Goal: Task Accomplishment & Management: Manage account settings

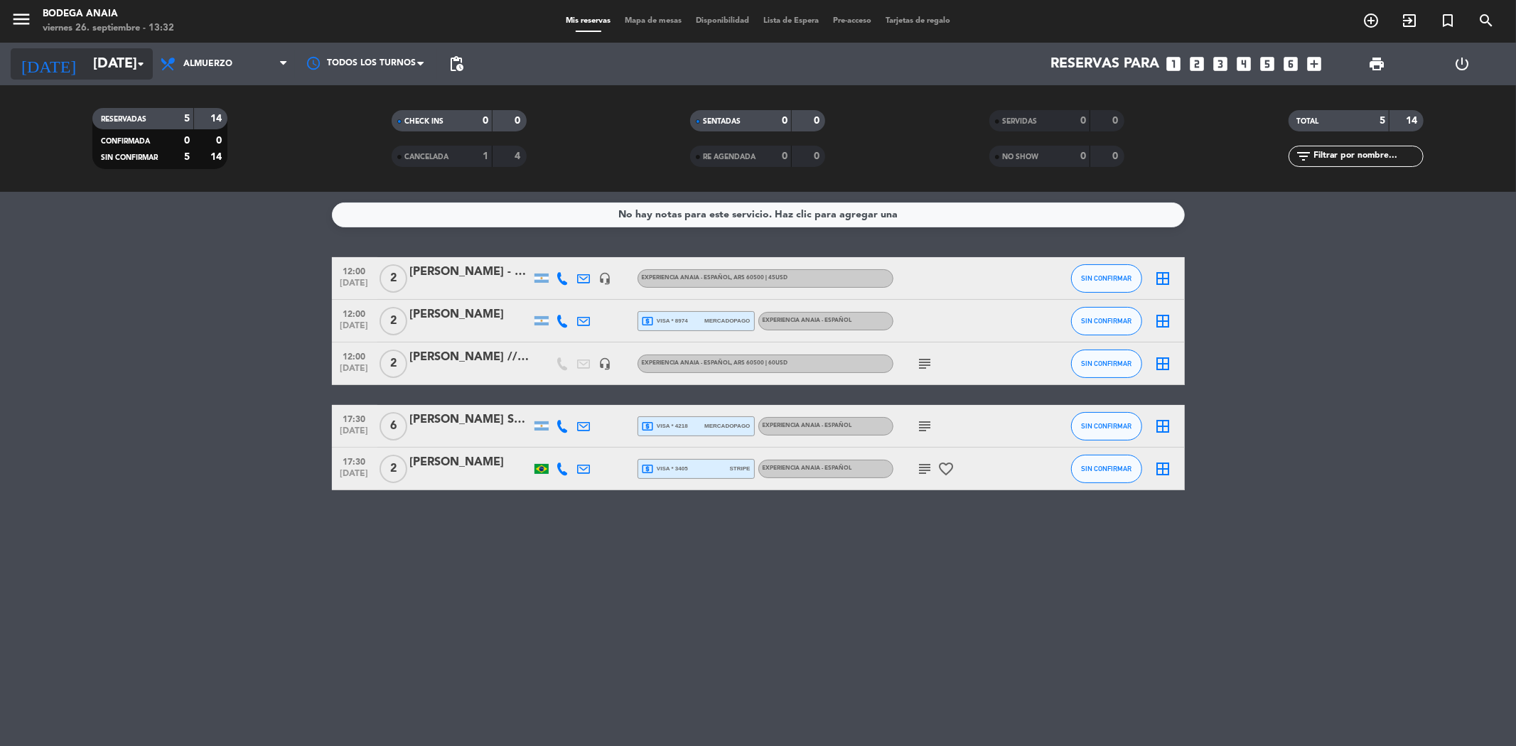
click at [95, 61] on input "[DATE]" at bounding box center [176, 63] width 181 height 31
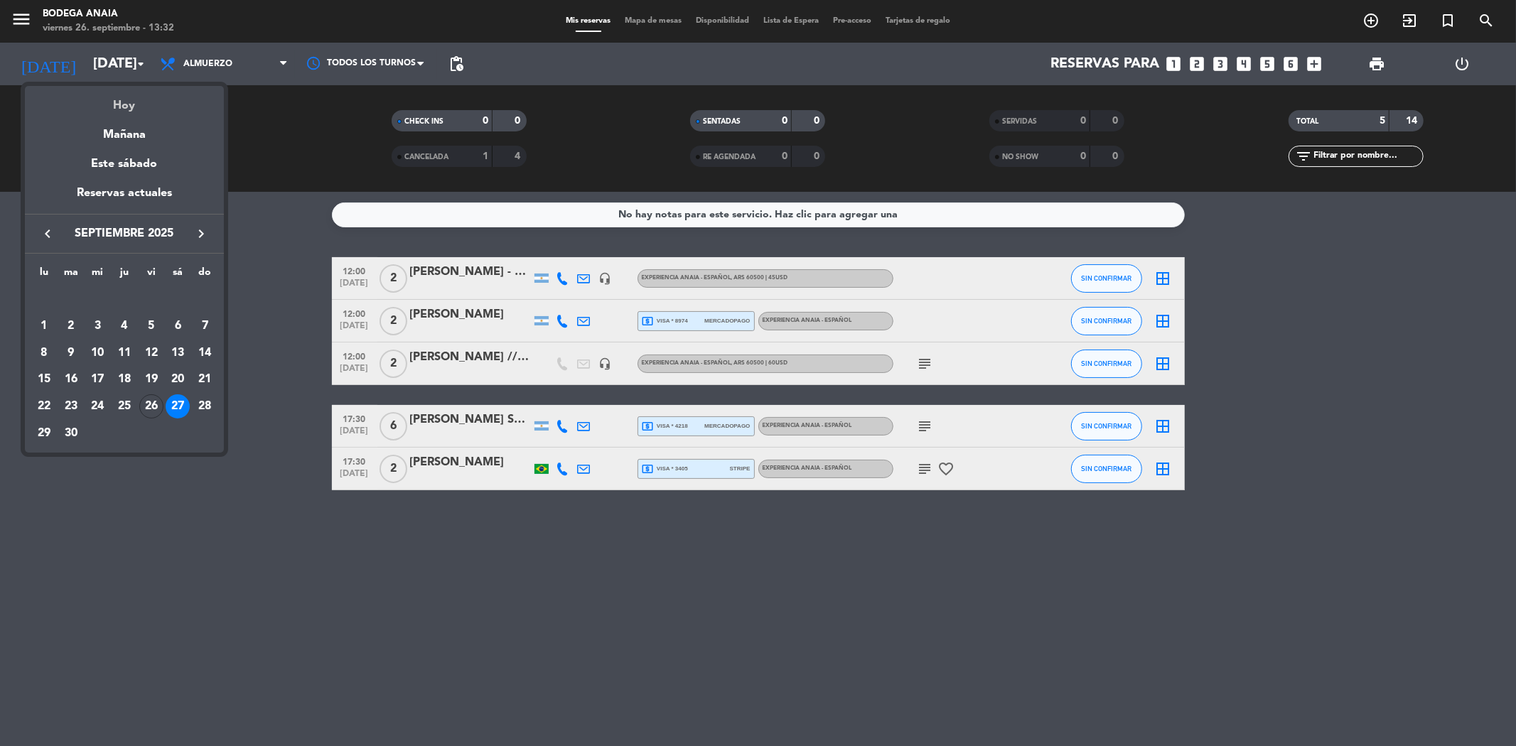
click at [124, 98] on div "Hoy" at bounding box center [124, 100] width 199 height 29
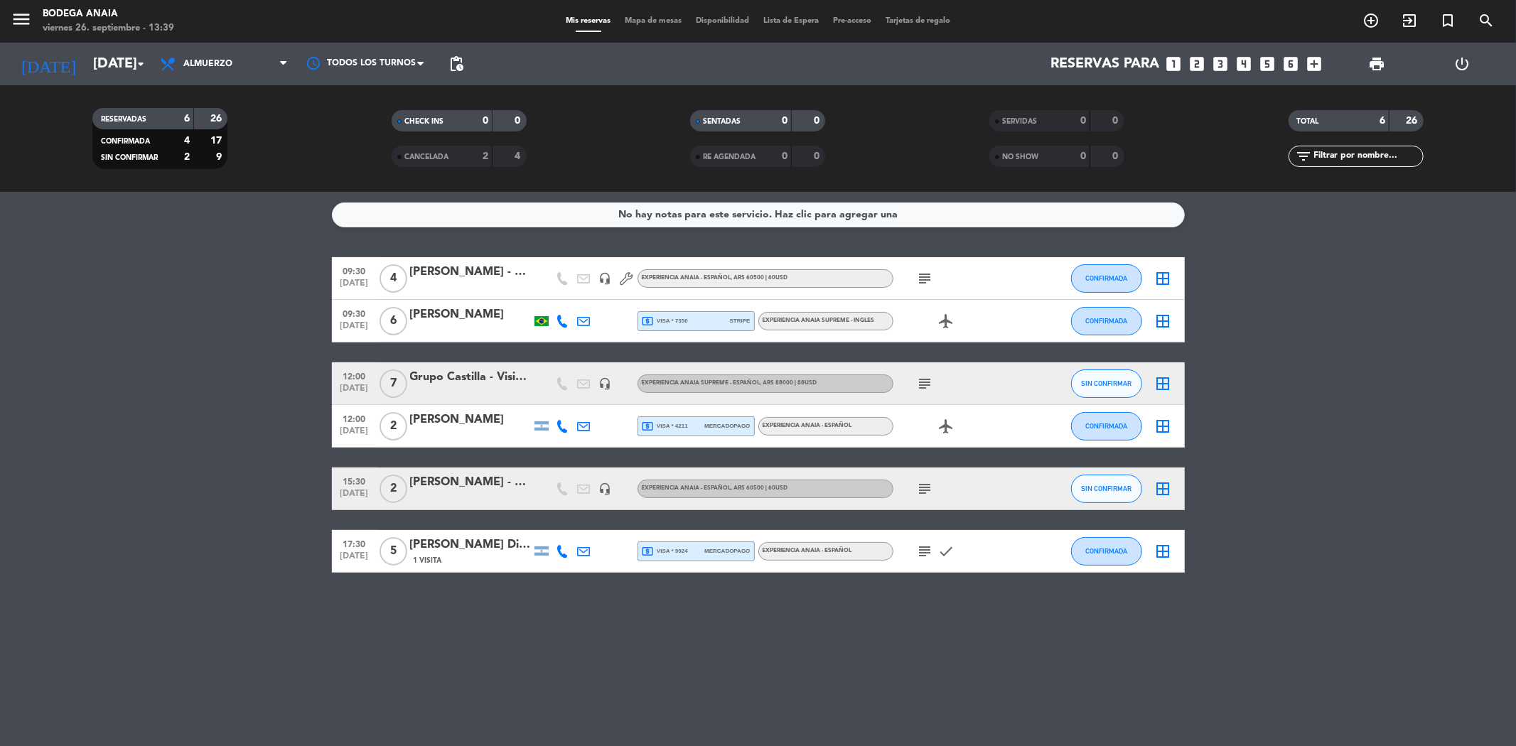
click at [658, 424] on span "local_atm visa * 4211" at bounding box center [665, 426] width 46 height 13
click at [109, 65] on input "[DATE]" at bounding box center [176, 63] width 181 height 31
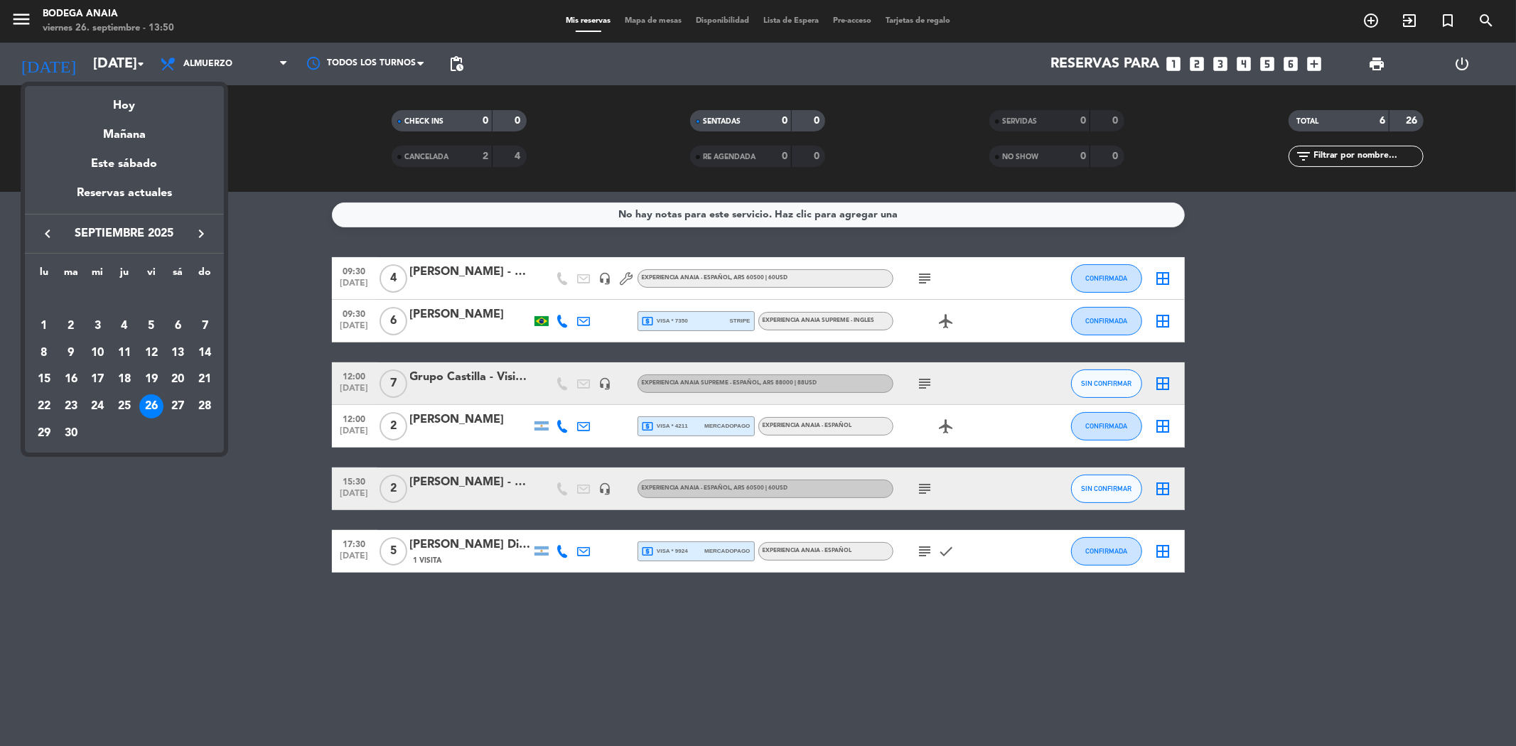
click at [198, 230] on icon "keyboard_arrow_right" at bounding box center [201, 233] width 17 height 17
click at [178, 355] on div "11" at bounding box center [178, 353] width 24 height 24
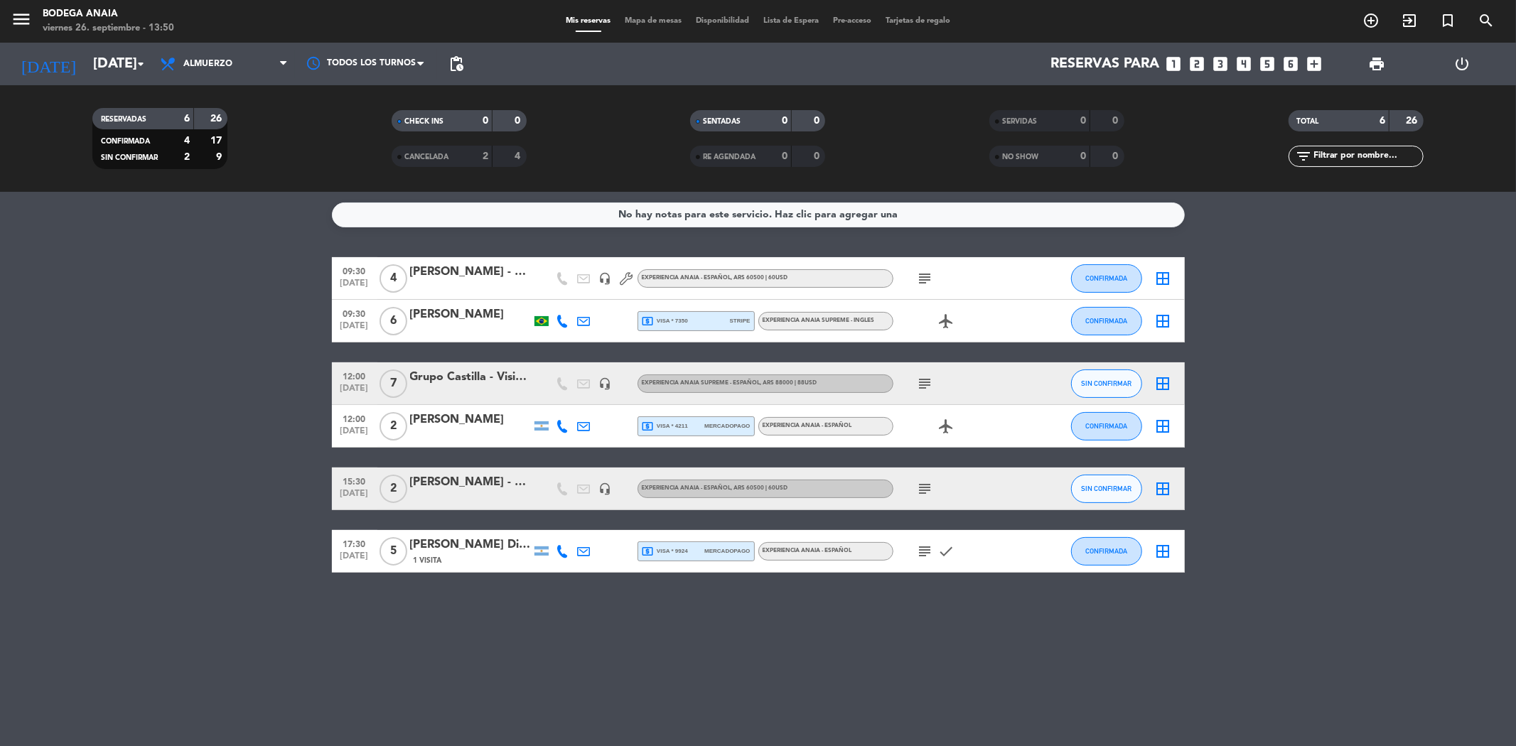
type input "[DATE]"
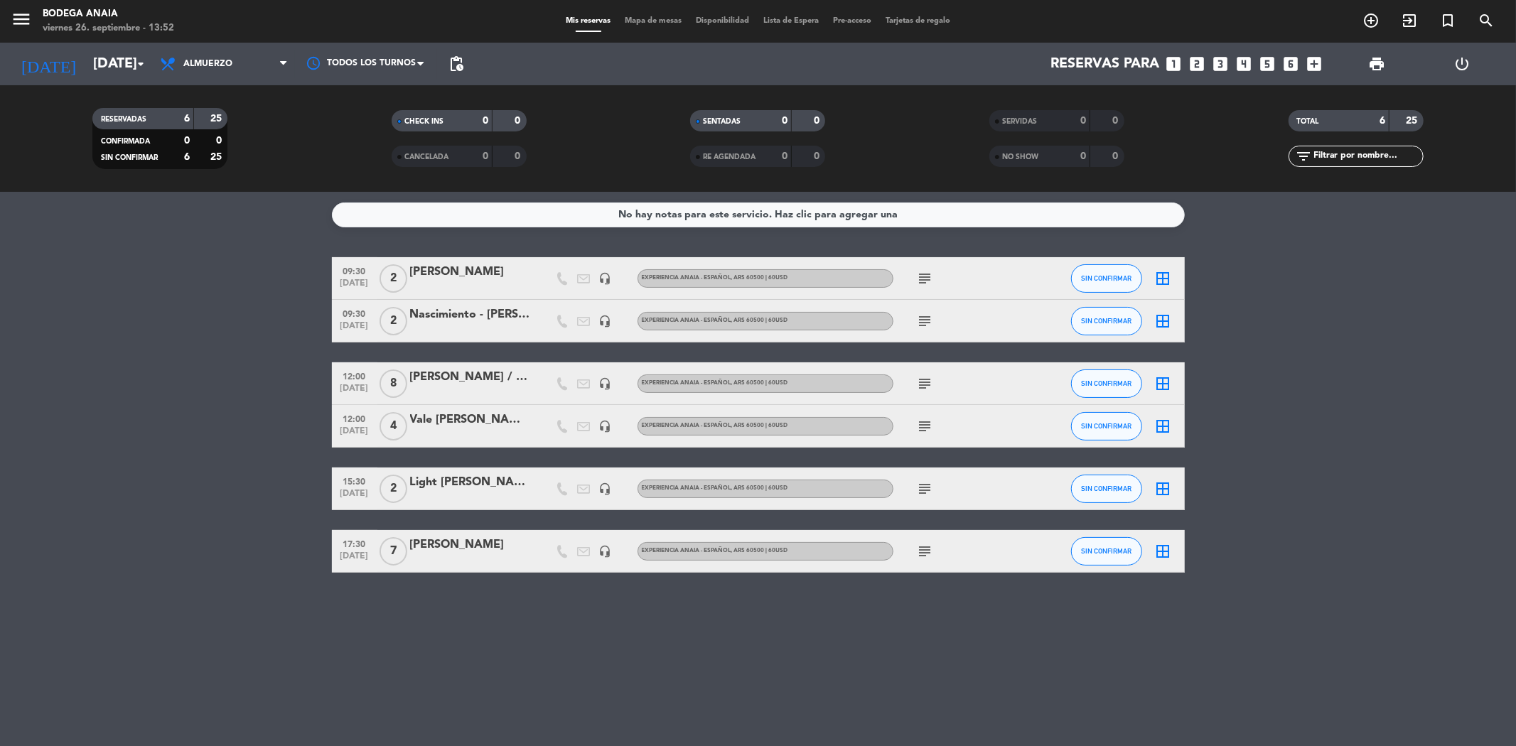
click at [1202, 65] on icon "looks_two" at bounding box center [1197, 64] width 18 height 18
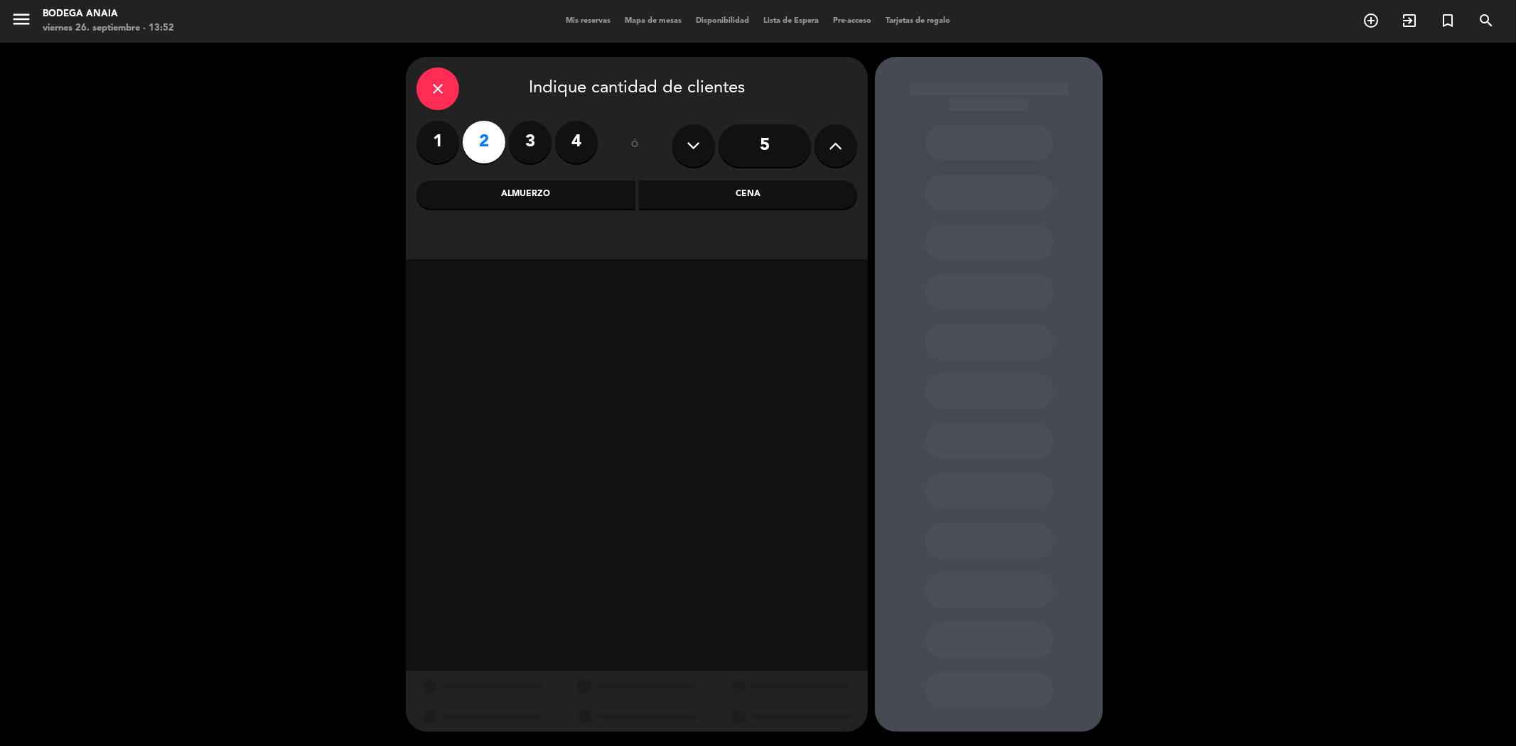
drag, startPoint x: 530, startPoint y: 185, endPoint x: 529, endPoint y: 197, distance: 11.4
click at [533, 185] on div "Almuerzo" at bounding box center [525, 195] width 219 height 28
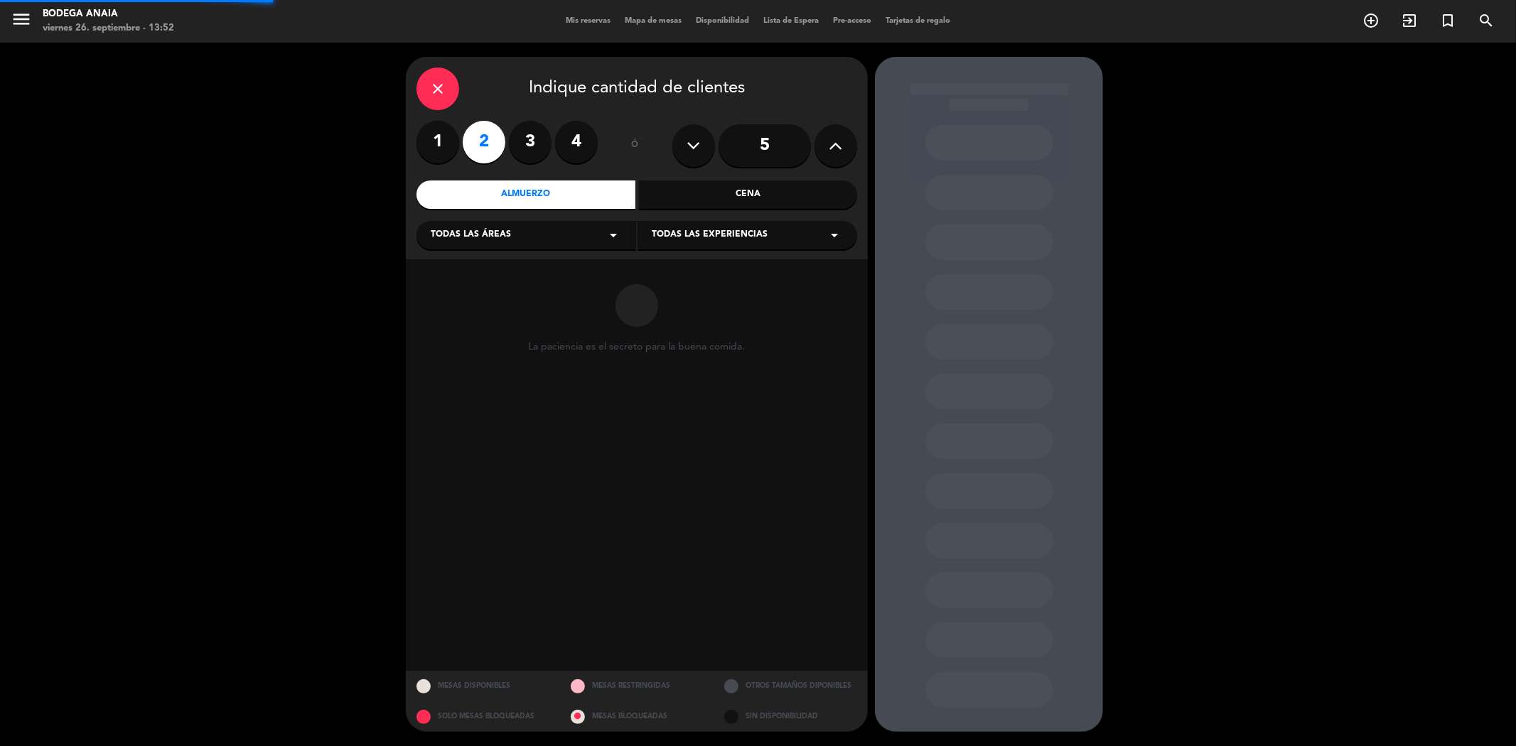
click at [515, 227] on div "Todas las áreas arrow_drop_down" at bounding box center [526, 235] width 220 height 28
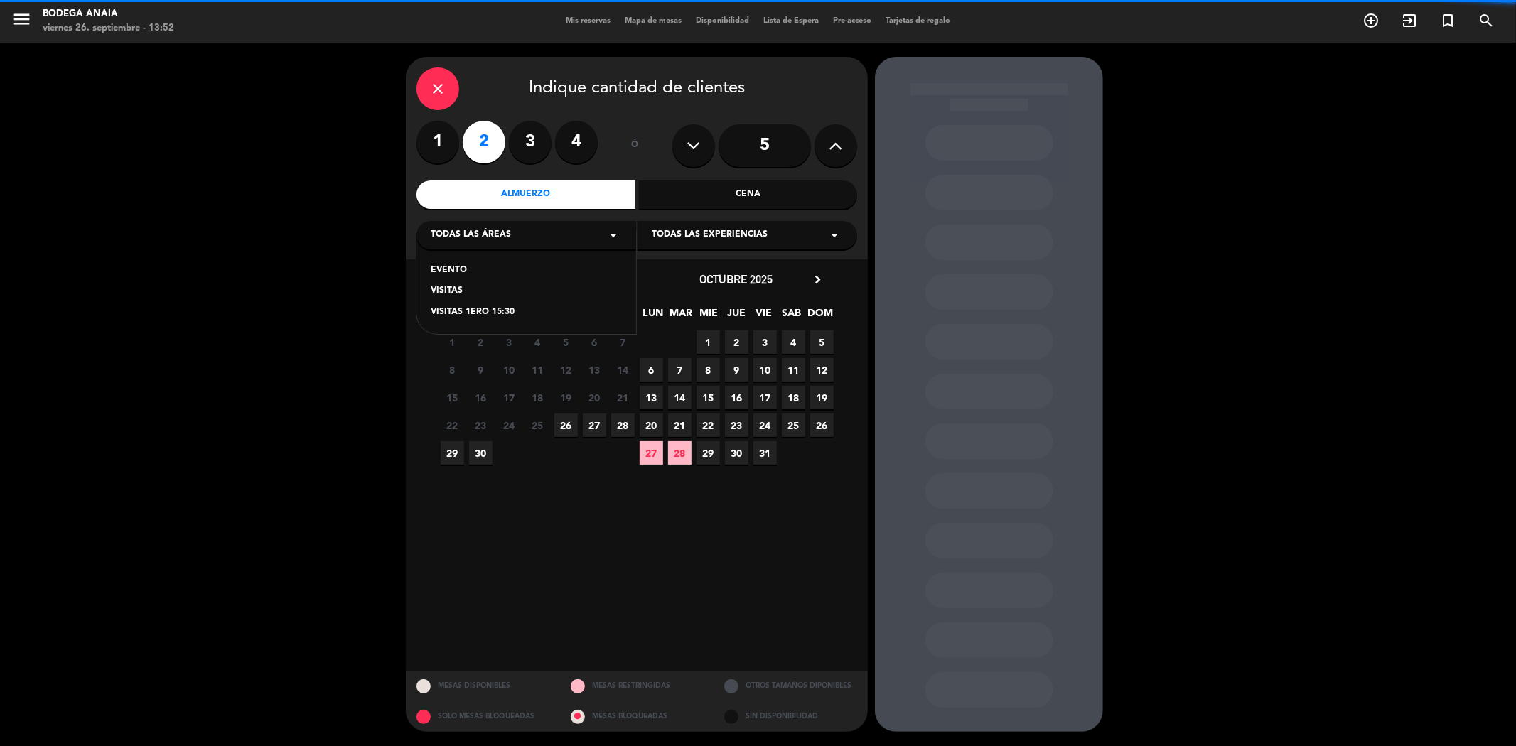
click at [458, 293] on div "VISITAS" at bounding box center [526, 291] width 191 height 14
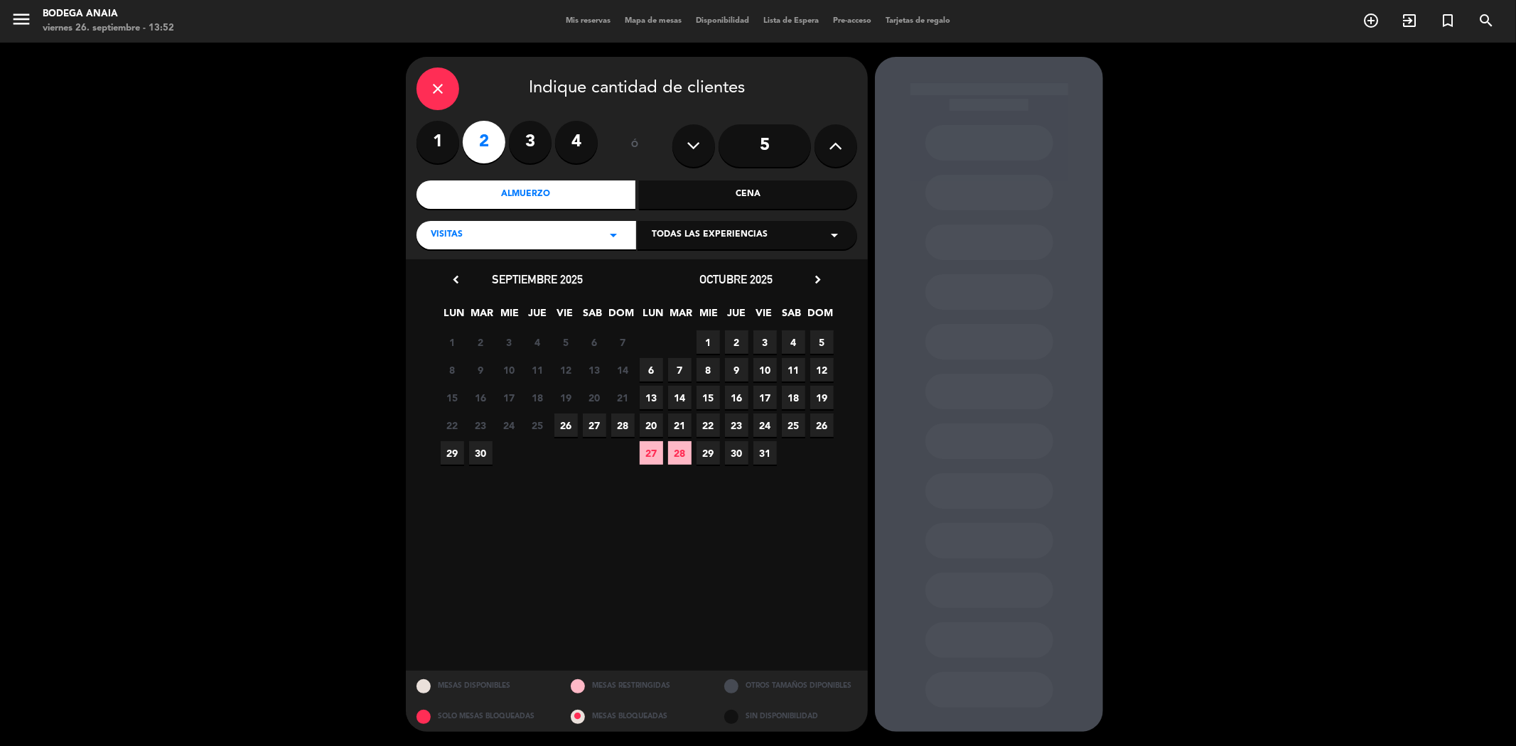
click at [826, 270] on div "[DATE] chevron_right" at bounding box center [736, 279] width 199 height 19
click at [790, 276] on div "[DATE] chevron_right" at bounding box center [736, 279] width 199 height 19
click at [808, 275] on div "[DATE] chevron_right" at bounding box center [736, 279] width 199 height 19
click at [819, 277] on icon "chevron_right" at bounding box center [817, 279] width 15 height 15
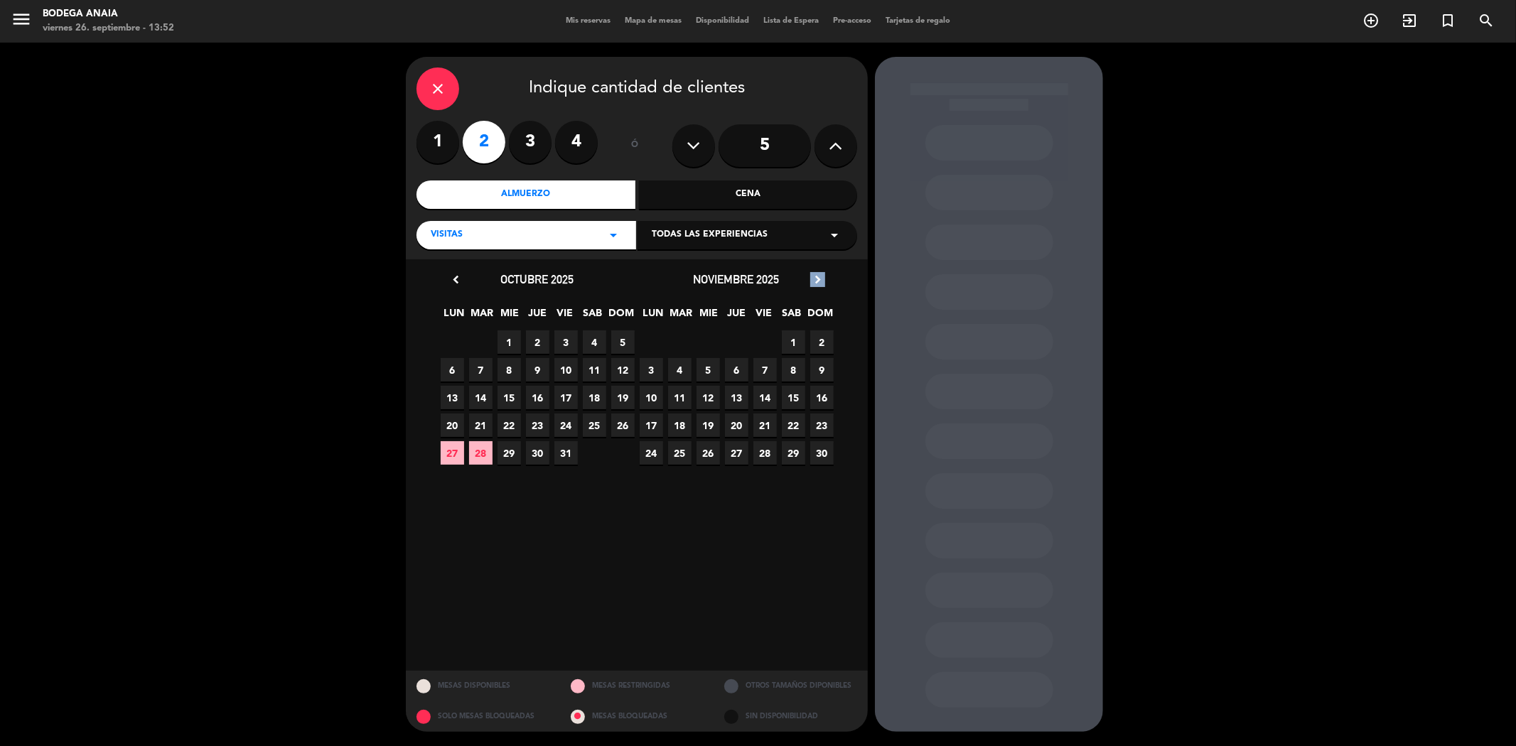
click at [819, 277] on icon "chevron_right" at bounding box center [817, 279] width 15 height 15
click at [709, 422] on span "17" at bounding box center [707, 425] width 23 height 23
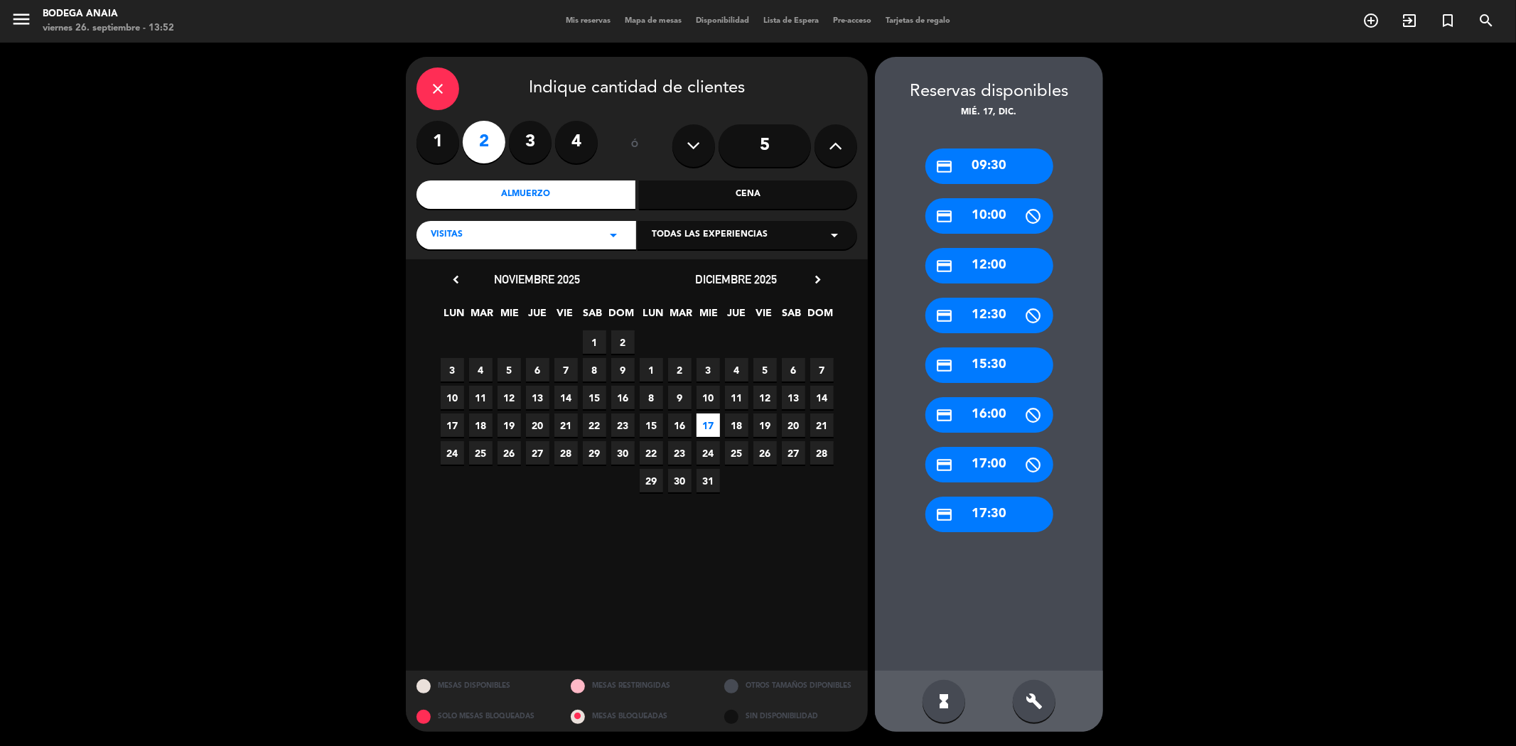
click at [988, 278] on div "credit_card 12:00" at bounding box center [989, 266] width 128 height 36
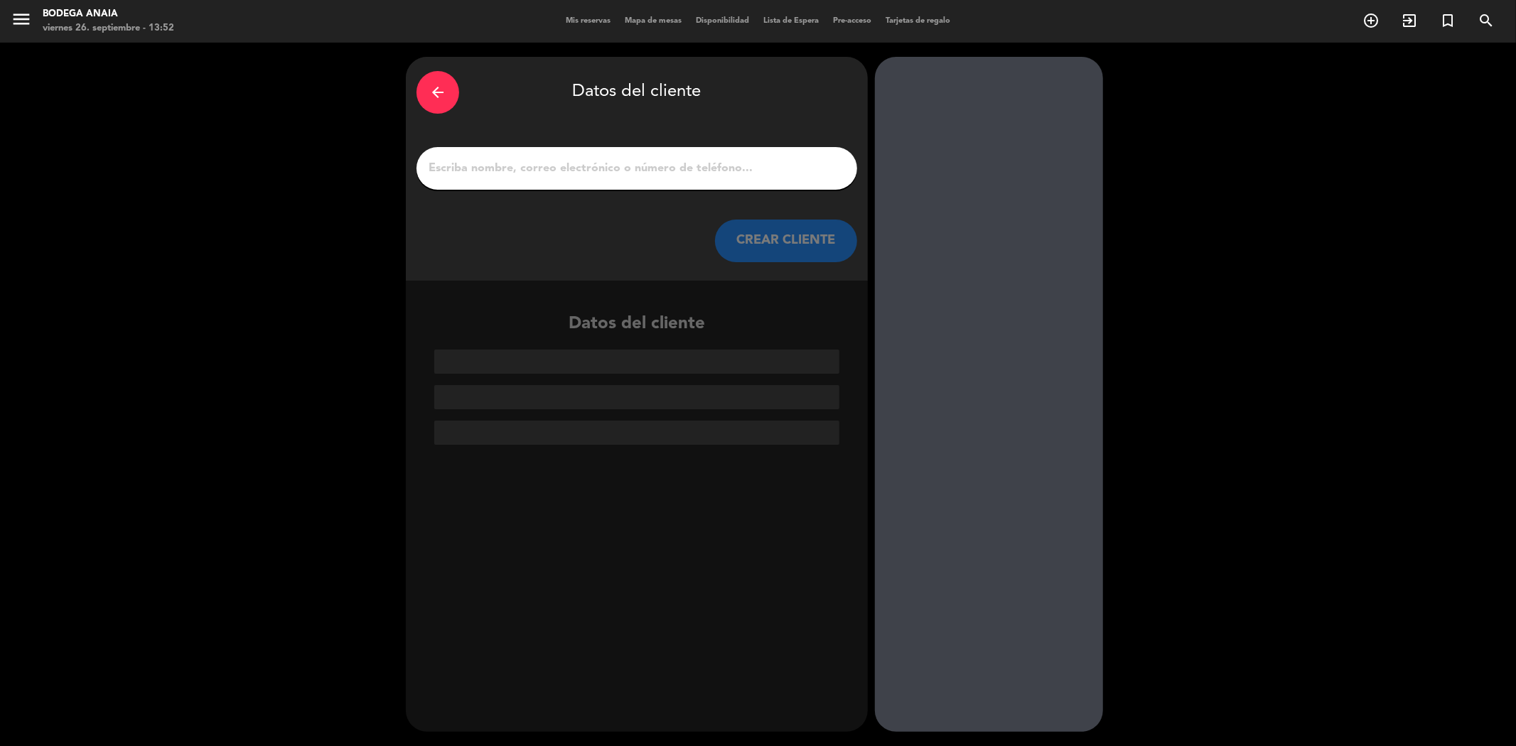
click at [586, 171] on input "1" at bounding box center [636, 168] width 419 height 20
paste input "[PERSON_NAME]"
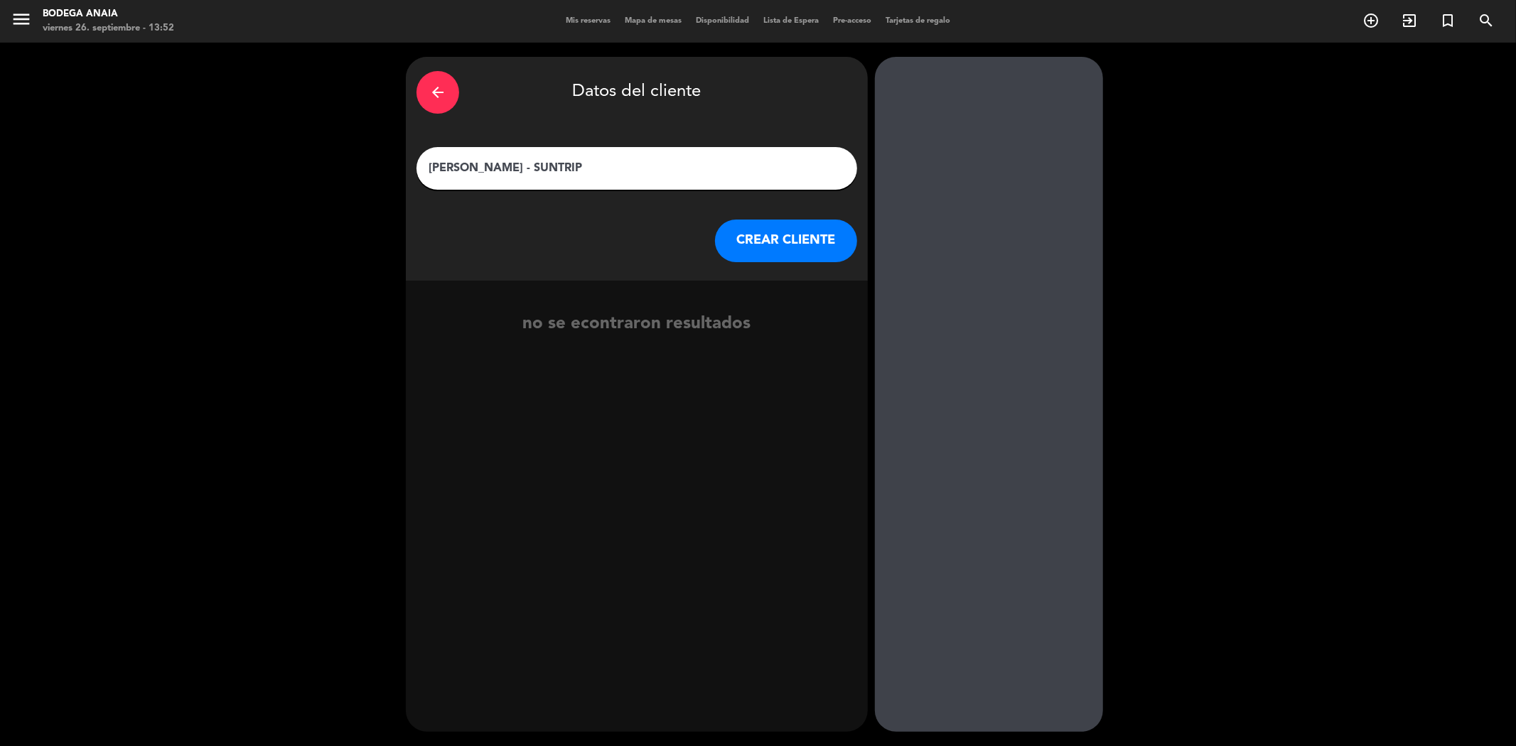
type input "[PERSON_NAME] - SUNTRIP"
click at [783, 242] on button "CREAR CLIENTE" at bounding box center [786, 241] width 142 height 43
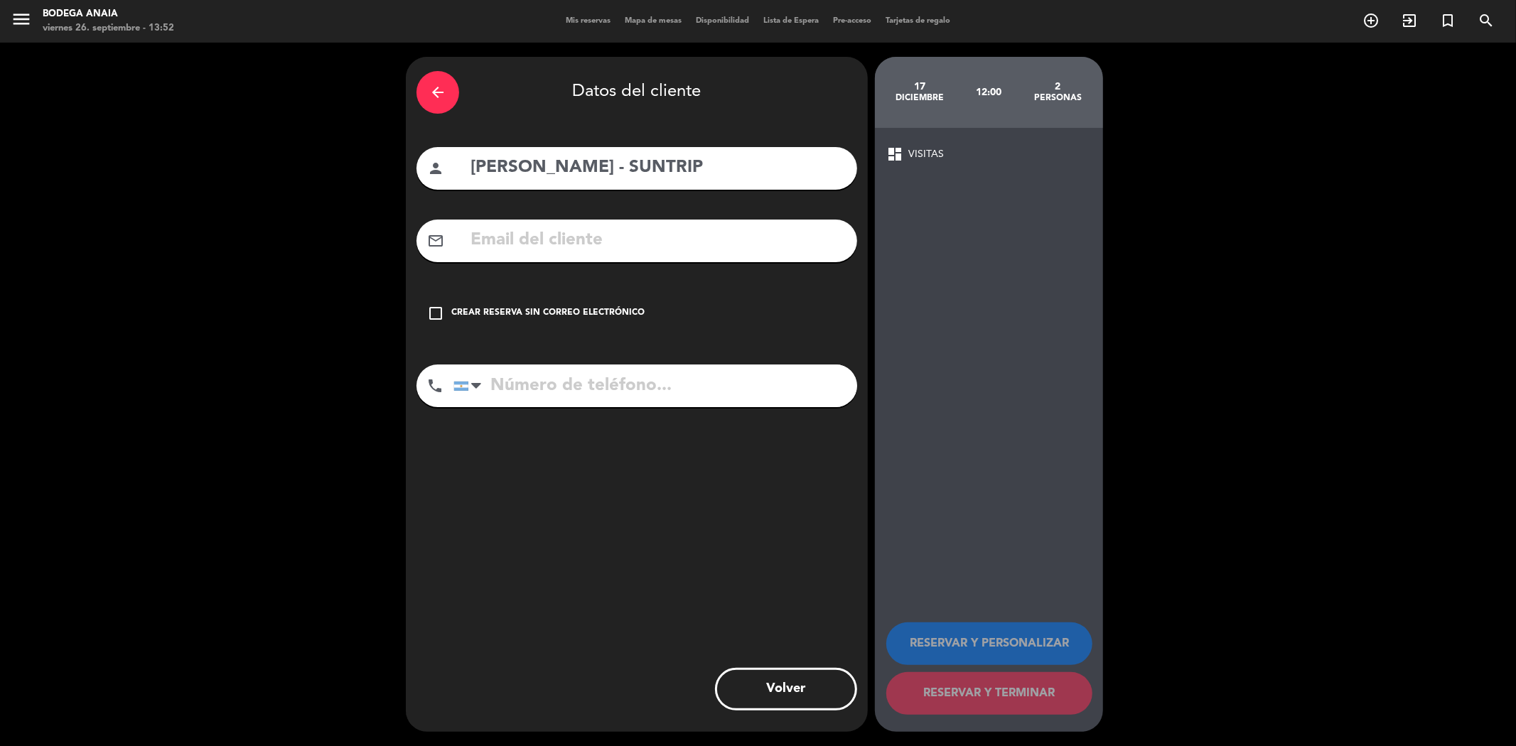
click at [512, 321] on div "check_box_outline_blank Crear reserva sin correo electrónico" at bounding box center [636, 313] width 441 height 43
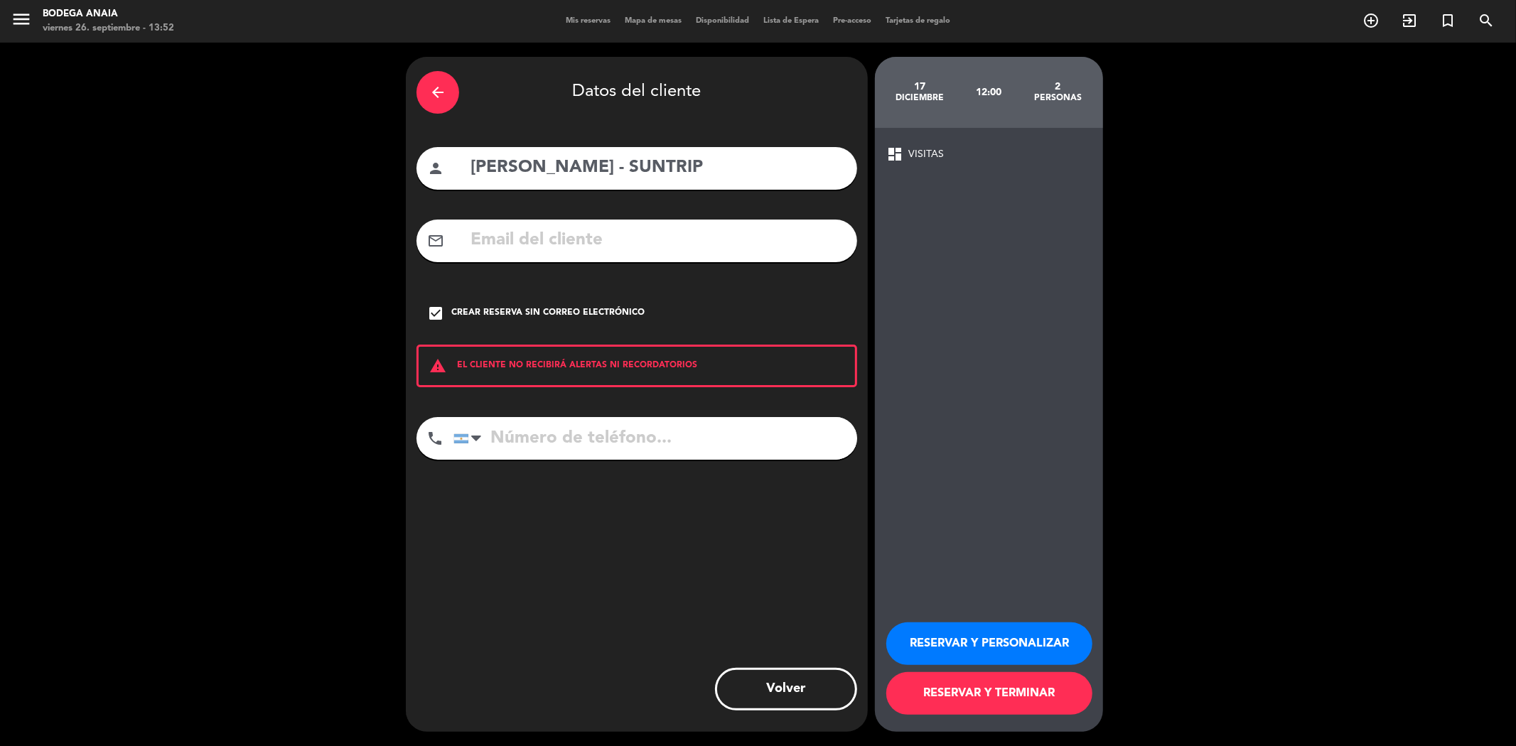
click at [967, 645] on button "RESERVAR Y PERSONALIZAR" at bounding box center [989, 644] width 206 height 43
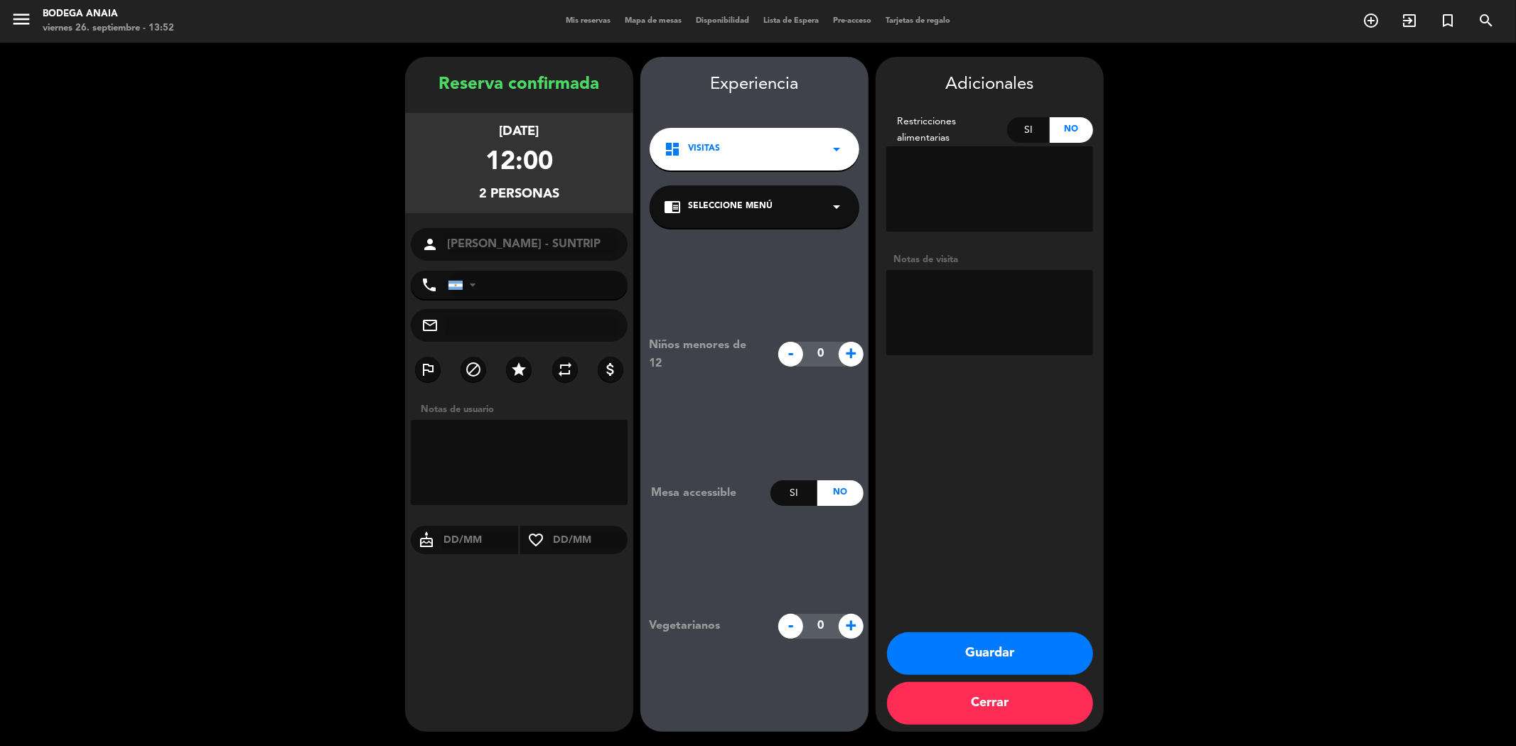
click at [954, 279] on textarea at bounding box center [989, 312] width 207 height 85
paste textarea "ITULAR DE RESERVA: [PERSON_NAME] x2 FECHA: [DATE] HORA: 12:00 ACTIVIDAD: Visita…"
click at [724, 188] on div "chrome_reader_mode Seleccione Menú arrow_drop_down" at bounding box center [755, 206] width 210 height 43
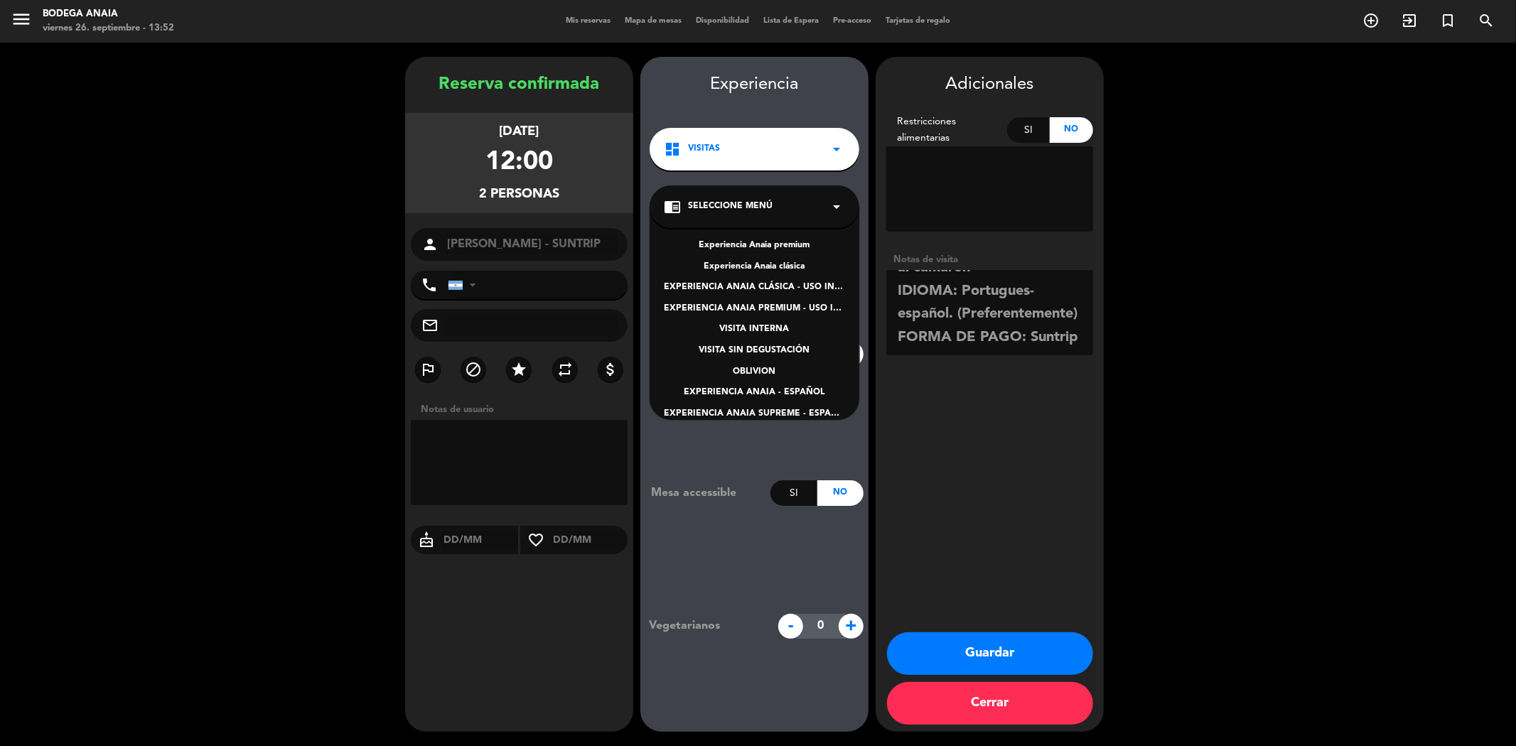
click at [728, 209] on span "Seleccione Menú" at bounding box center [730, 207] width 85 height 14
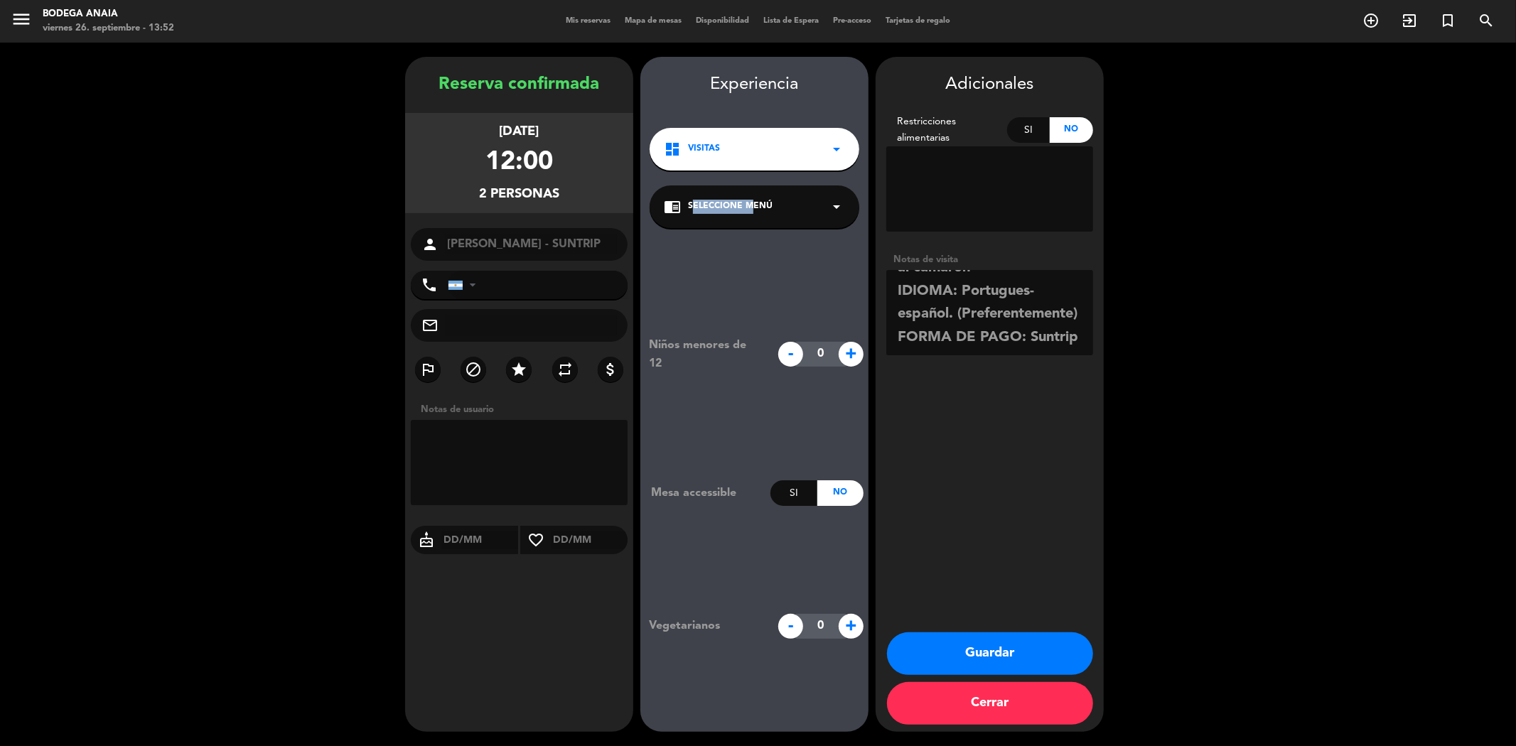
click at [728, 209] on span "Seleccione Menú" at bounding box center [730, 207] width 85 height 14
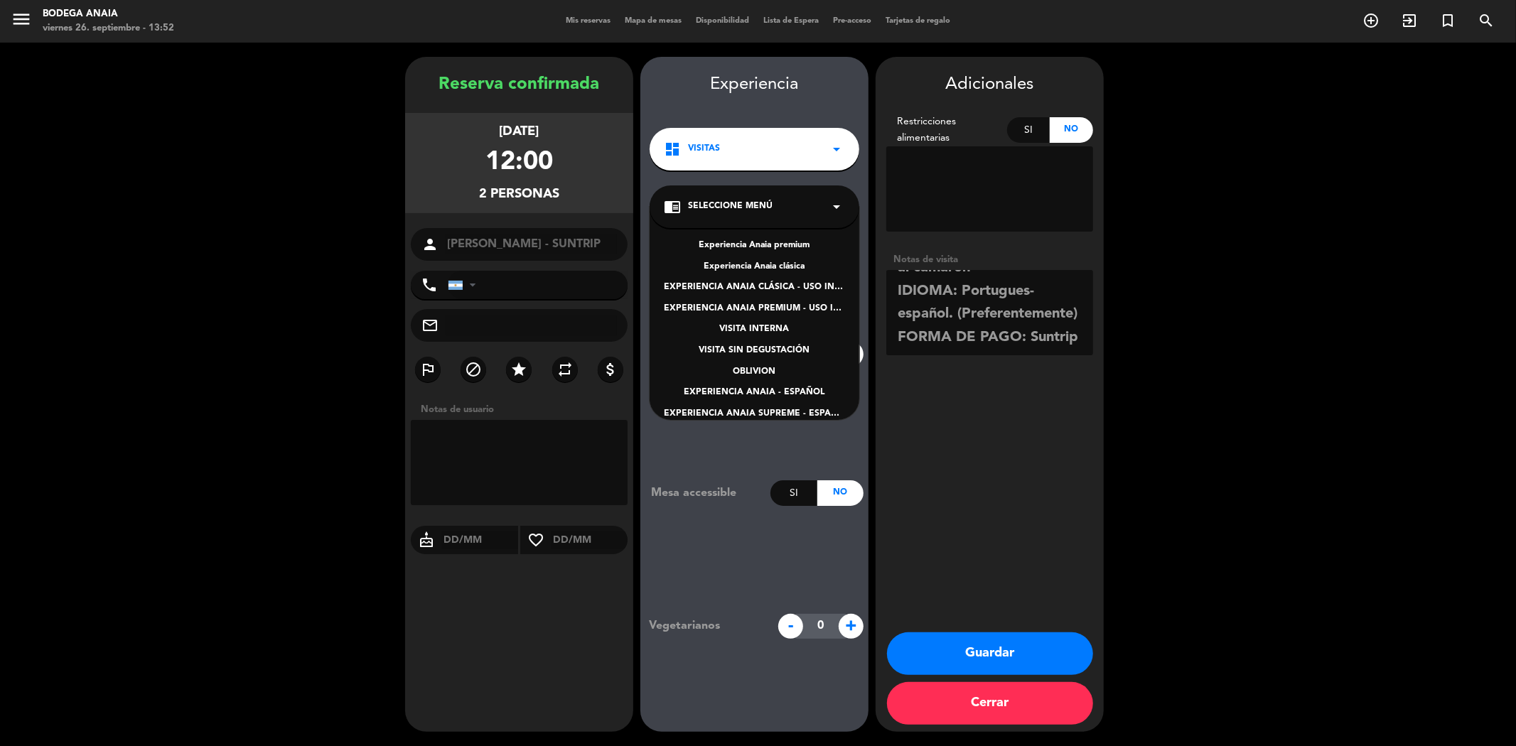
click at [734, 397] on div "EXPERIENCIA ANAIA - ESPAÑOL" at bounding box center [754, 393] width 181 height 14
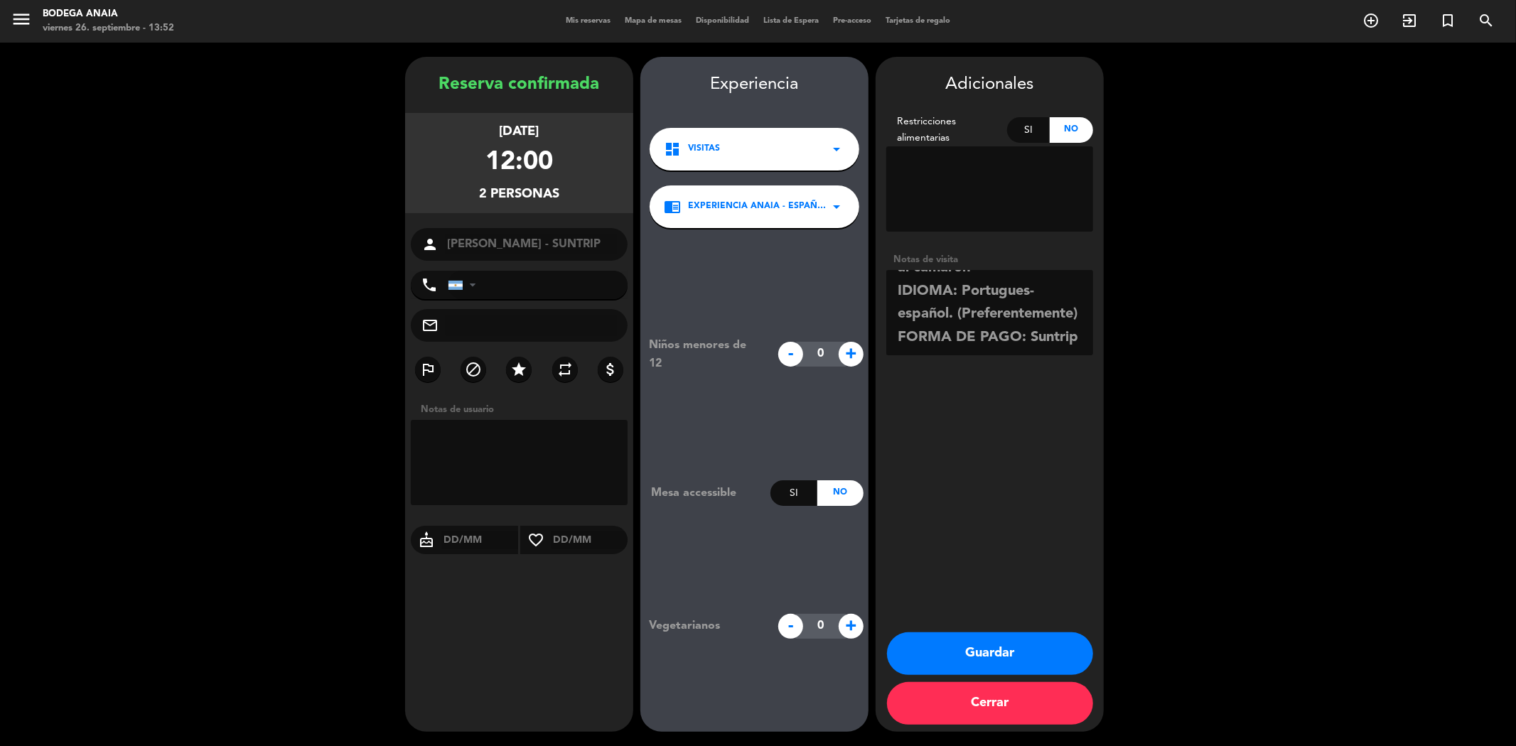
click at [974, 342] on textarea at bounding box center [989, 312] width 207 height 85
click at [981, 350] on textarea at bounding box center [989, 312] width 207 height 85
drag, startPoint x: 997, startPoint y: 344, endPoint x: 974, endPoint y: 344, distance: 23.5
click at [974, 344] on textarea at bounding box center [989, 312] width 207 height 85
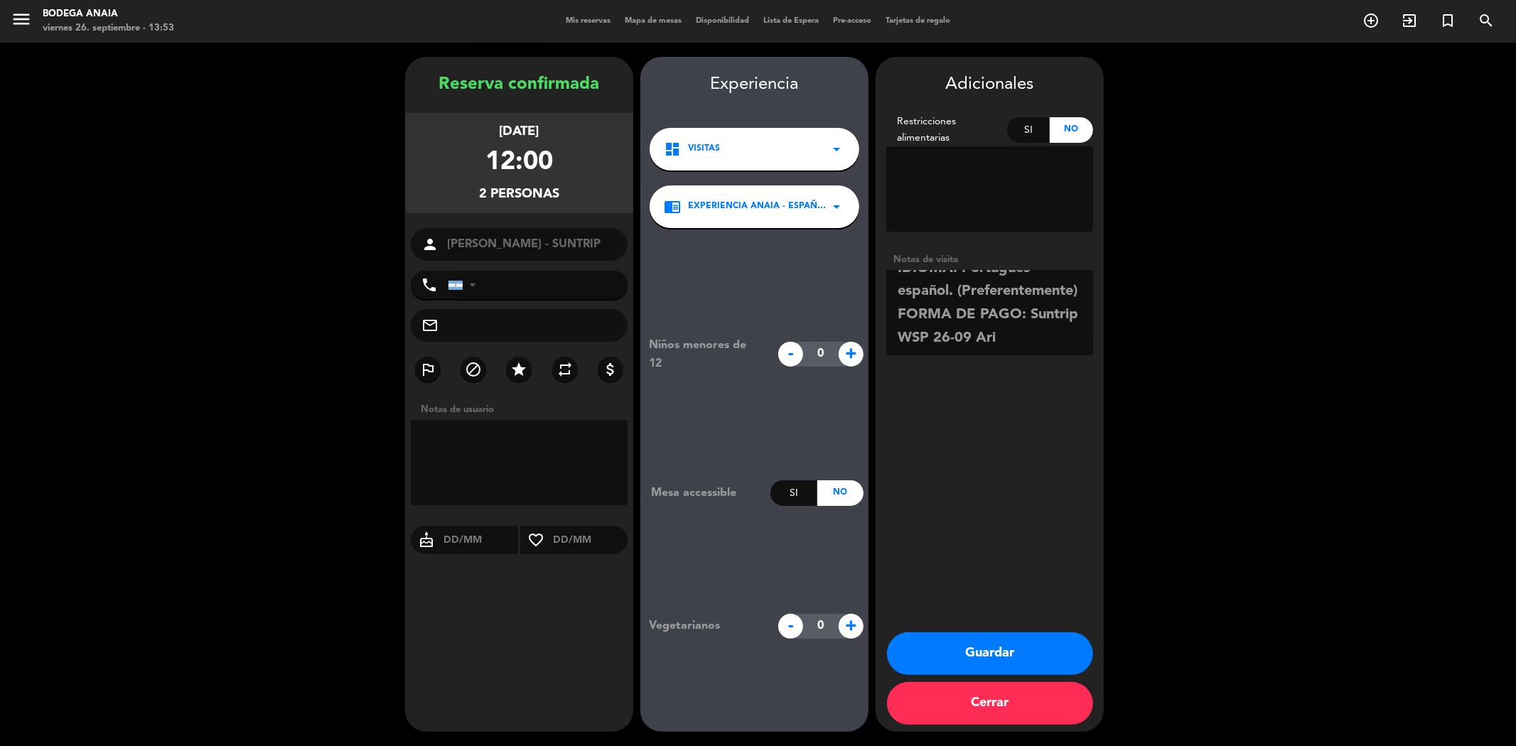
type textarea "ITULAR DE RESERVA: [PERSON_NAME] x2 FECHA: [DATE] HORA: 12:00 ACTIVIDAD: Visita…"
click at [954, 662] on button "Guardar" at bounding box center [990, 654] width 206 height 43
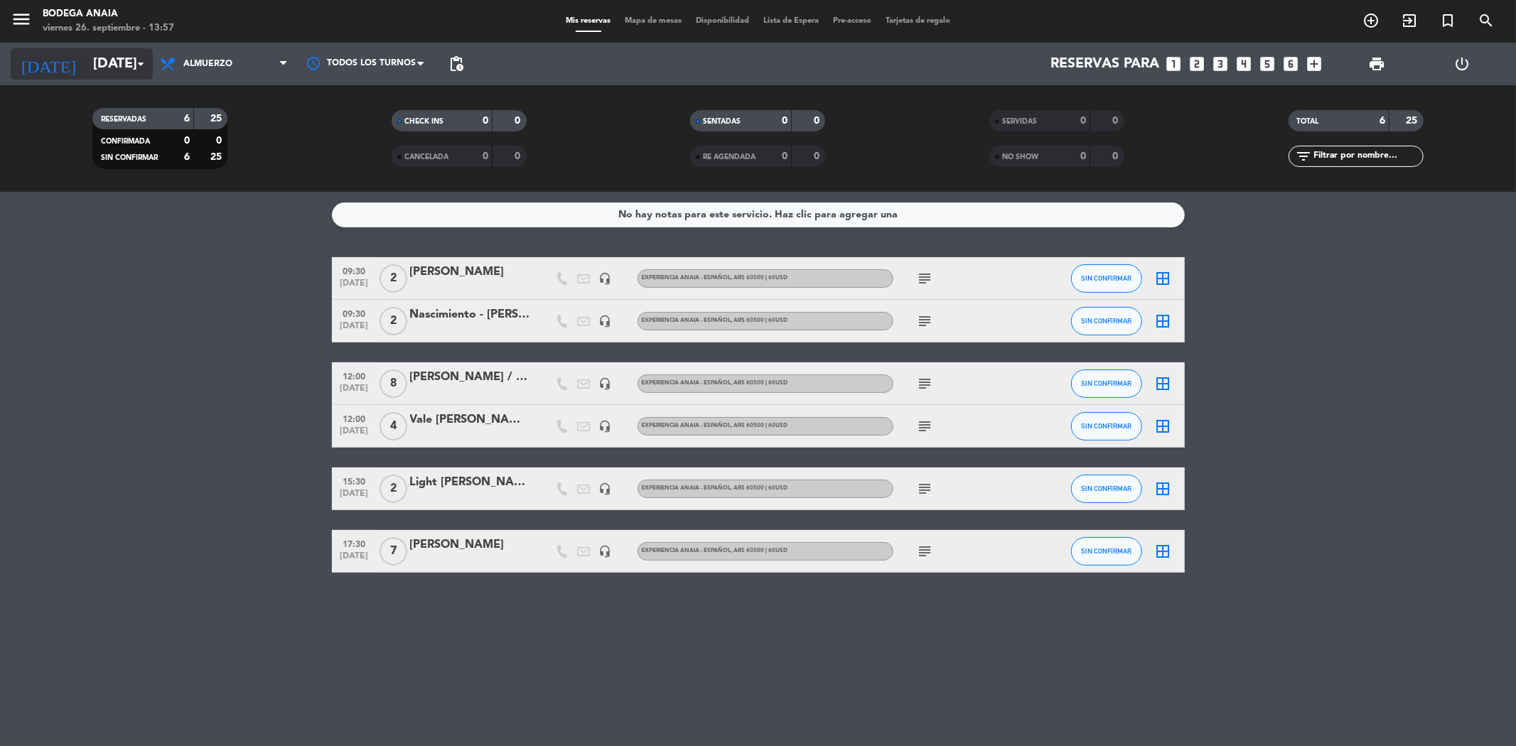
click at [107, 61] on input "[DATE]" at bounding box center [176, 63] width 181 height 31
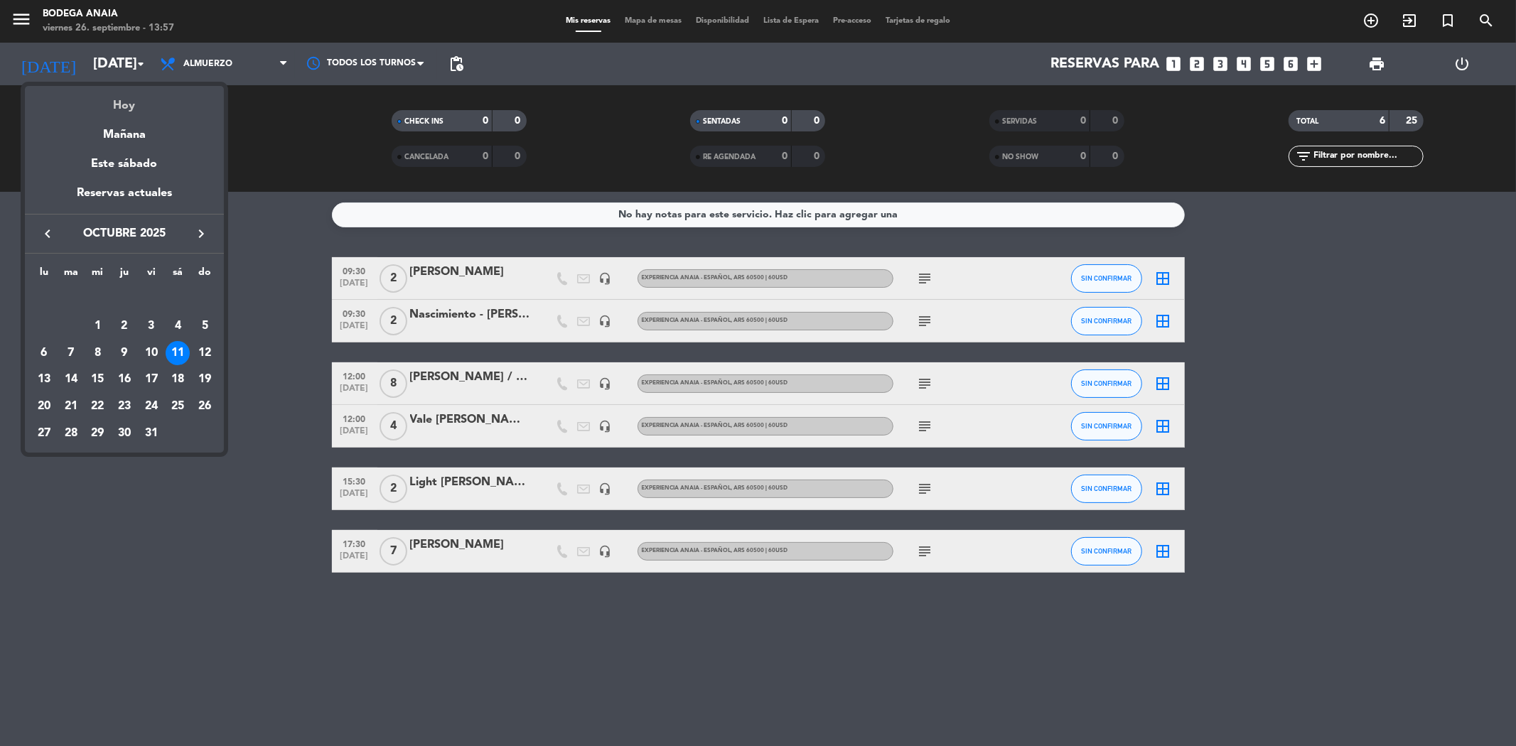
click at [131, 109] on div "Hoy" at bounding box center [124, 100] width 199 height 29
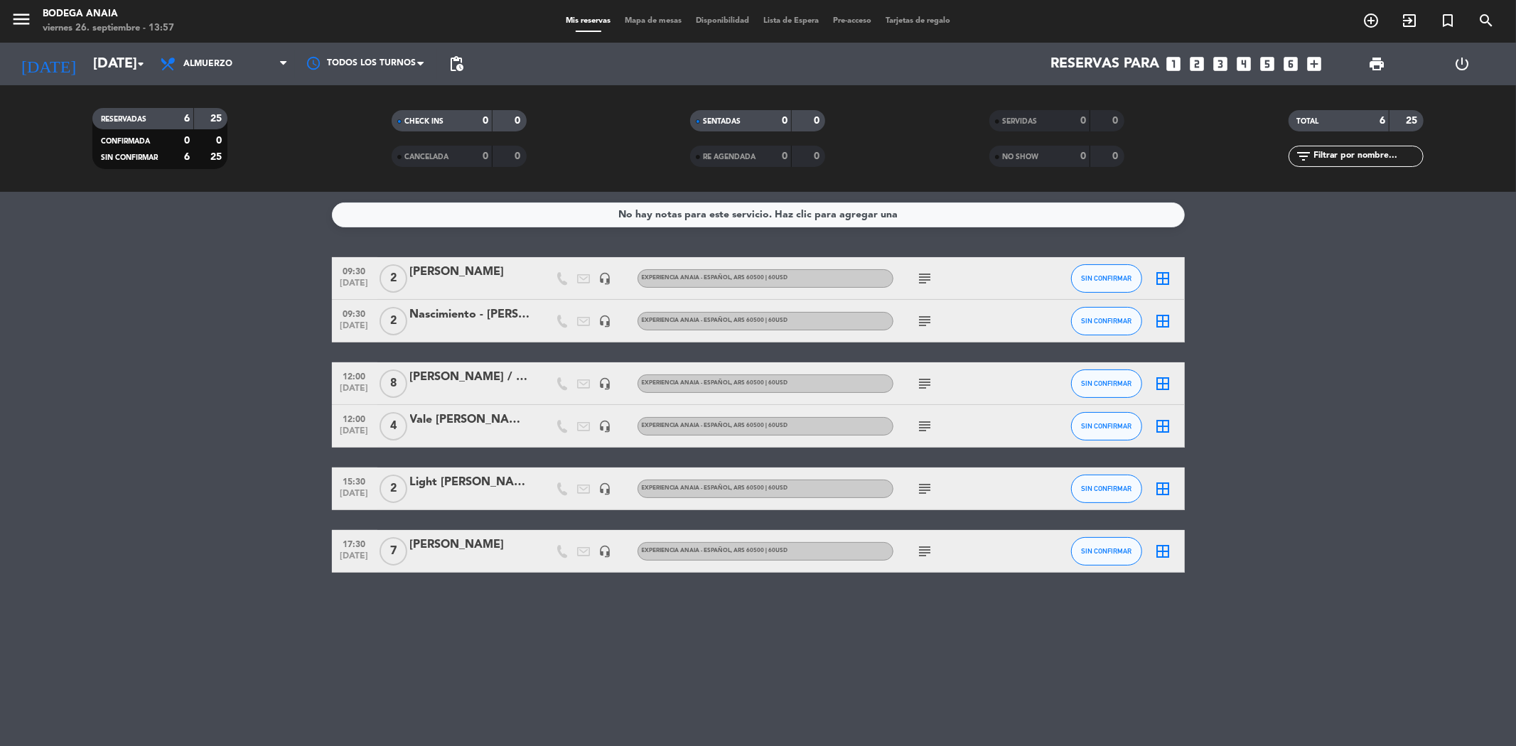
type input "[DATE]"
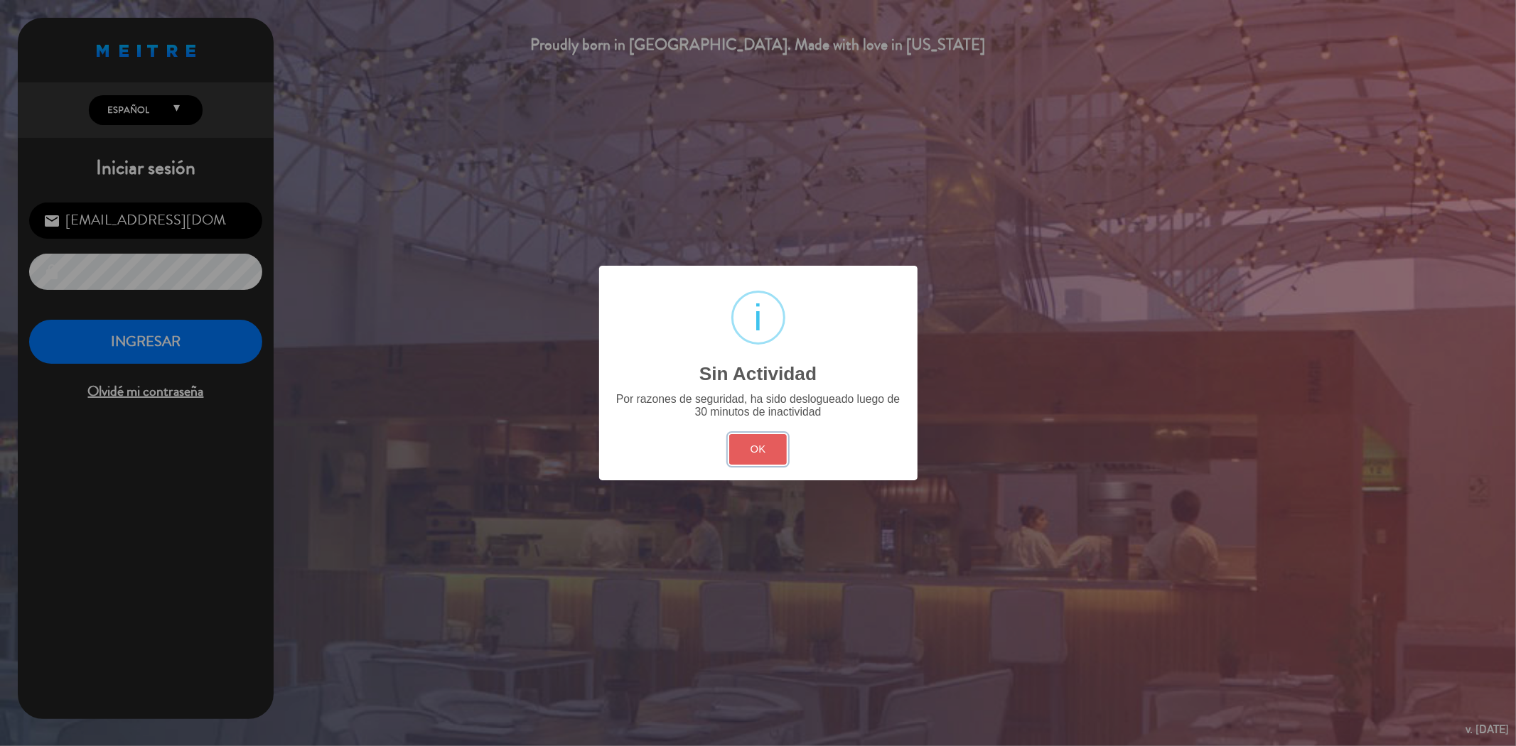
click at [784, 449] on button "OK" at bounding box center [758, 449] width 58 height 31
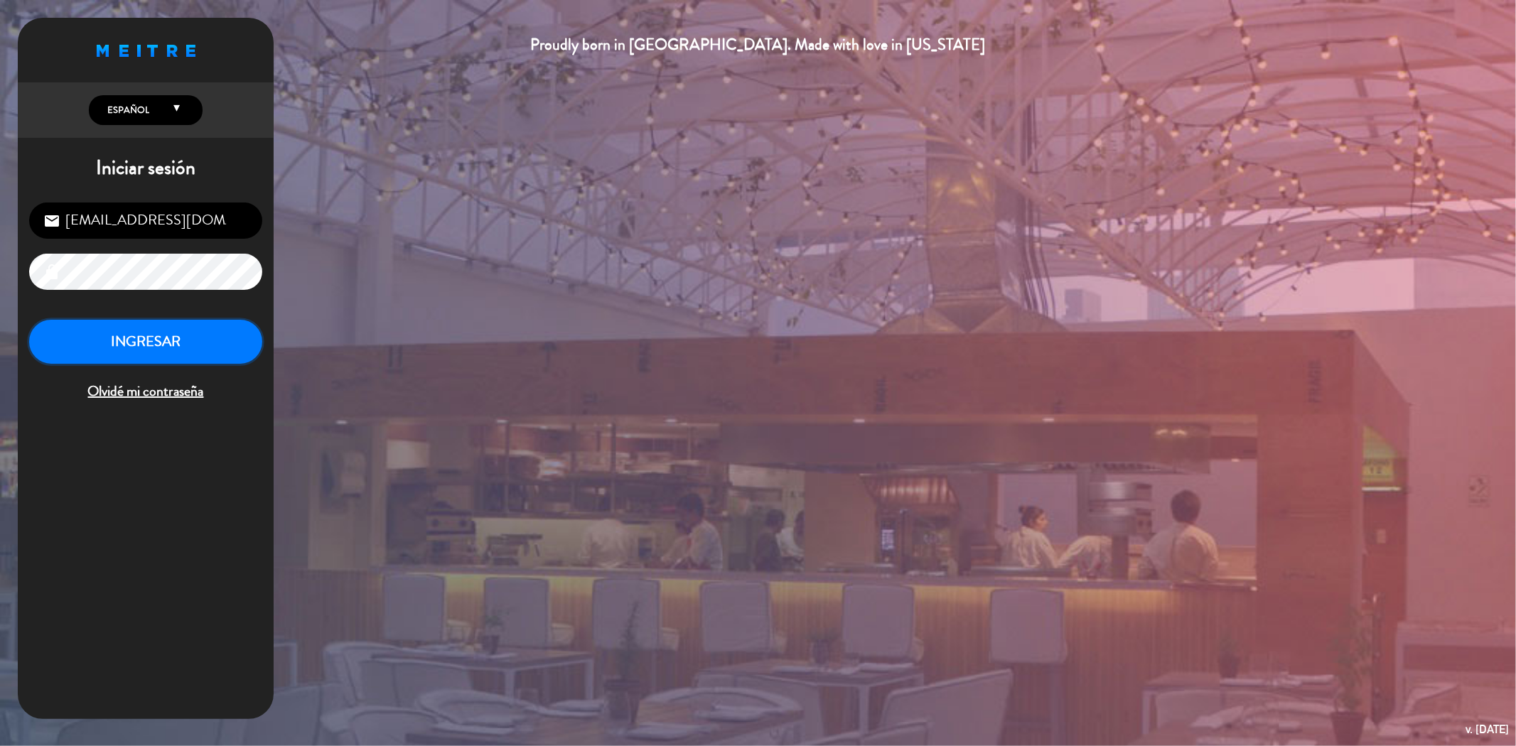
click at [145, 362] on button "INGRESAR" at bounding box center [145, 342] width 233 height 45
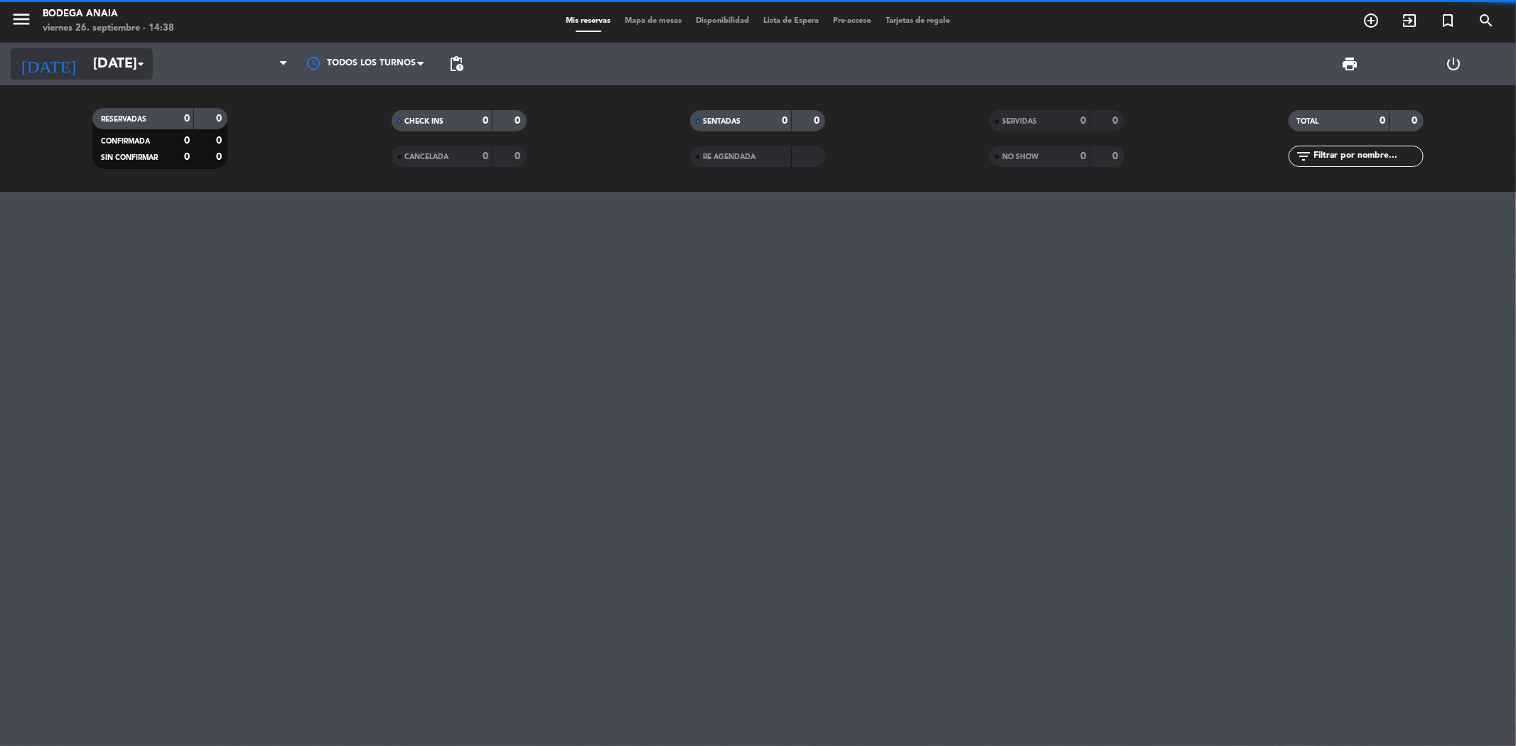
click at [126, 62] on input "[DATE]" at bounding box center [176, 63] width 181 height 31
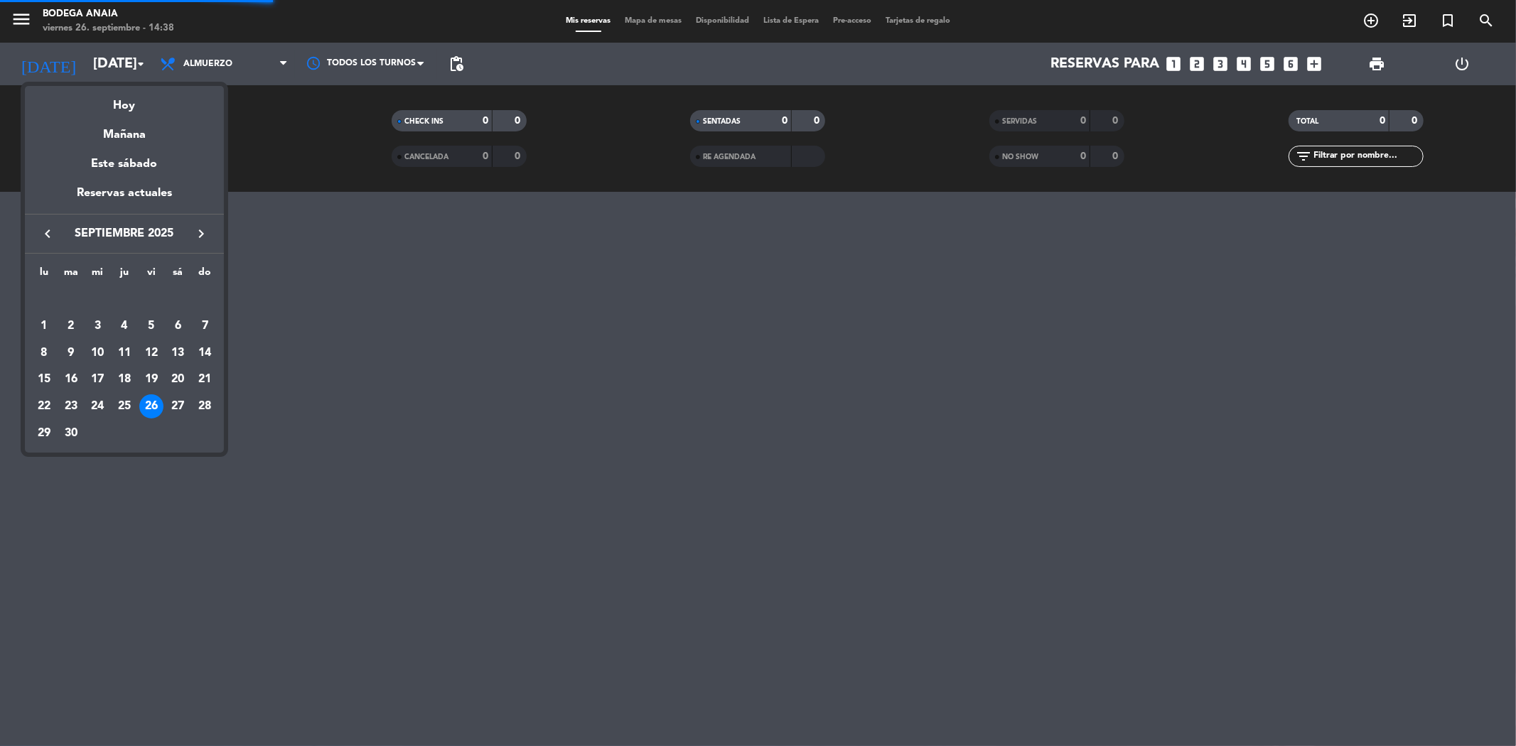
click at [206, 228] on icon "keyboard_arrow_right" at bounding box center [201, 233] width 17 height 17
click at [180, 357] on div "11" at bounding box center [178, 353] width 24 height 24
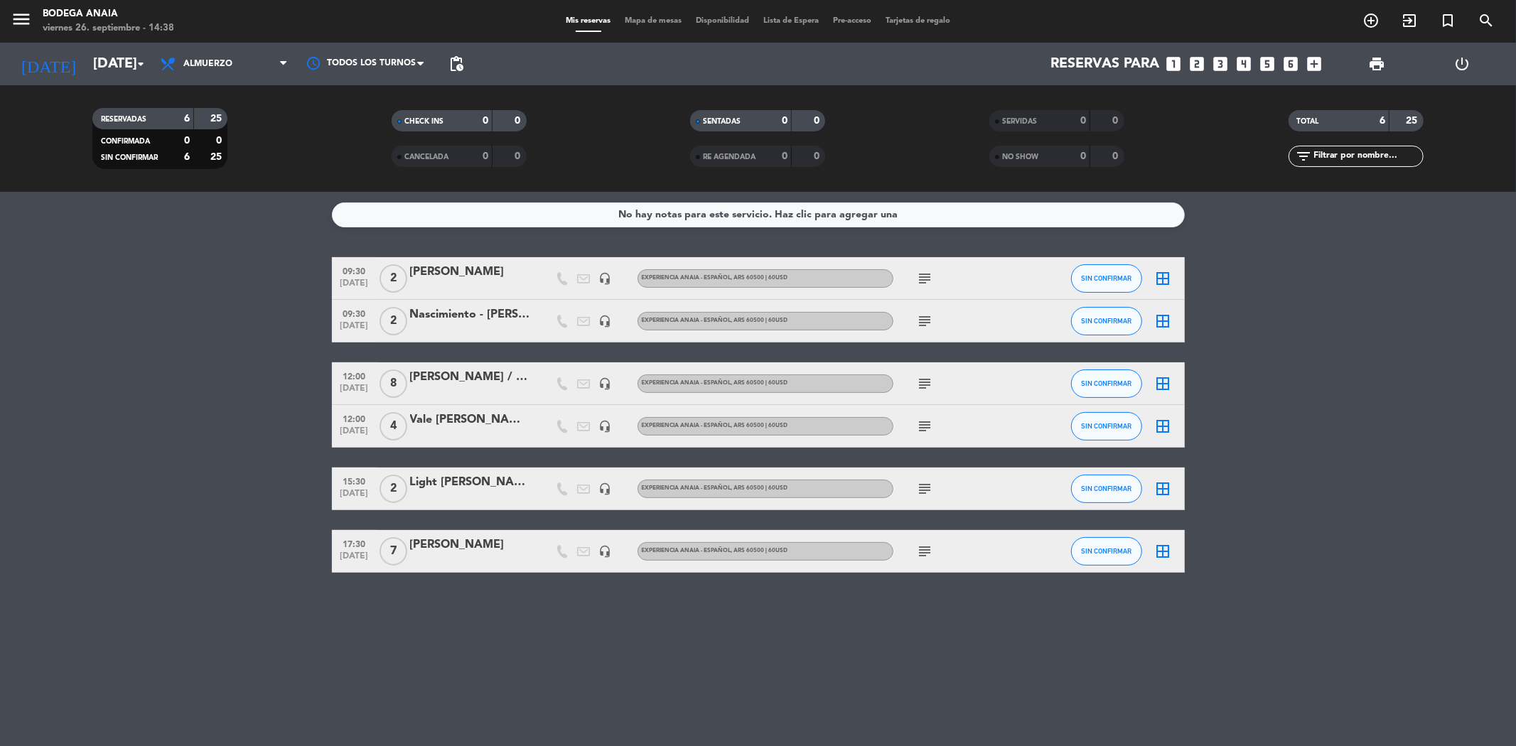
click at [487, 374] on div "[PERSON_NAME] / SUNTRIP" at bounding box center [470, 377] width 121 height 18
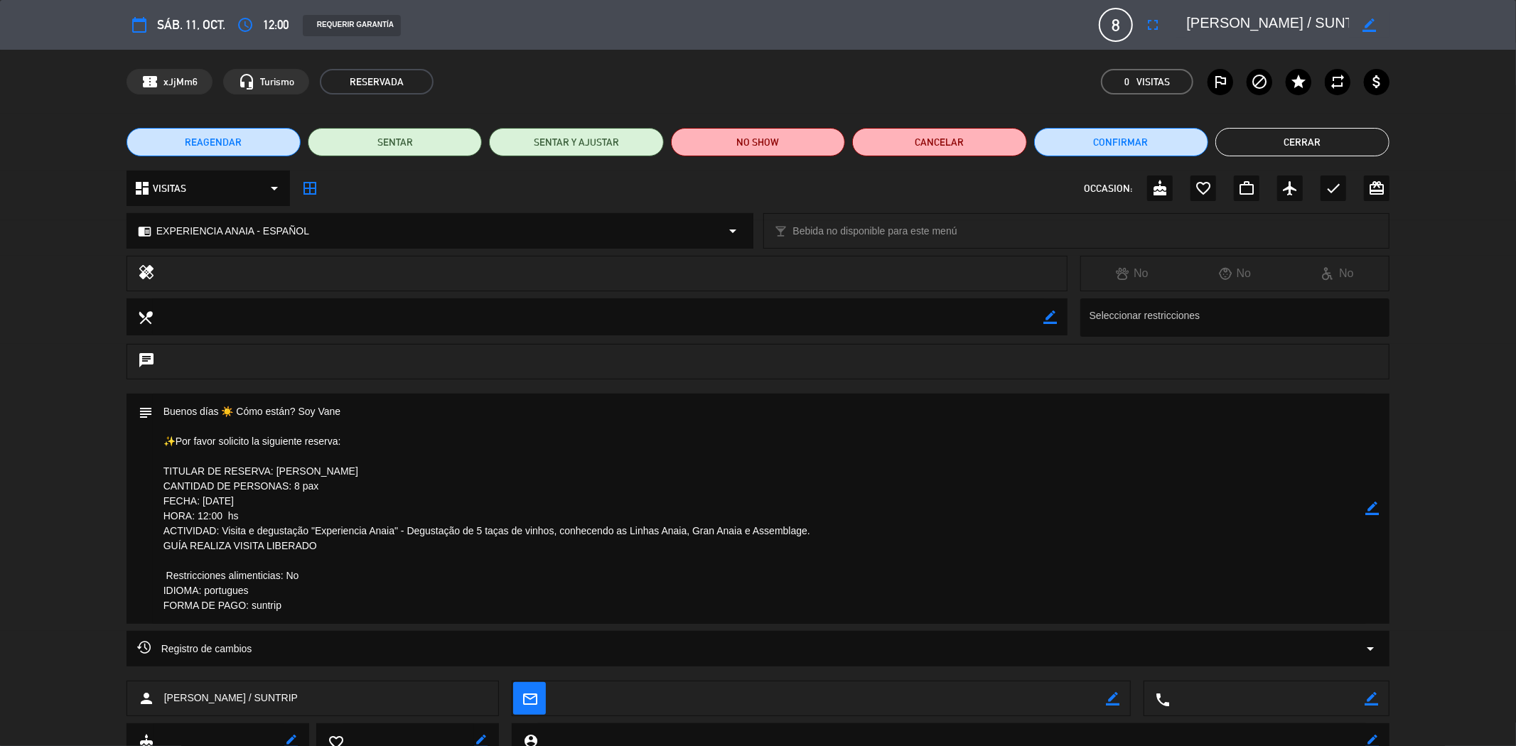
click at [1253, 146] on button "Cerrar" at bounding box center [1302, 142] width 174 height 28
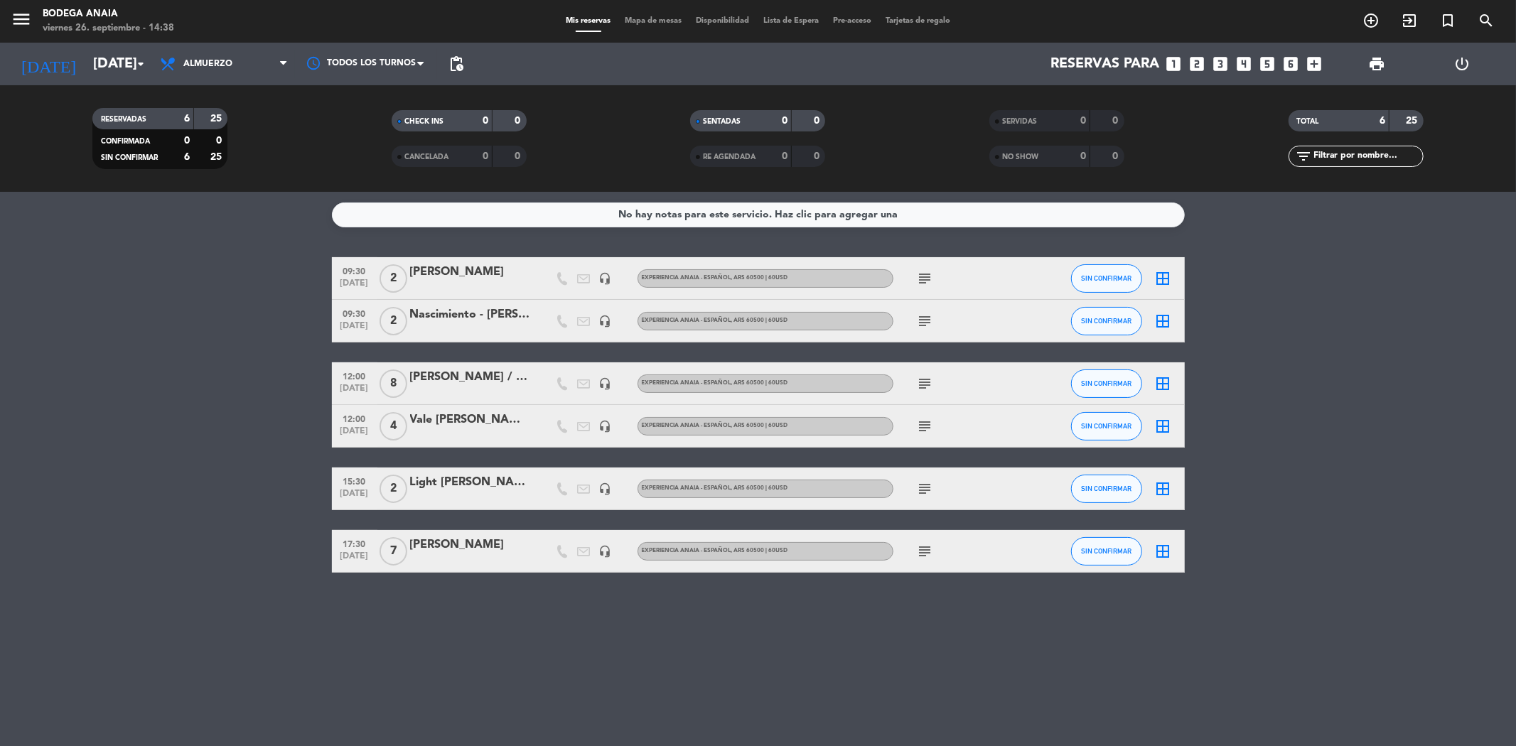
click at [453, 419] on div "Vale [PERSON_NAME] - [PERSON_NAME]" at bounding box center [470, 420] width 121 height 18
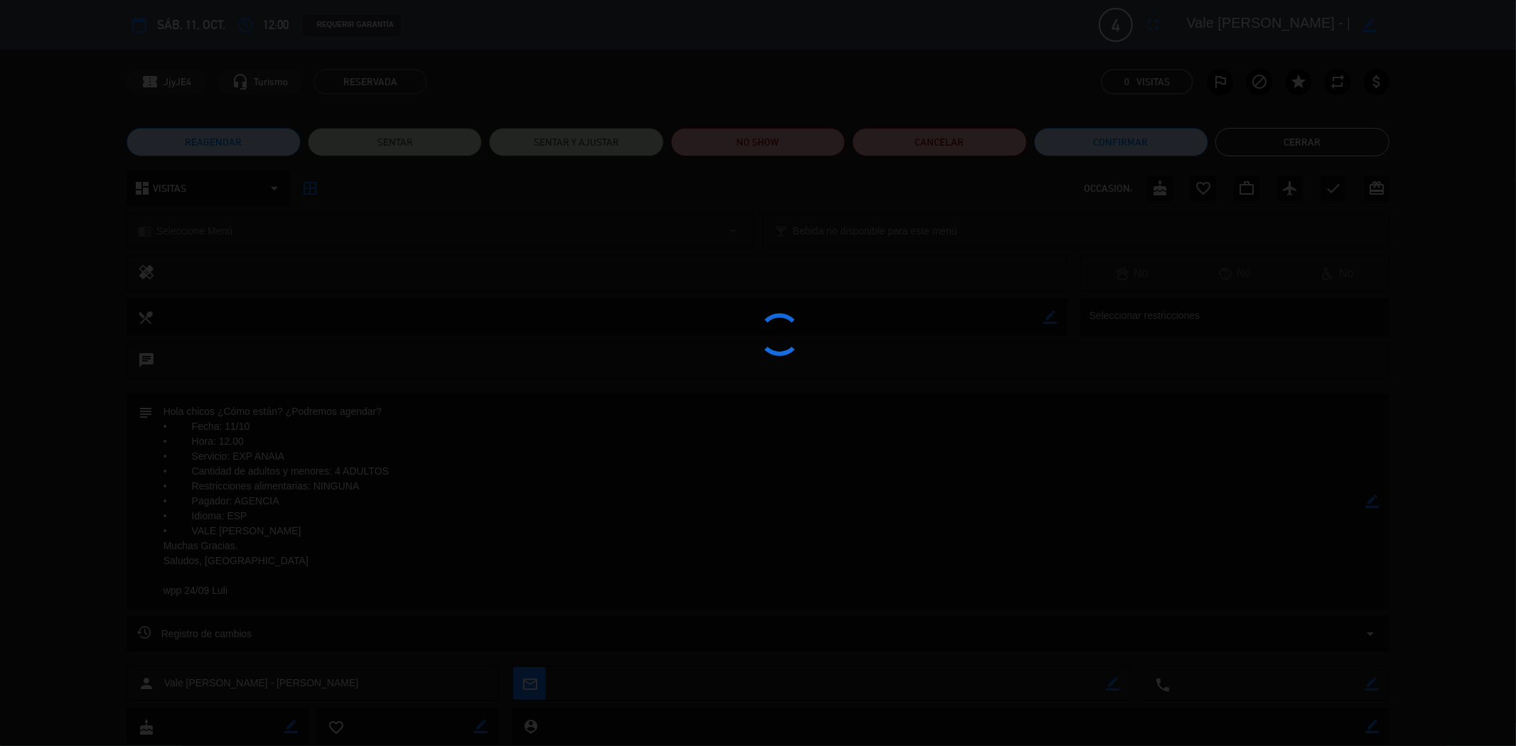
click at [1254, 154] on button "Cerrar" at bounding box center [1302, 142] width 174 height 28
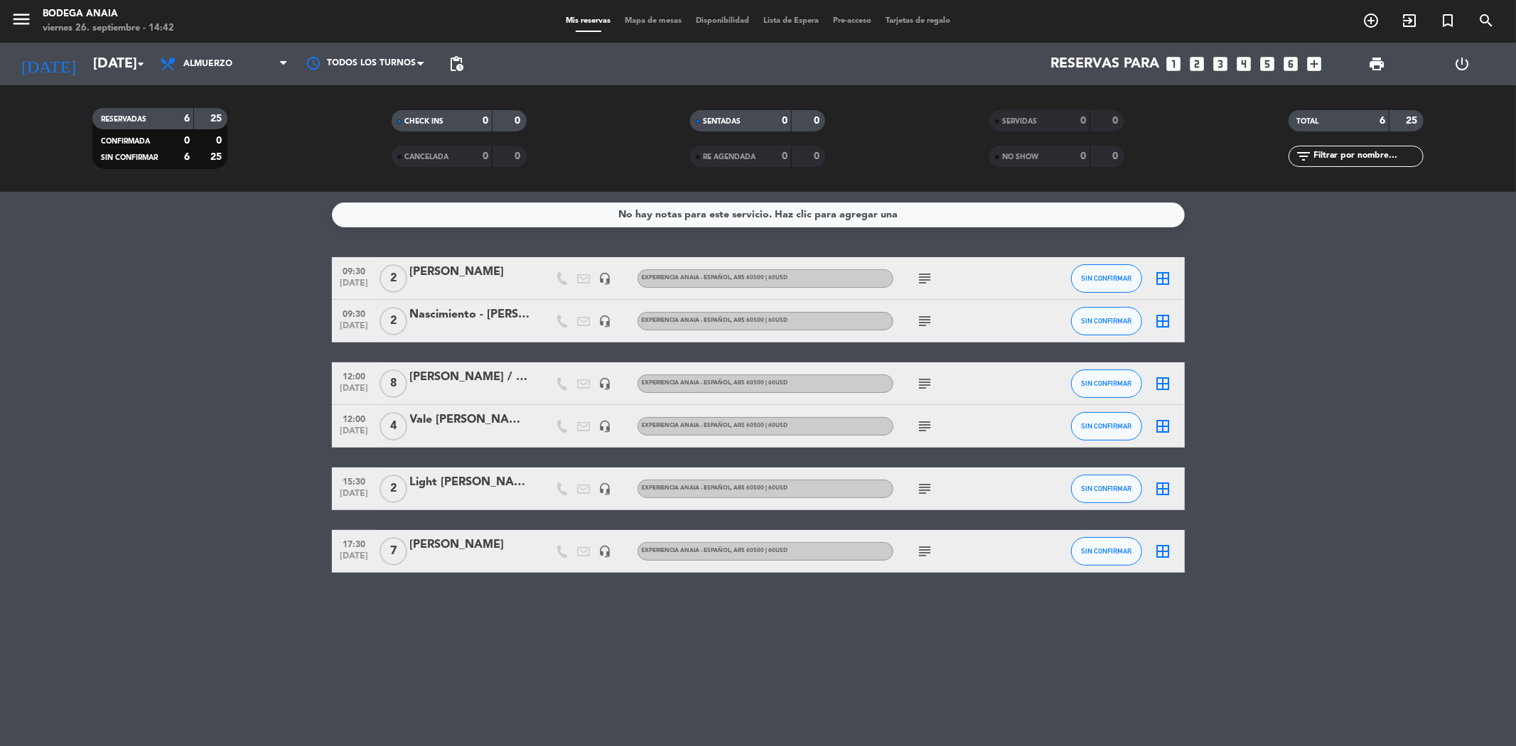
click at [109, 47] on div "[DATE] [DATE] arrow_drop_down" at bounding box center [82, 64] width 142 height 43
click at [127, 65] on input "[DATE]" at bounding box center [176, 63] width 181 height 31
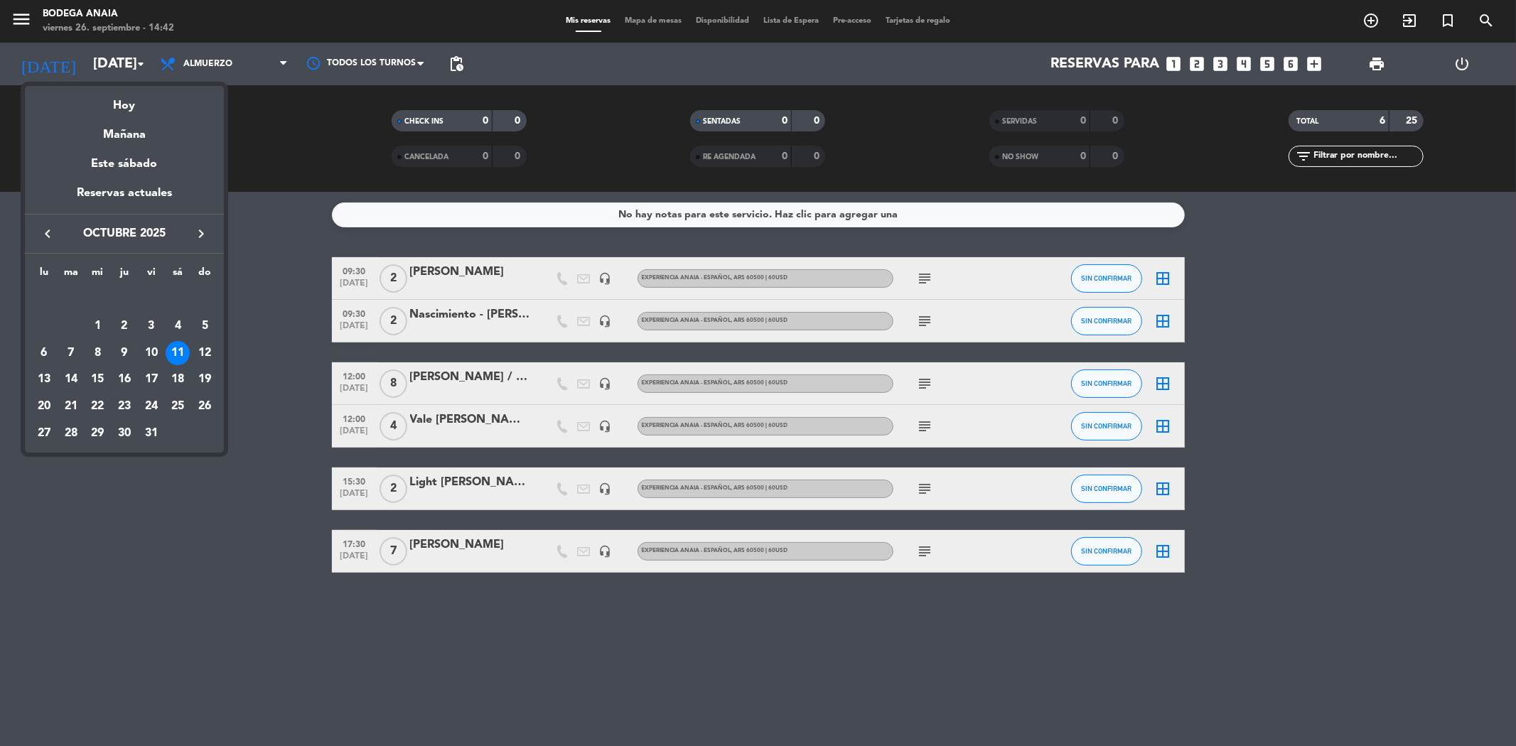
click at [130, 110] on div "Hoy" at bounding box center [124, 100] width 199 height 29
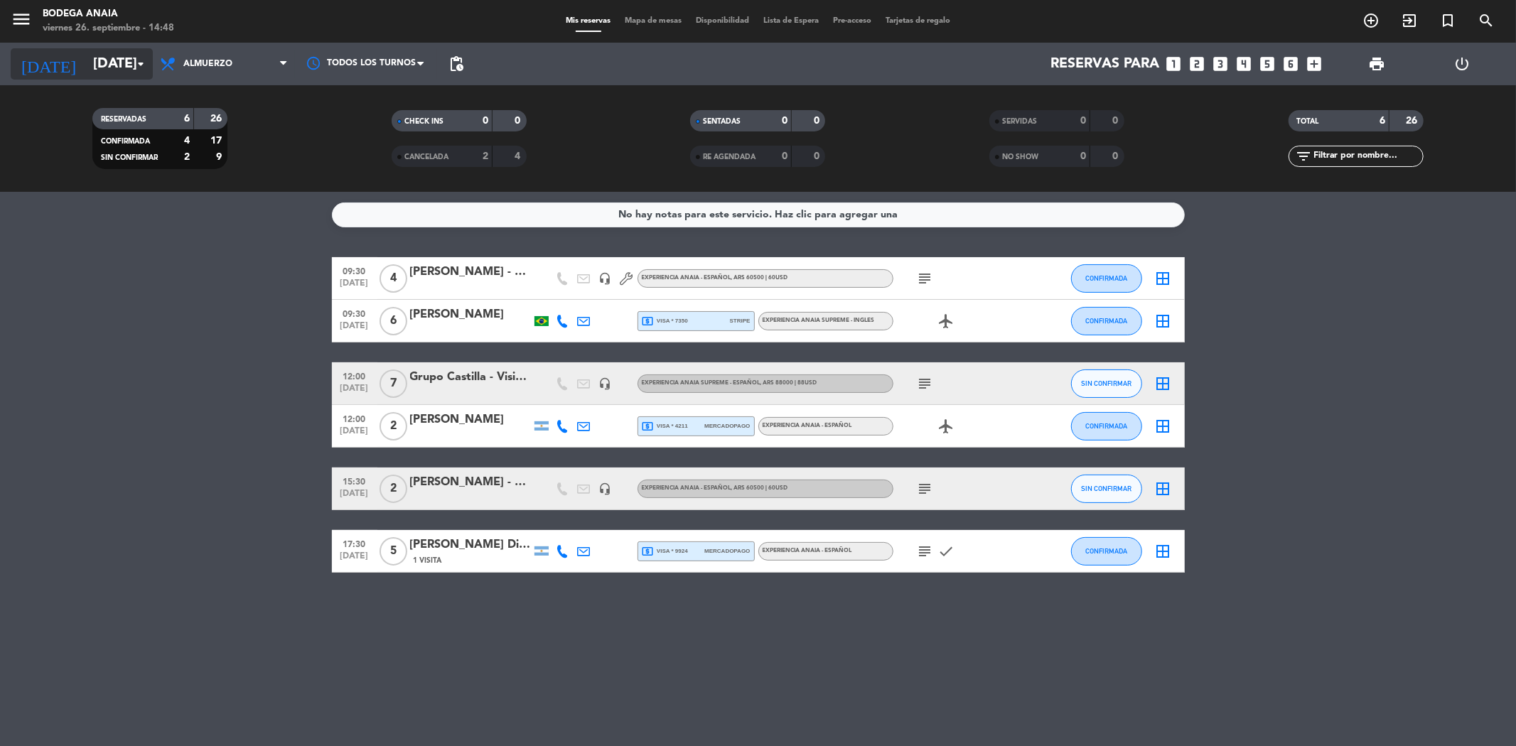
click at [95, 70] on input "[DATE]" at bounding box center [176, 63] width 181 height 31
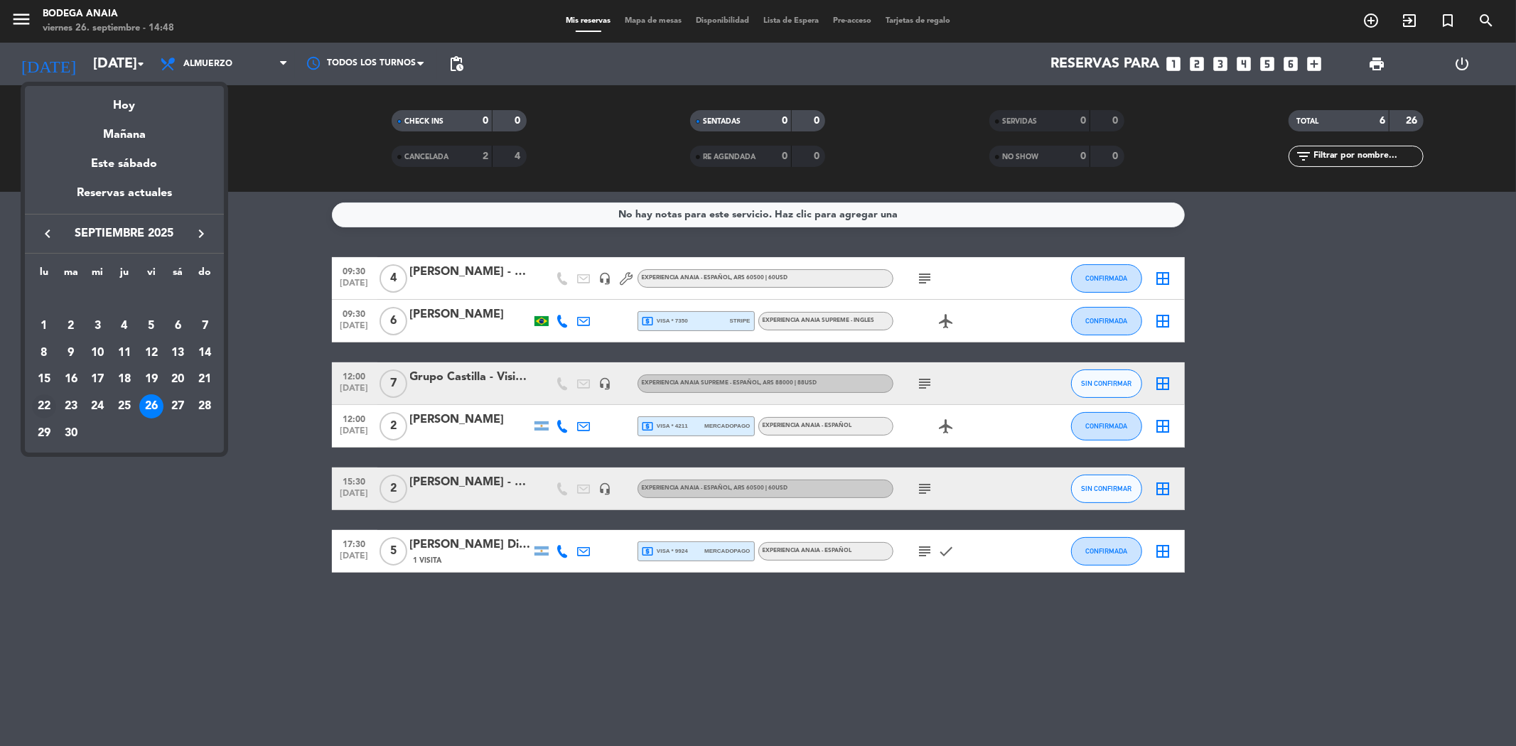
click at [45, 401] on div "22" at bounding box center [44, 406] width 24 height 24
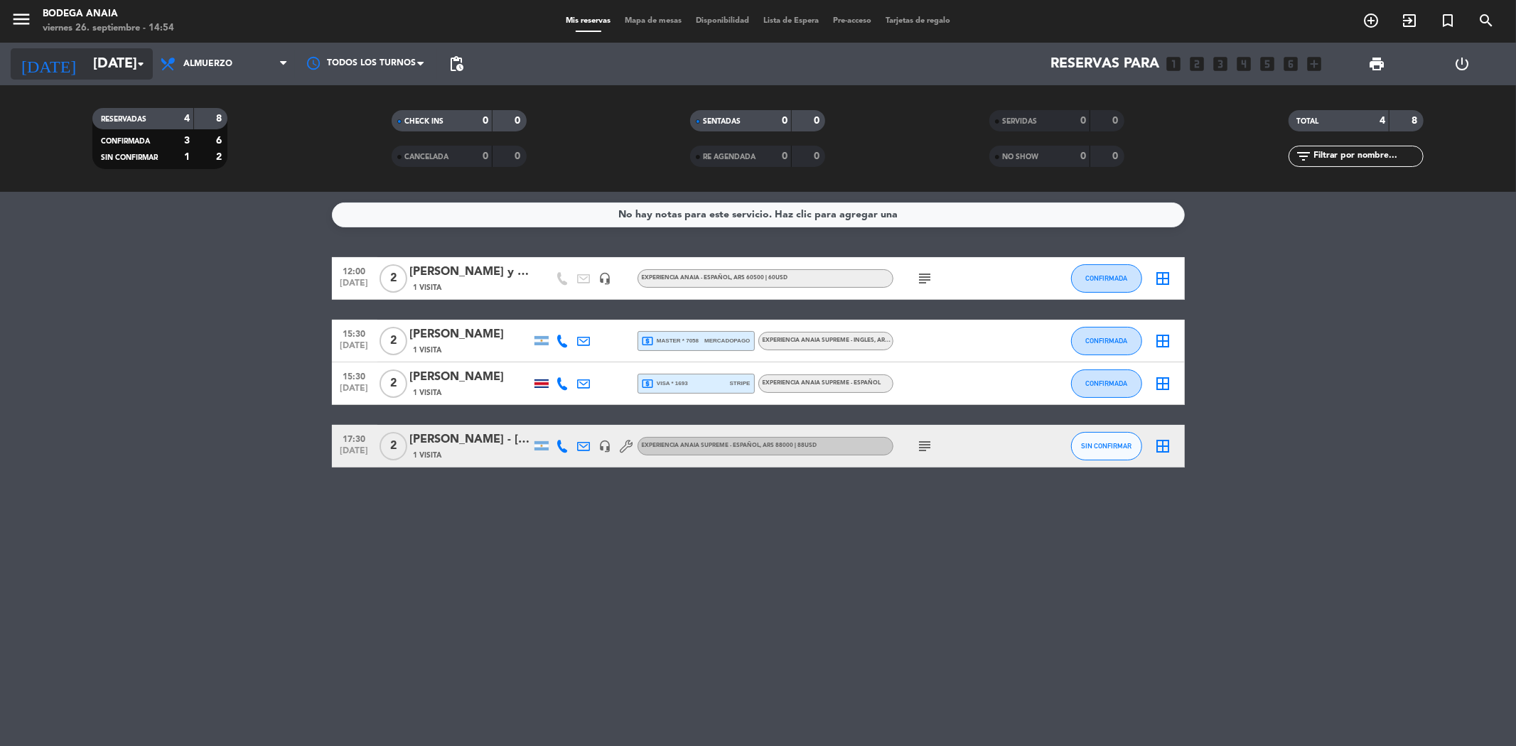
click at [93, 65] on input "[DATE]" at bounding box center [176, 63] width 181 height 31
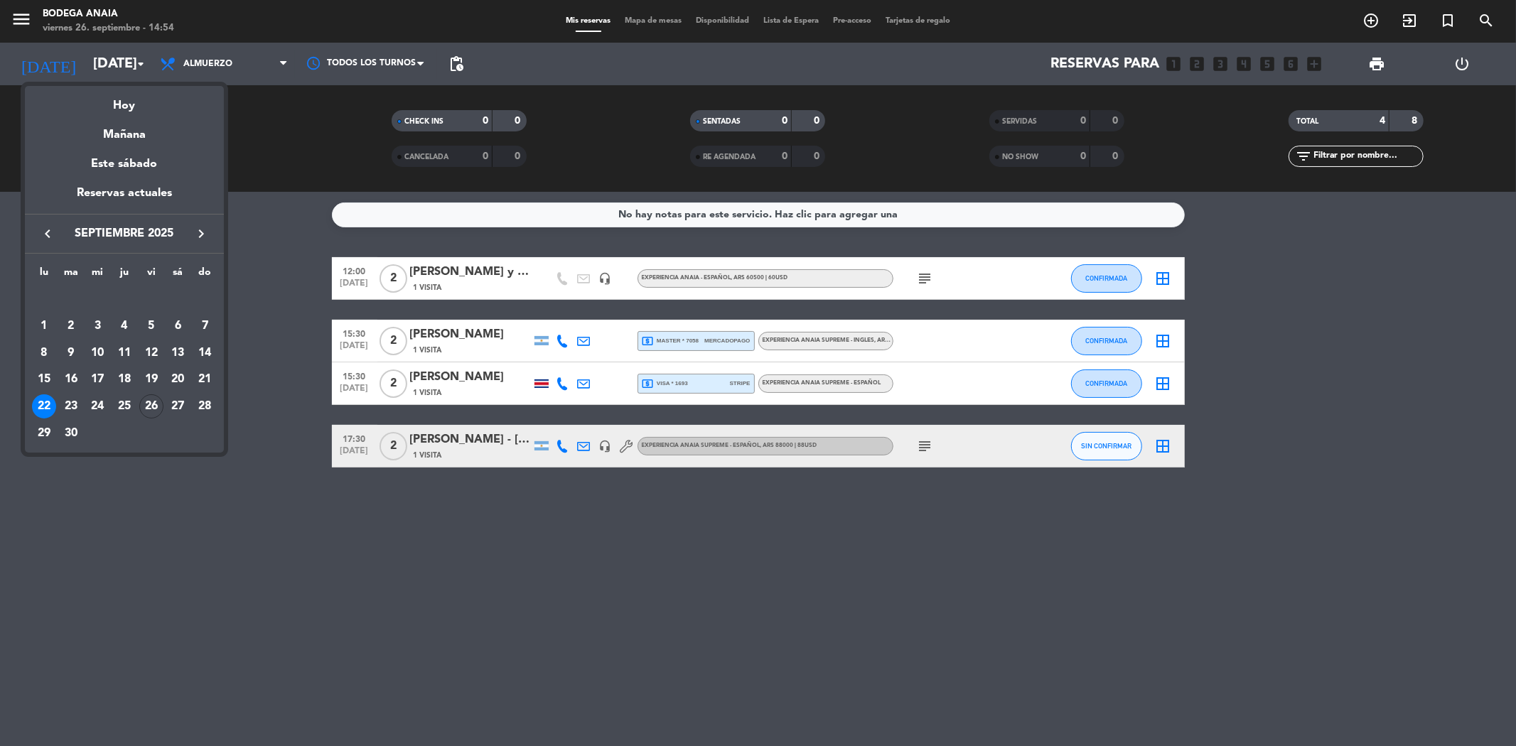
click at [195, 231] on icon "keyboard_arrow_right" at bounding box center [201, 233] width 17 height 17
click at [173, 357] on div "11" at bounding box center [178, 353] width 24 height 24
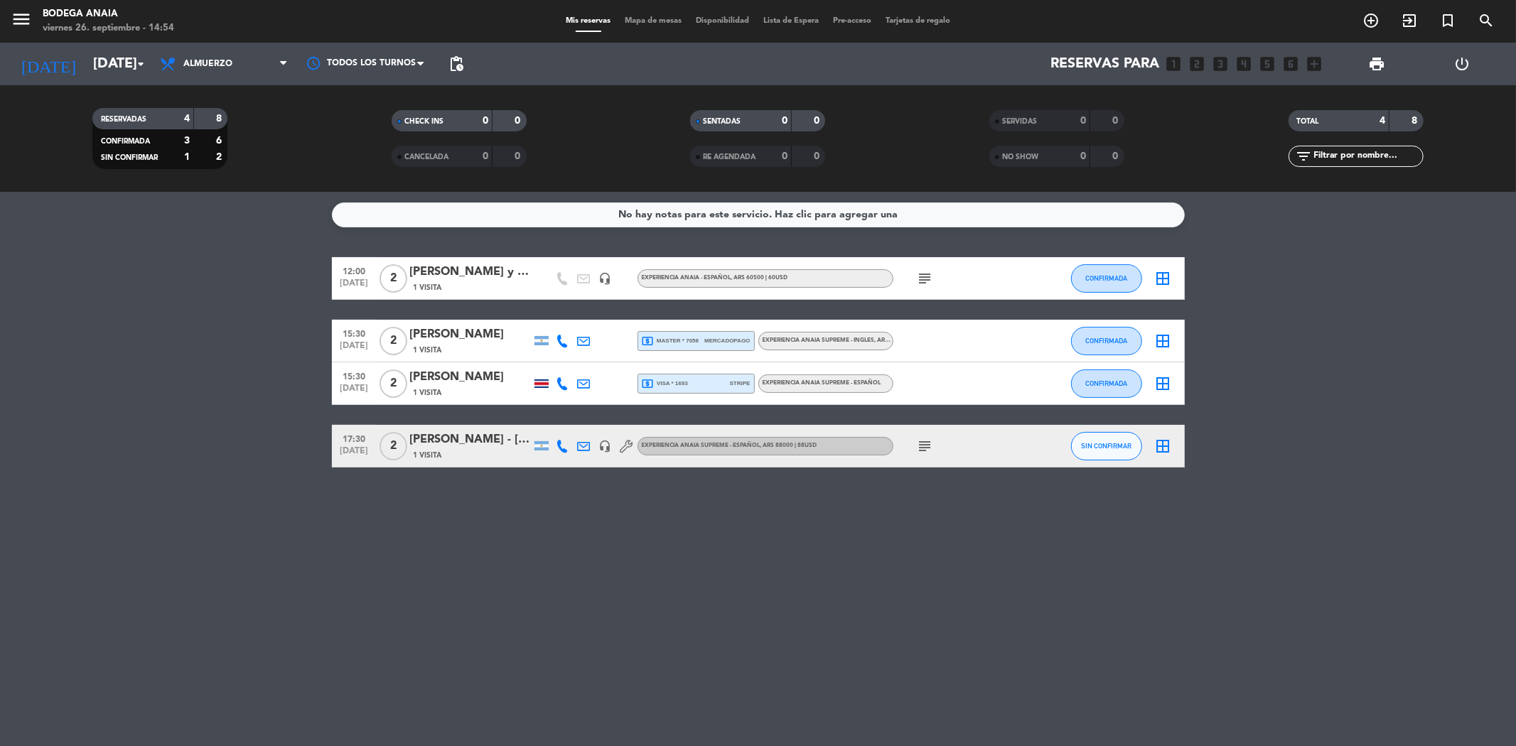
type input "[DATE]"
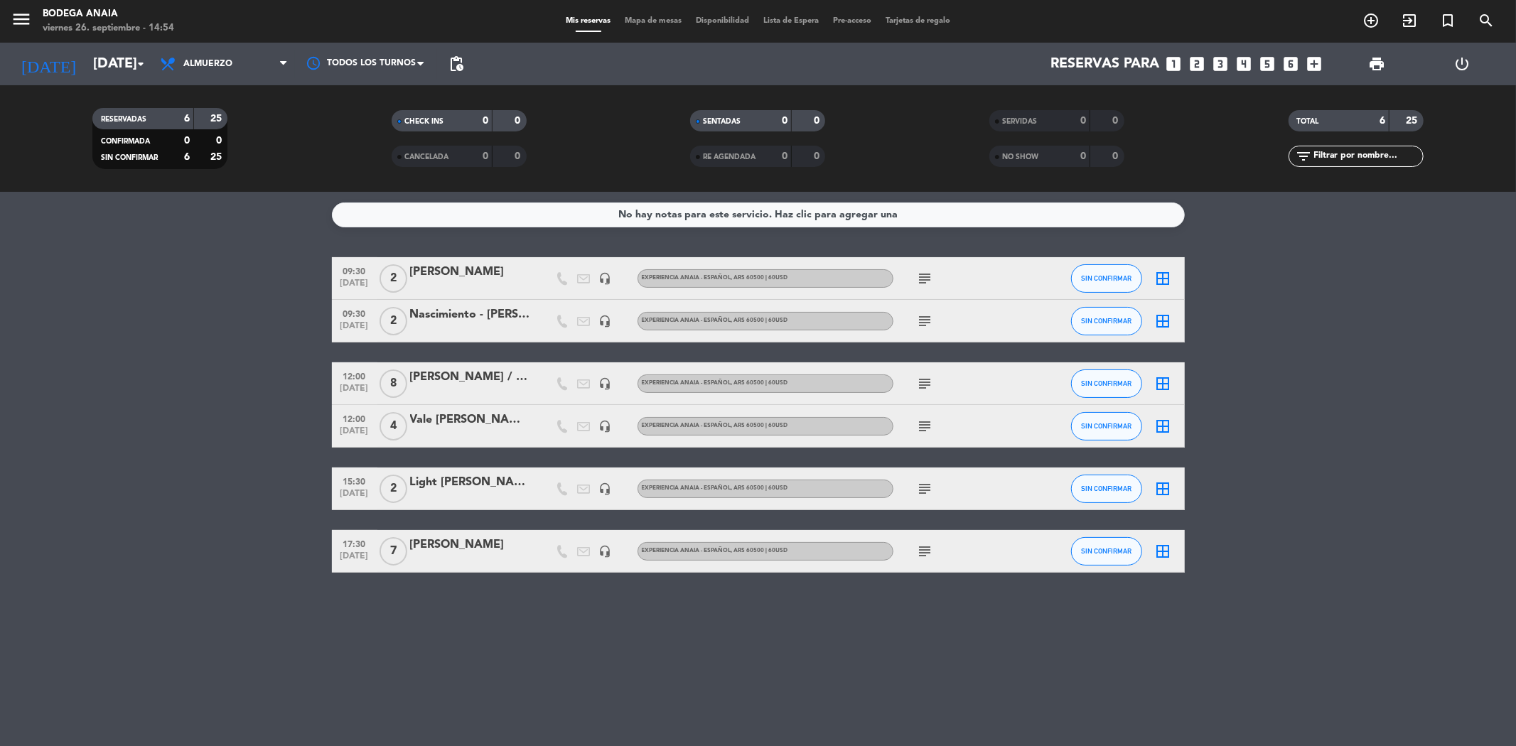
click at [477, 380] on div "[PERSON_NAME] / SUNTRIP" at bounding box center [470, 377] width 121 height 18
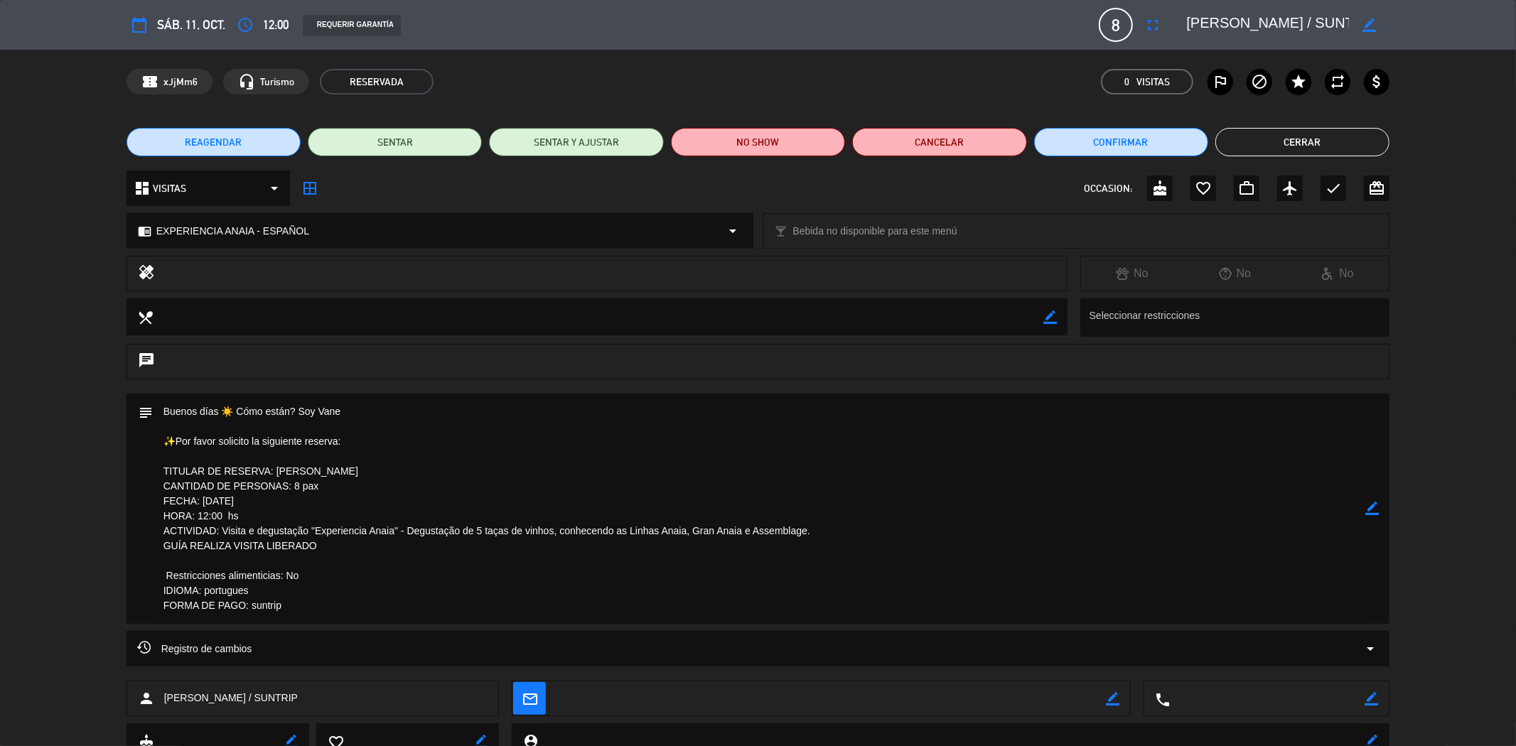
click at [1367, 506] on icon "border_color" at bounding box center [1372, 509] width 14 height 14
click at [301, 601] on textarea at bounding box center [759, 509] width 1213 height 230
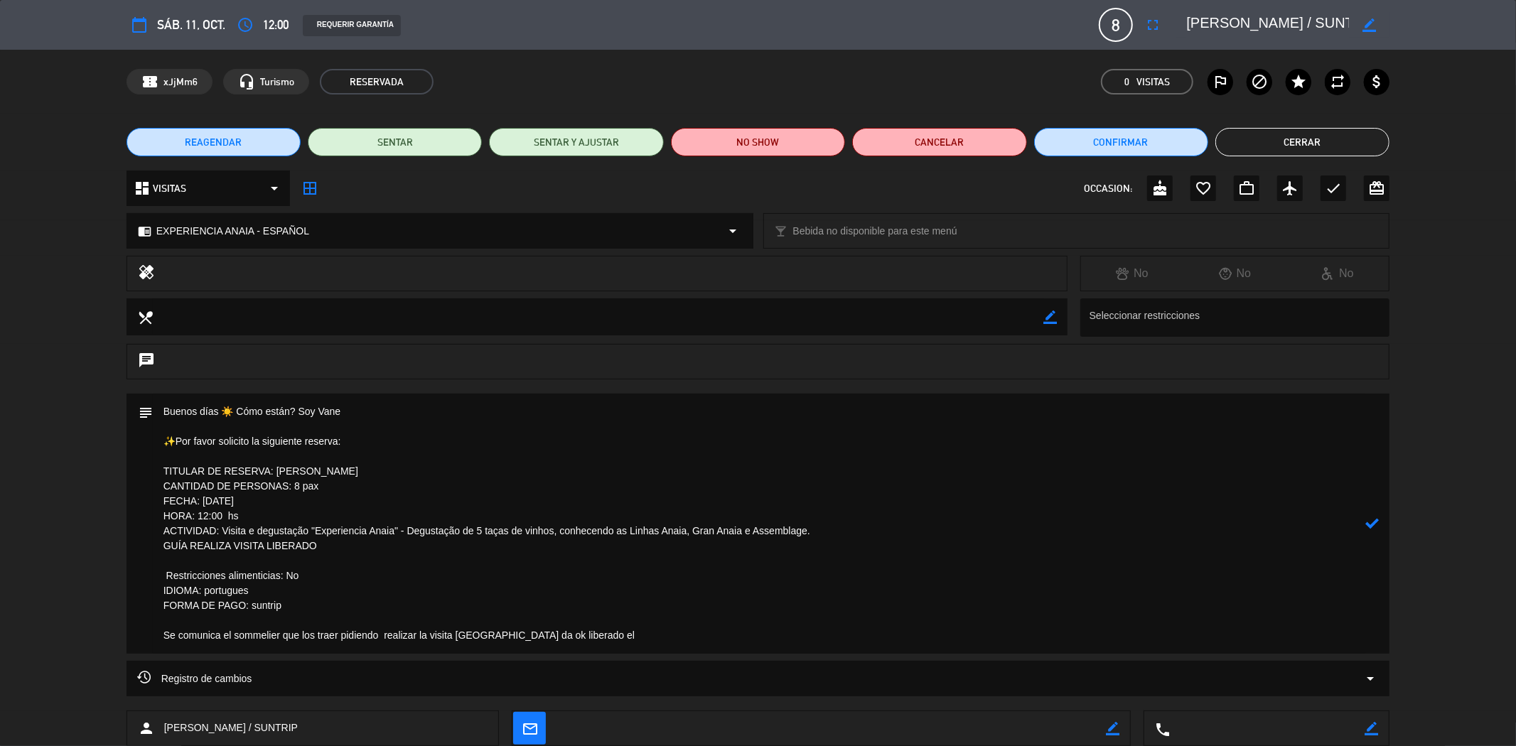
click at [1372, 520] on icon at bounding box center [1372, 524] width 14 height 14
click at [1383, 522] on div "subject border_color" at bounding box center [759, 524] width 1264 height 260
click at [1376, 526] on icon "border_color" at bounding box center [1372, 524] width 14 height 14
click at [574, 633] on textarea at bounding box center [759, 524] width 1213 height 260
click at [1367, 526] on icon at bounding box center [1372, 524] width 14 height 14
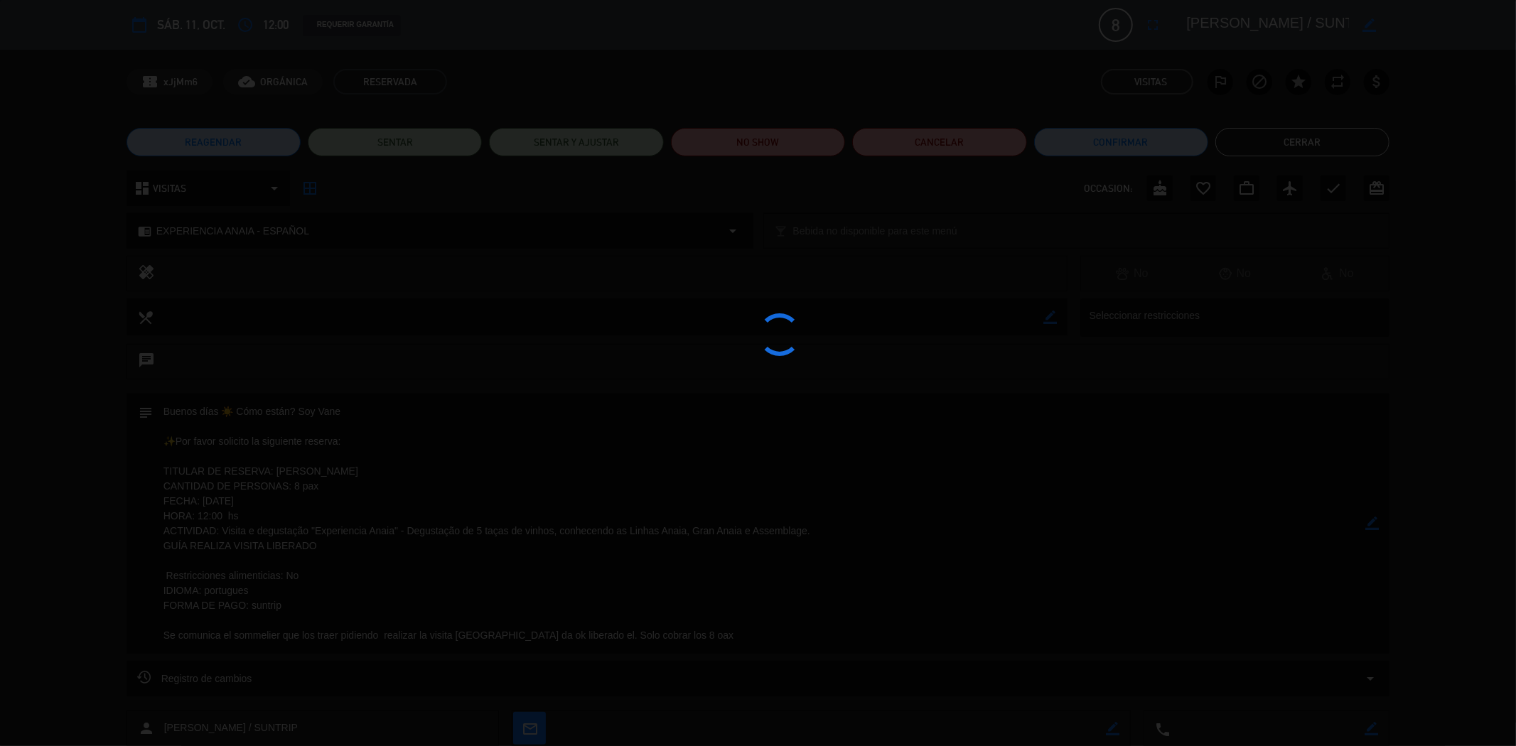
type textarea "Buenos días ☀️ Cómo están? Soy Vane ✨Por favor solicito la siguiente reserva: T…"
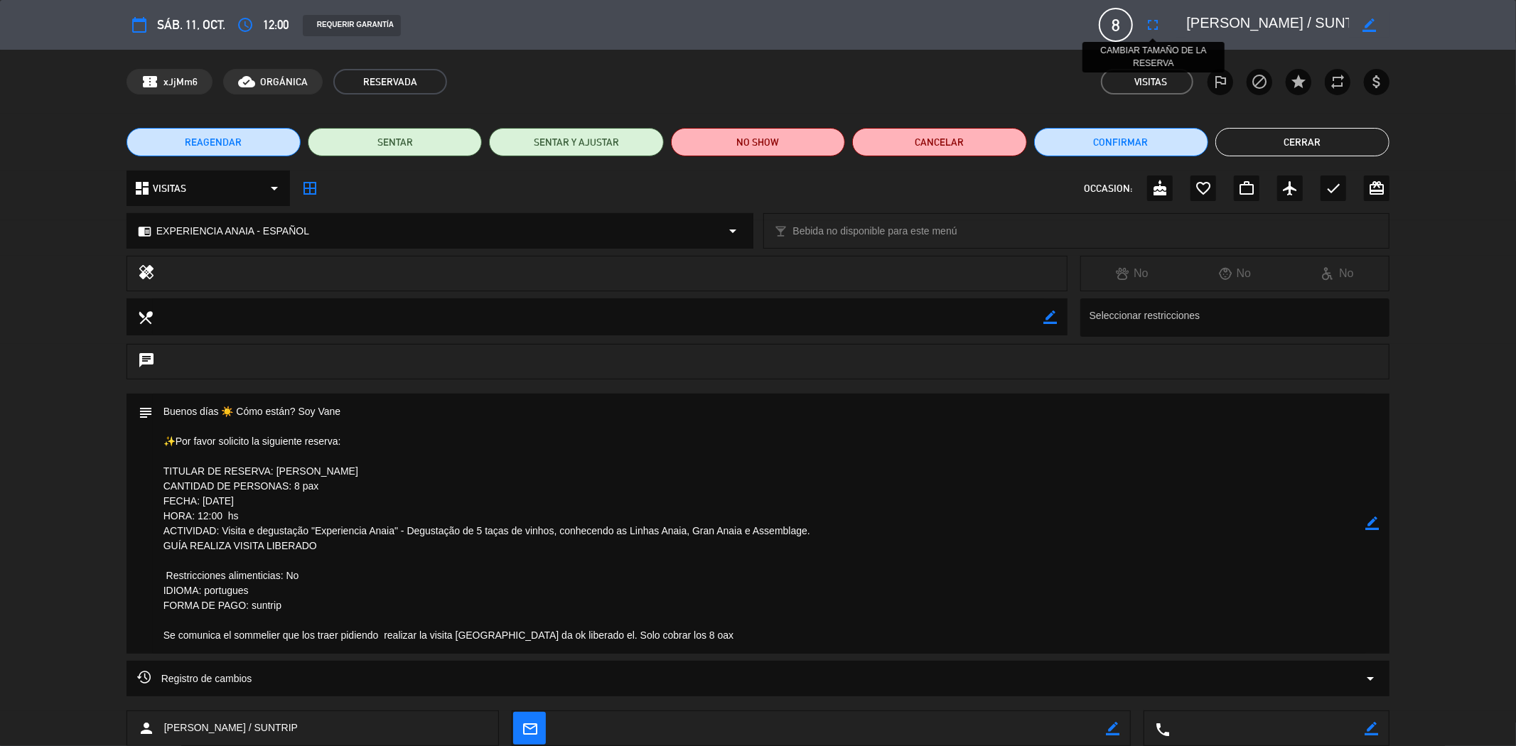
click at [1152, 22] on icon "fullscreen" at bounding box center [1152, 24] width 17 height 17
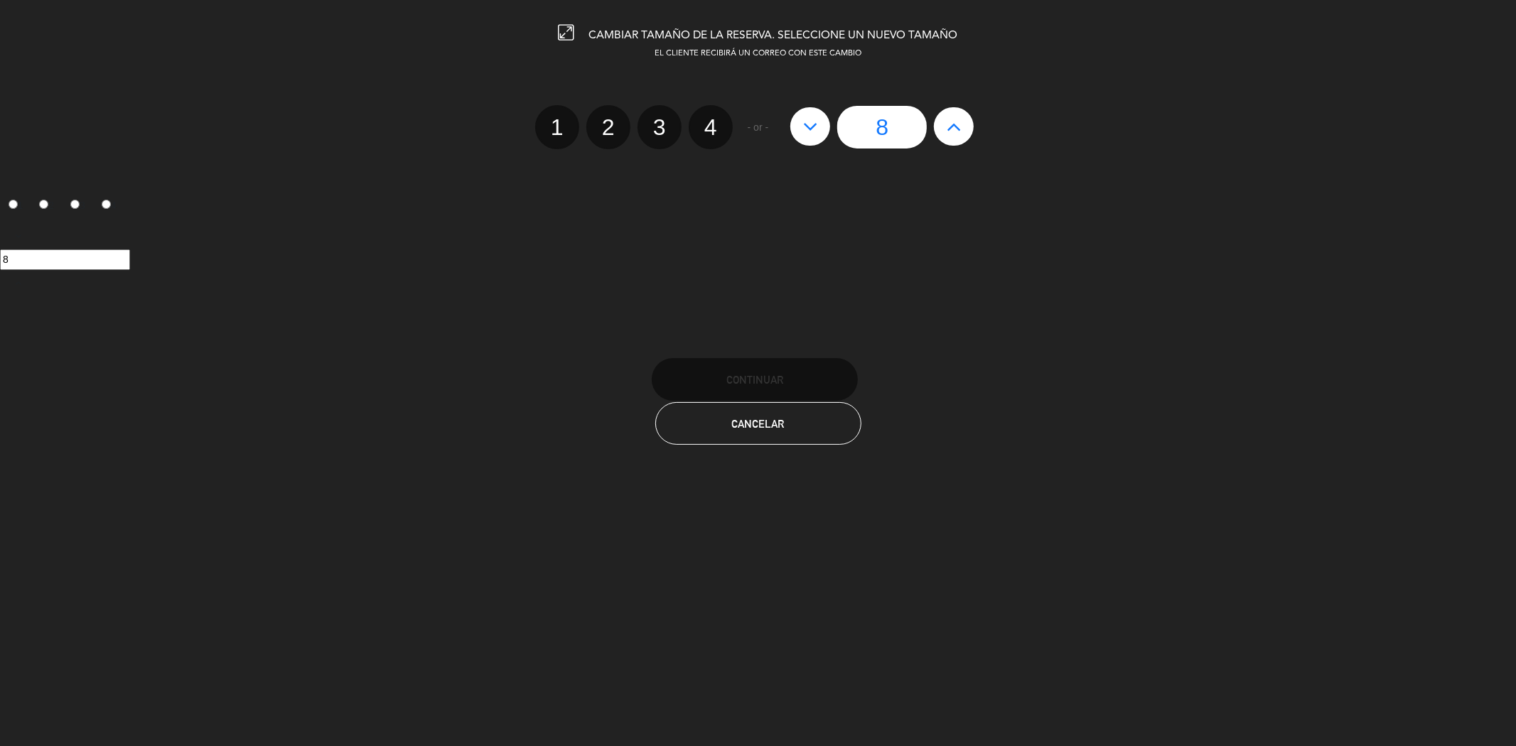
click at [955, 121] on icon at bounding box center [954, 126] width 15 height 23
type input "9"
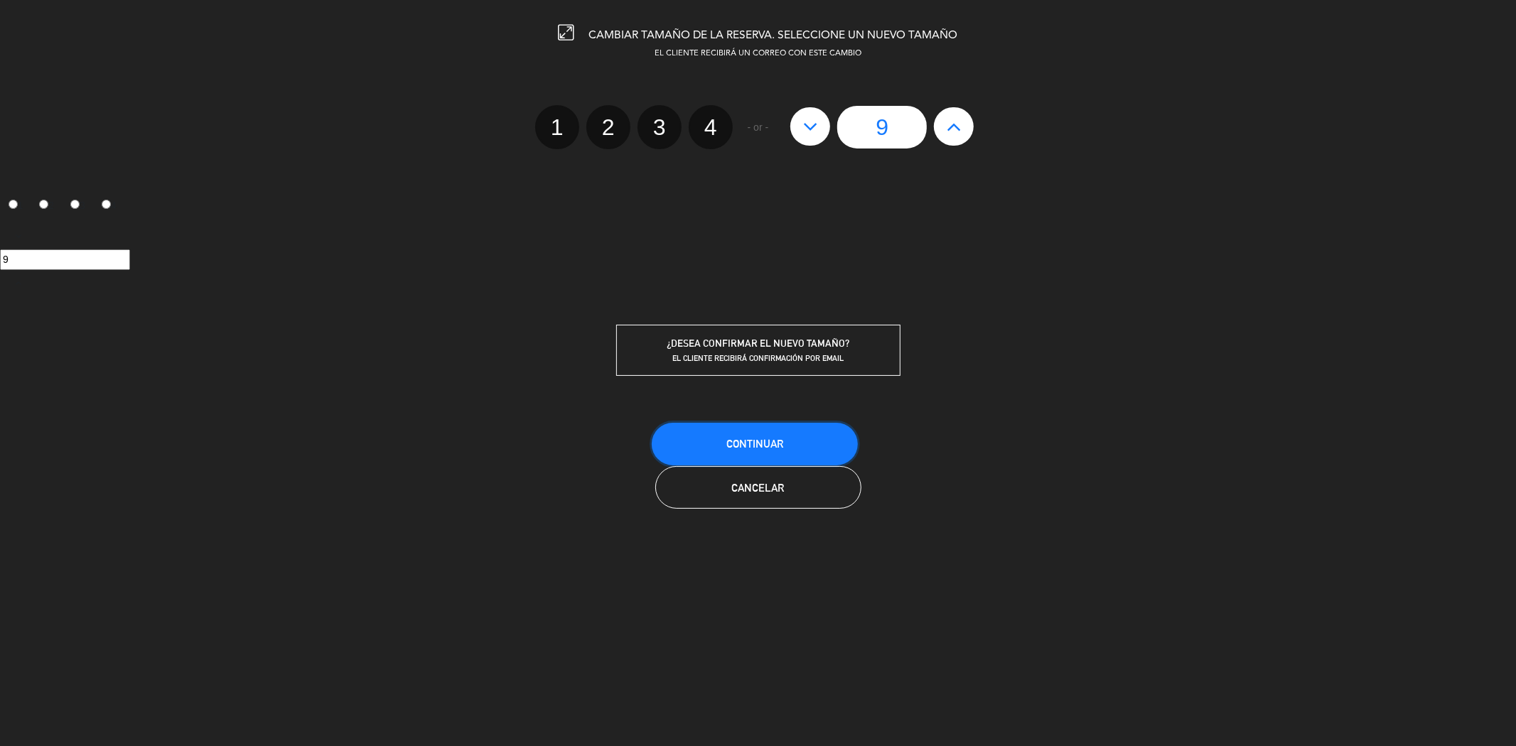
click at [741, 439] on span "Continuar" at bounding box center [754, 444] width 57 height 12
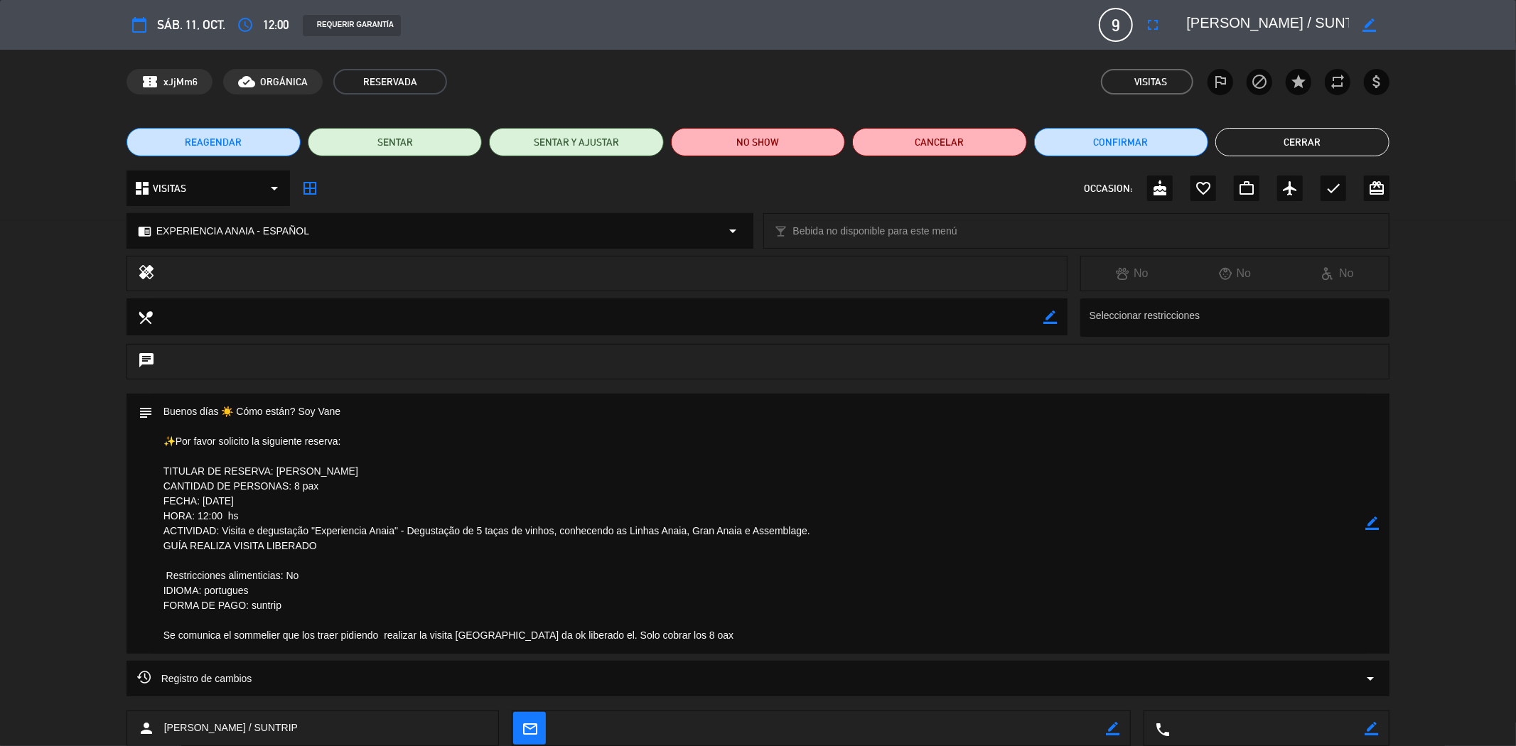
click at [1363, 528] on textarea at bounding box center [759, 524] width 1213 height 260
click at [1373, 522] on icon "border_color" at bounding box center [1372, 524] width 14 height 14
click at [672, 640] on textarea at bounding box center [759, 524] width 1213 height 260
paste textarea "[PHONE_NUMBER]"
click at [1383, 513] on div "subject" at bounding box center [759, 524] width 1264 height 260
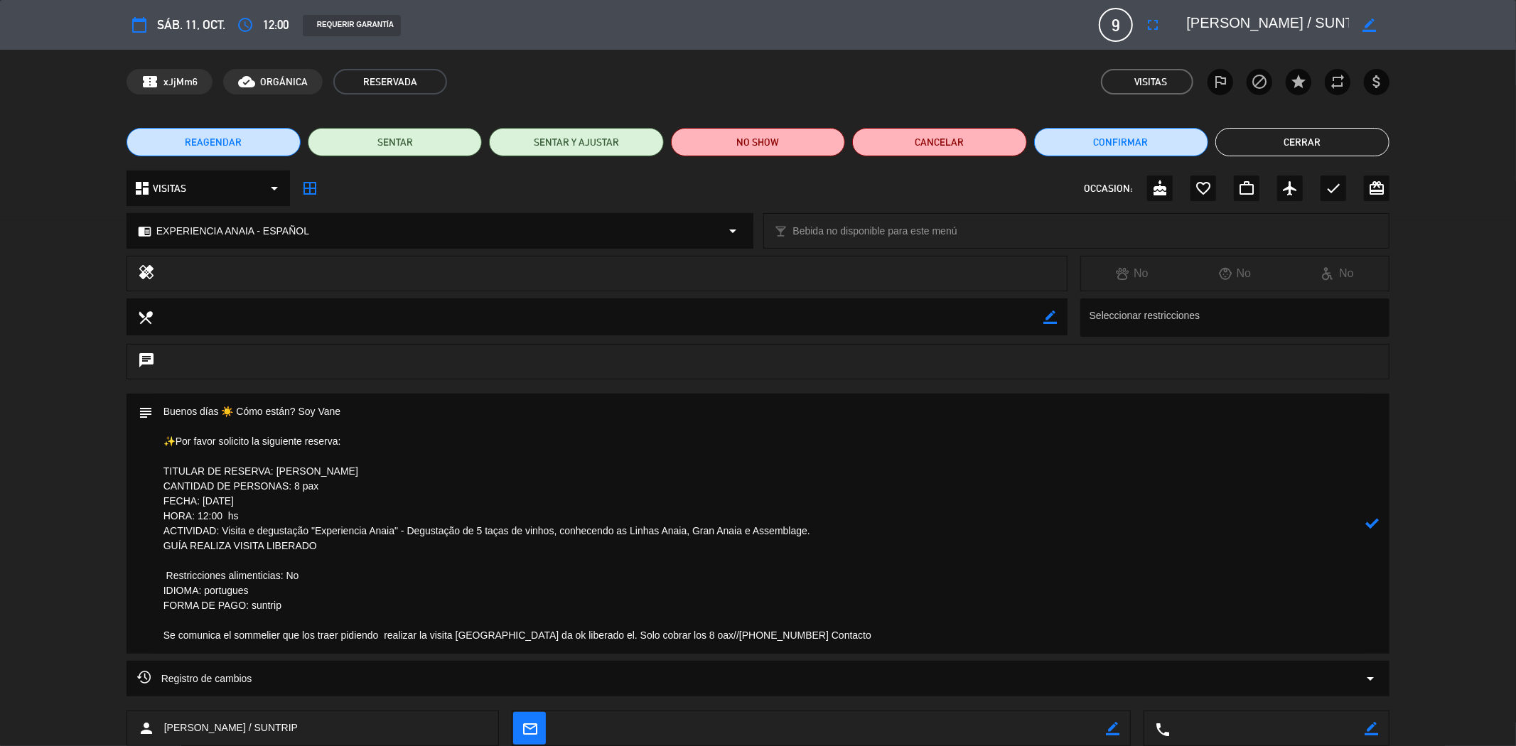
click at [1375, 523] on icon at bounding box center [1372, 524] width 14 height 14
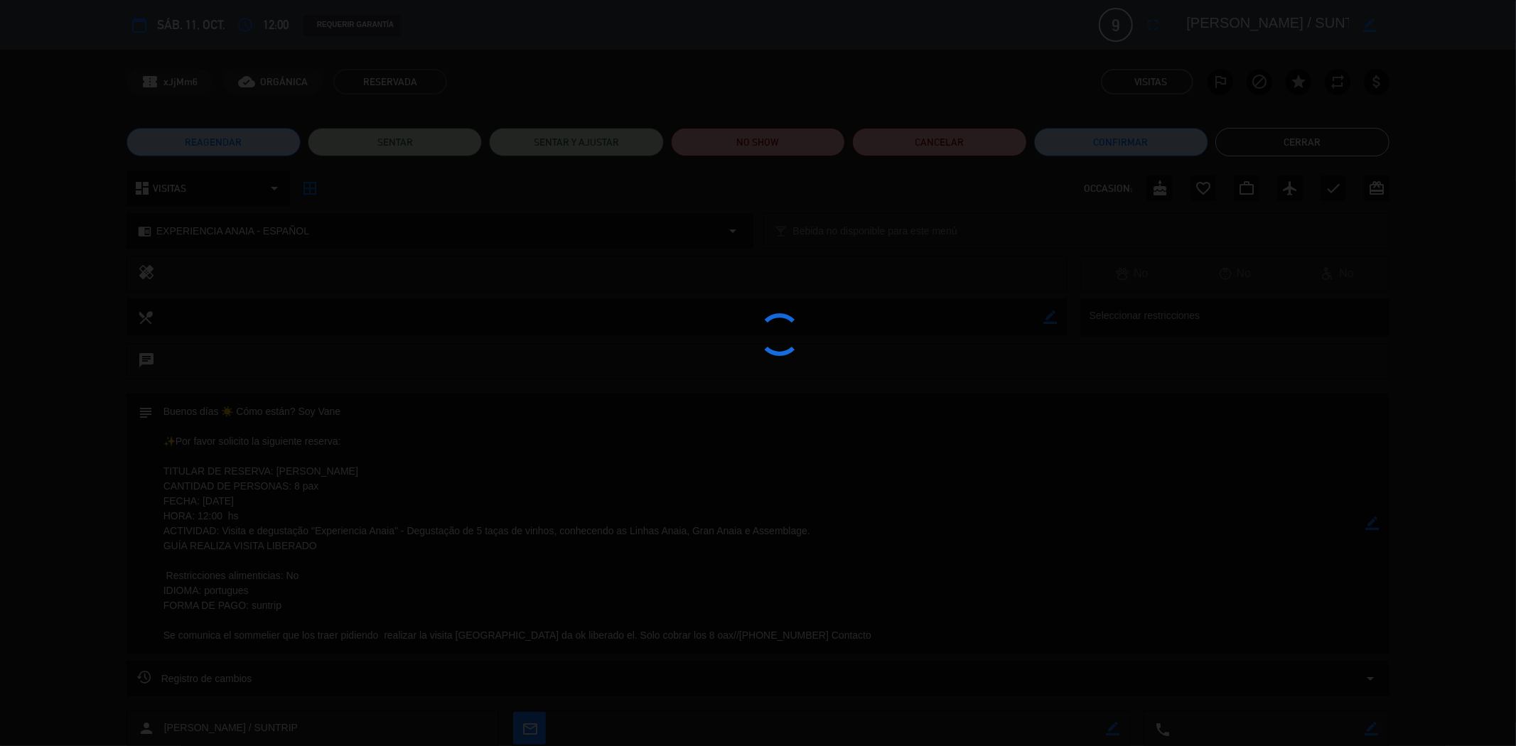
type textarea "Buenos días ☀️ Cómo están? Soy Vane ✨Por favor solicito la siguiente reserva: T…"
click at [1294, 139] on div at bounding box center [758, 373] width 1516 height 746
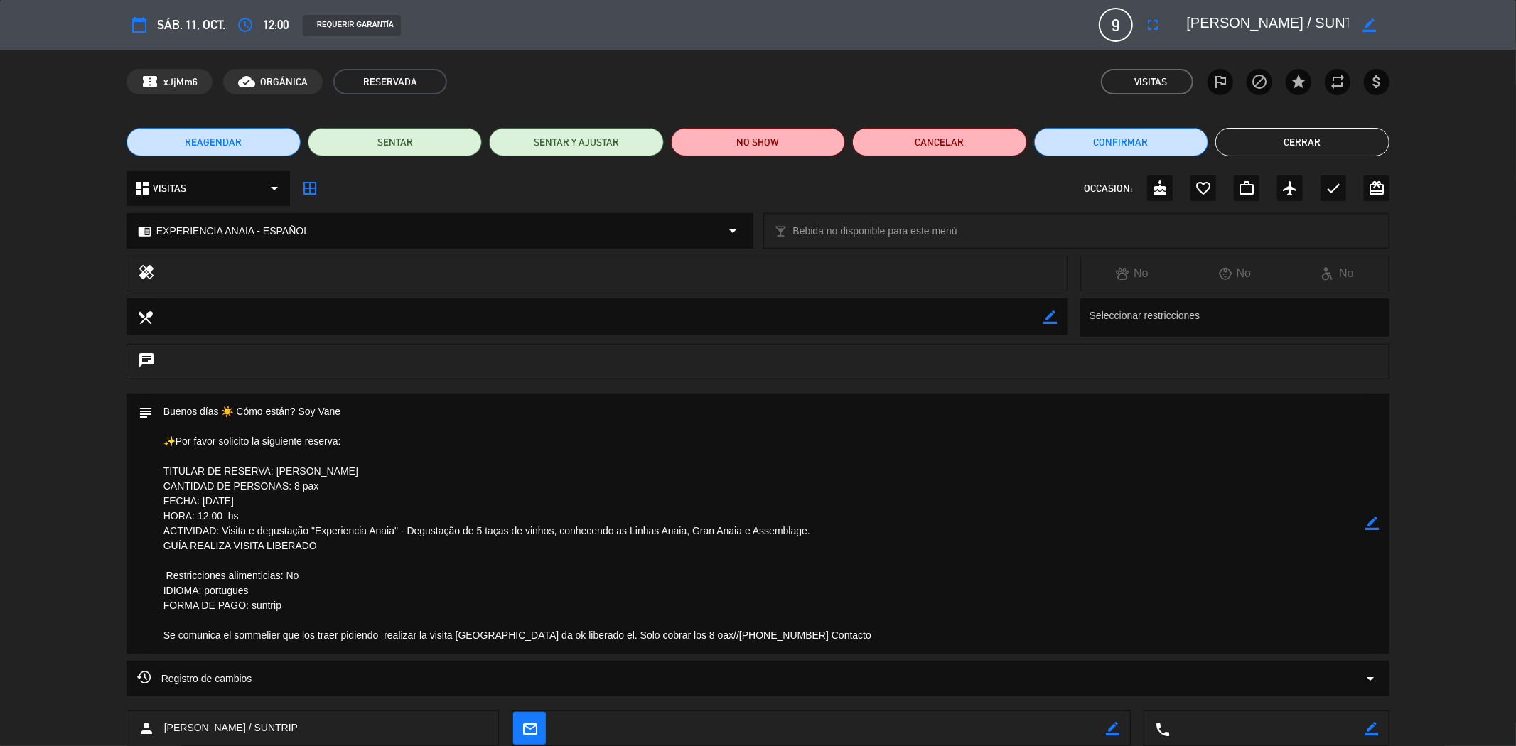
click at [1294, 141] on button "Cerrar" at bounding box center [1302, 142] width 174 height 28
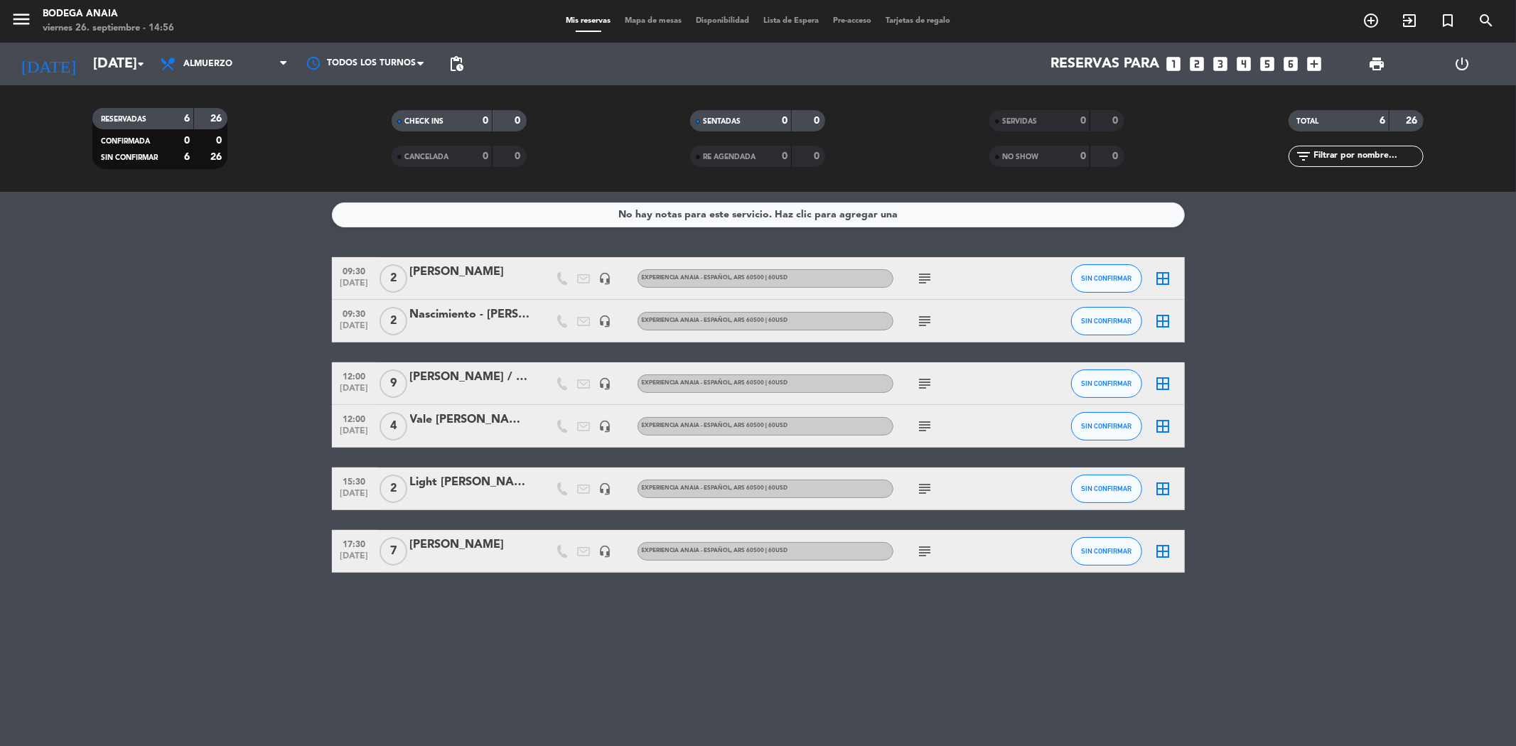
click at [90, 86] on div "RESERVADAS 6 26 CONFIRMADA 0 0 SIN CONFIRMAR 6 26 CHECK INS 0 0 CANCELADA 0 0 S…" at bounding box center [758, 138] width 1516 height 107
click at [93, 51] on input "[DATE]" at bounding box center [176, 63] width 181 height 31
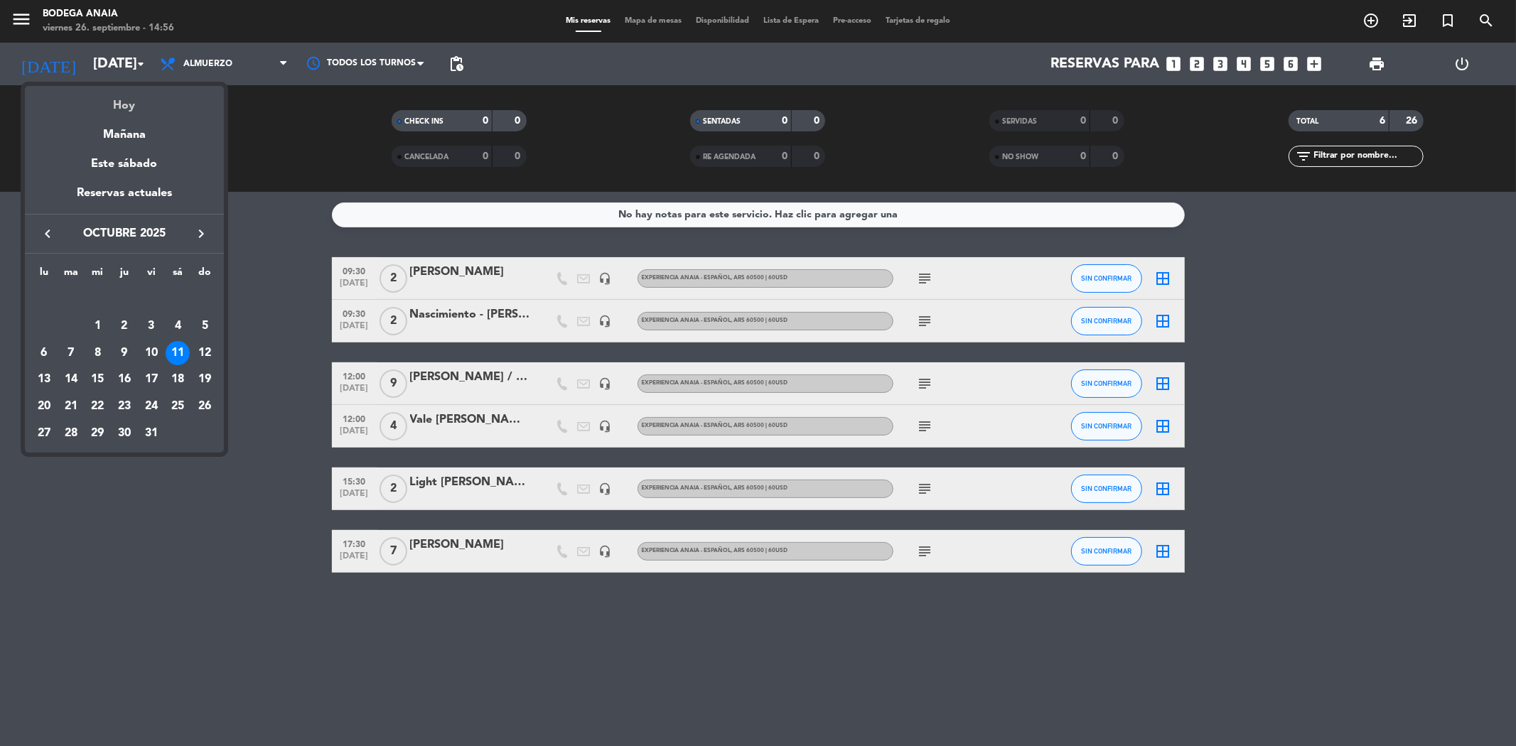
click at [124, 109] on div "Hoy" at bounding box center [124, 100] width 199 height 29
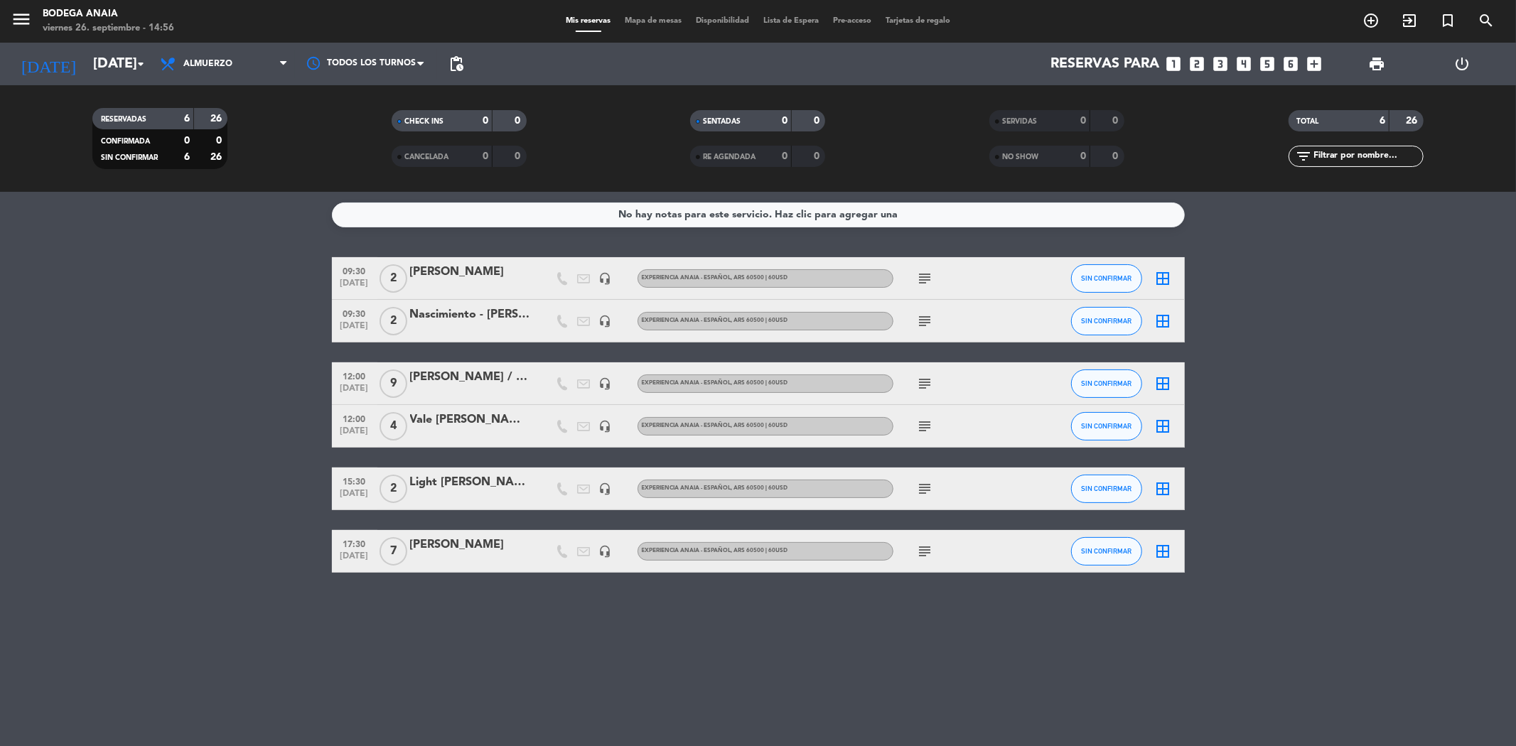
type input "[DATE]"
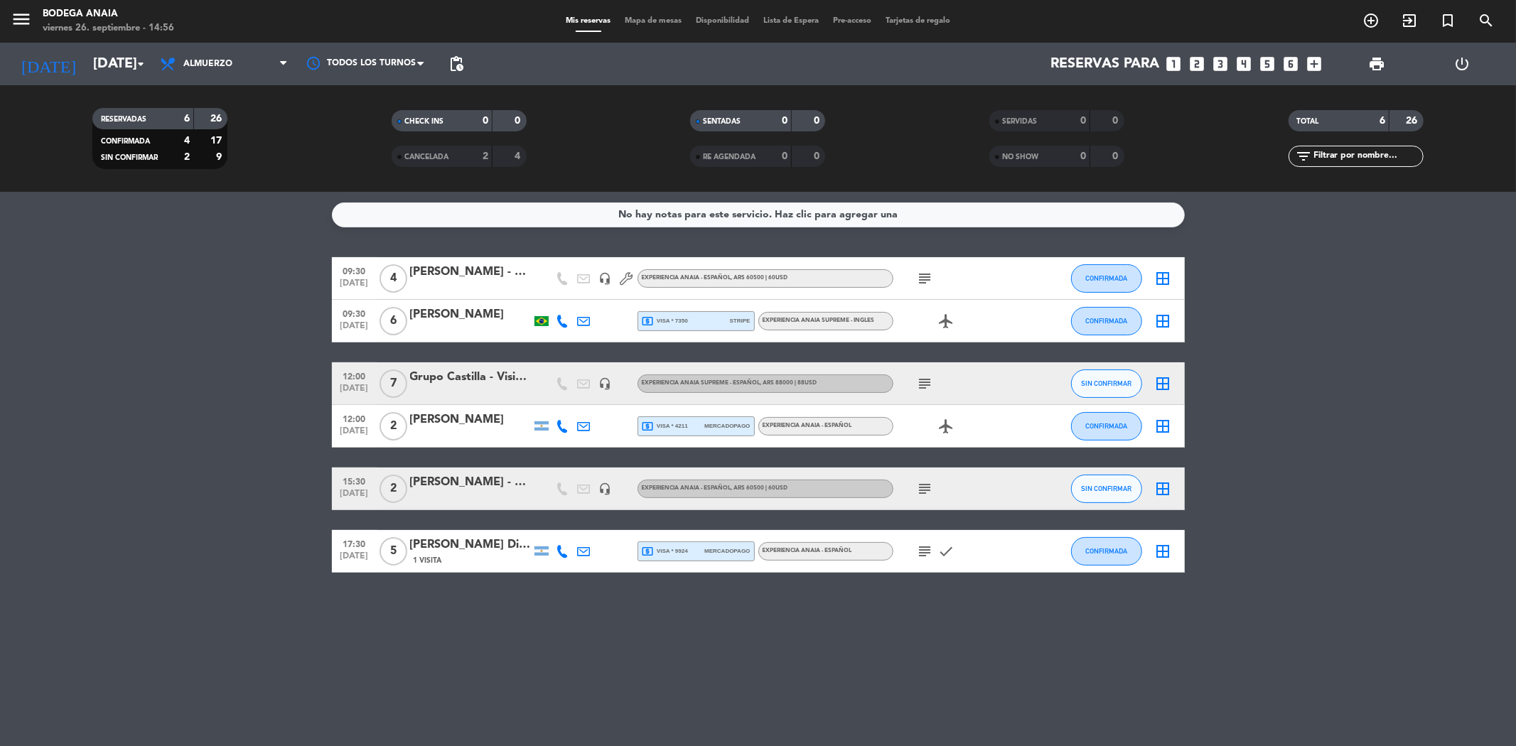
click at [490, 274] on div "[PERSON_NAME] - VIVE LOS ANDES" at bounding box center [470, 272] width 121 height 18
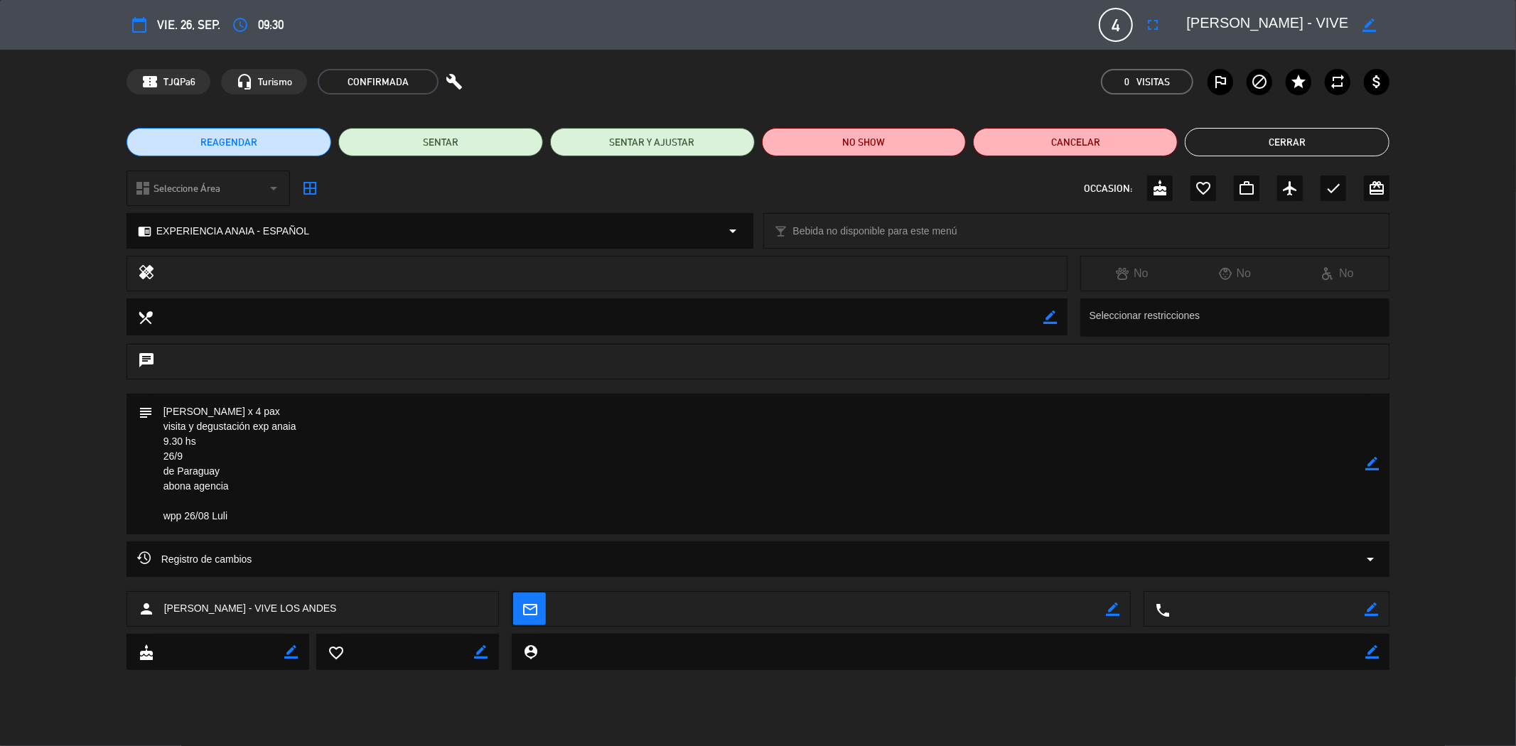
drag, startPoint x: 1185, startPoint y: 21, endPoint x: 1271, endPoint y: 14, distance: 86.3
click at [1271, 14] on div "border_color" at bounding box center [1282, 25] width 213 height 26
click at [1268, 18] on textarea at bounding box center [1267, 25] width 163 height 26
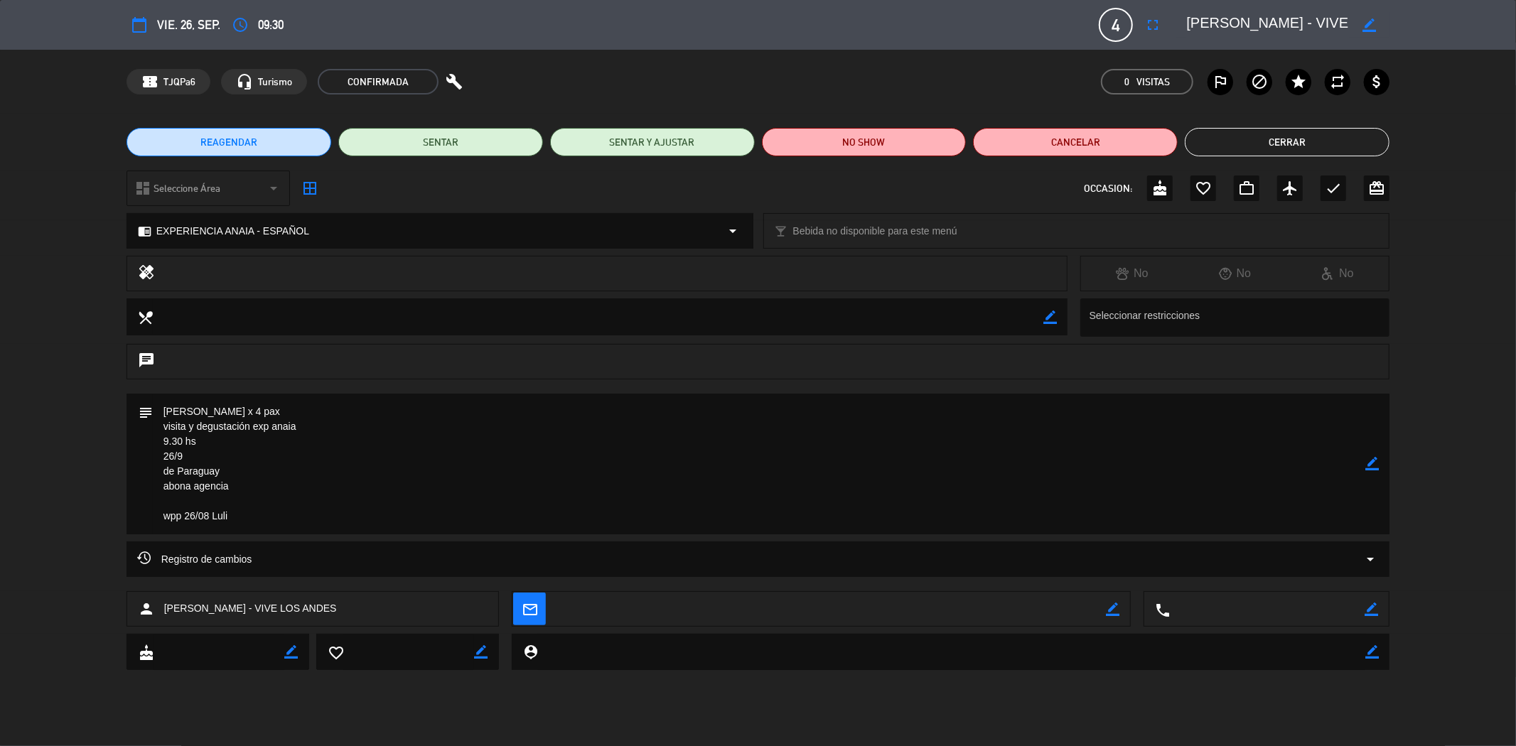
click at [1268, 18] on textarea at bounding box center [1267, 25] width 163 height 26
click at [1247, 145] on button "Cerrar" at bounding box center [1287, 142] width 205 height 28
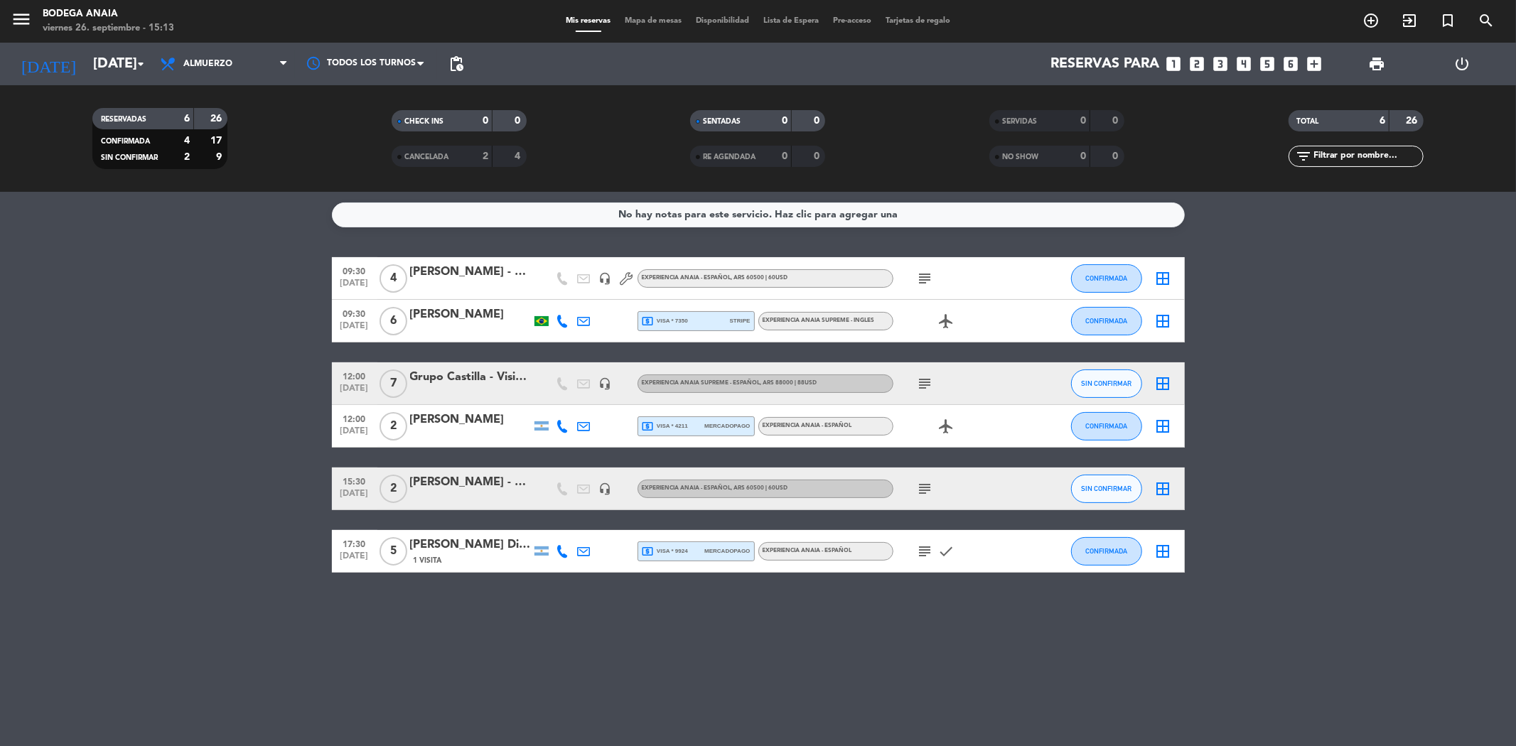
drag, startPoint x: 492, startPoint y: 318, endPoint x: 411, endPoint y: 316, distance: 81.0
click at [411, 316] on div "[PERSON_NAME]" at bounding box center [470, 315] width 121 height 18
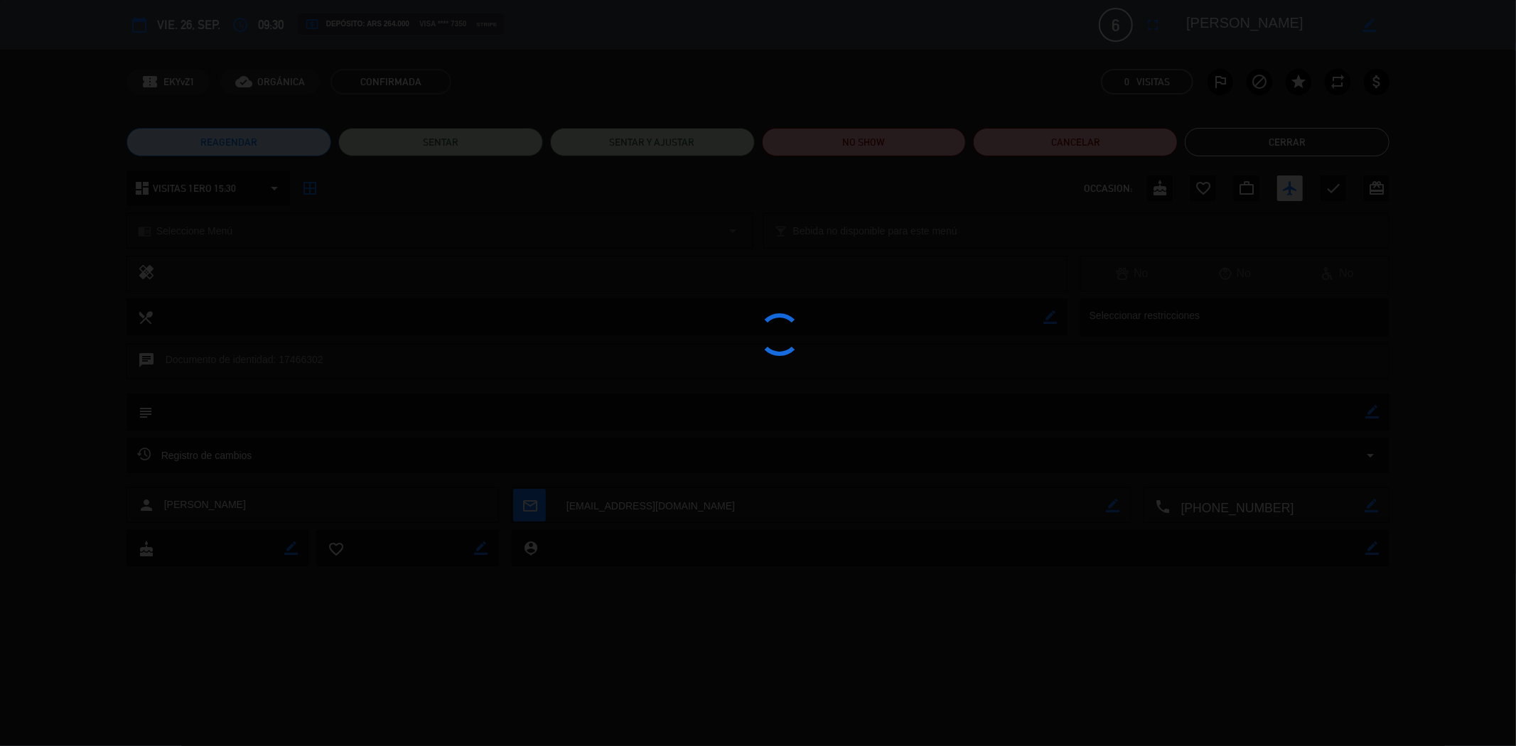
drag, startPoint x: 411, startPoint y: 316, endPoint x: 439, endPoint y: 244, distance: 76.3
click at [439, 244] on div at bounding box center [758, 373] width 1516 height 746
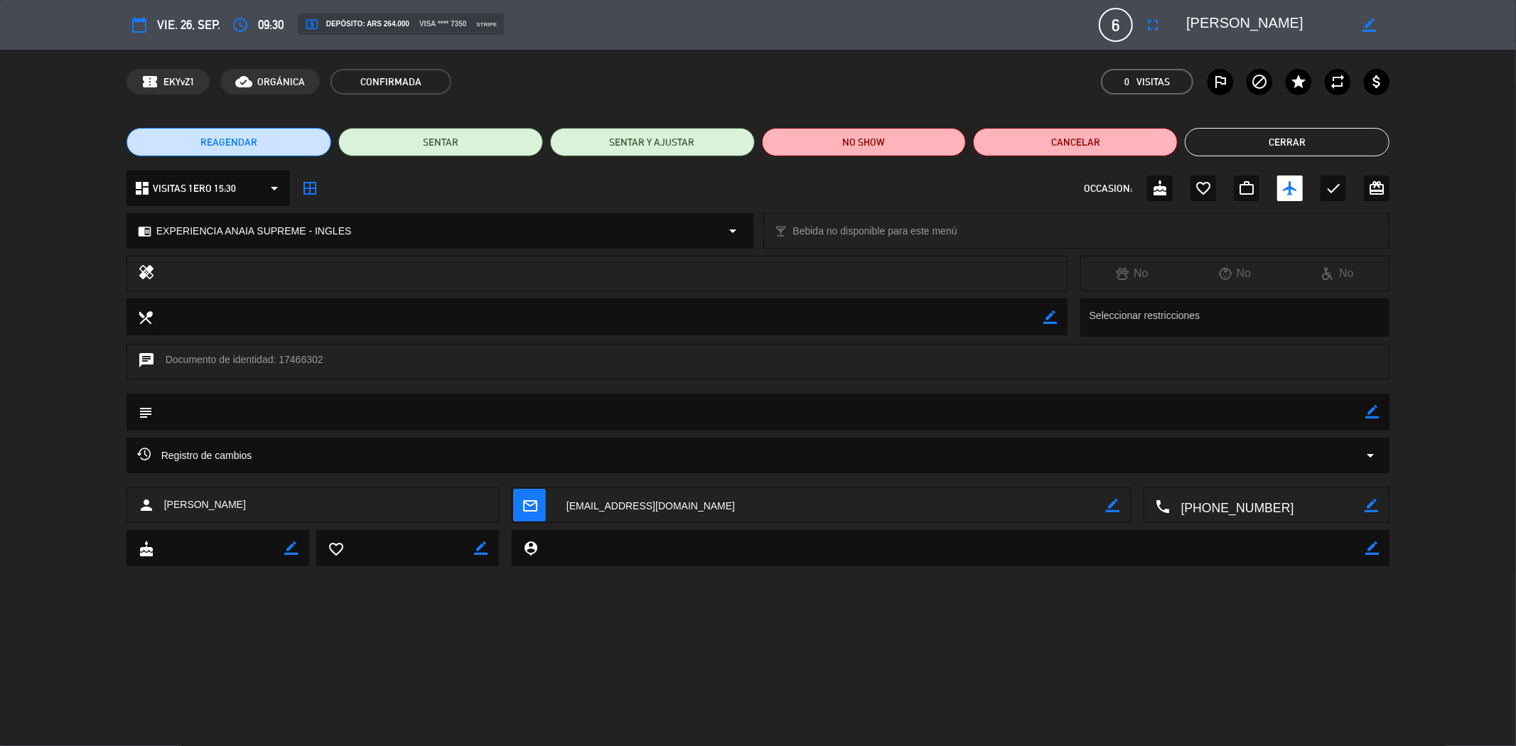
drag, startPoint x: 1274, startPoint y: 13, endPoint x: 1188, endPoint y: 23, distance: 86.7
click at [1188, 23] on textarea at bounding box center [1267, 25] width 163 height 26
click at [1244, 144] on button "Cerrar" at bounding box center [1287, 142] width 205 height 28
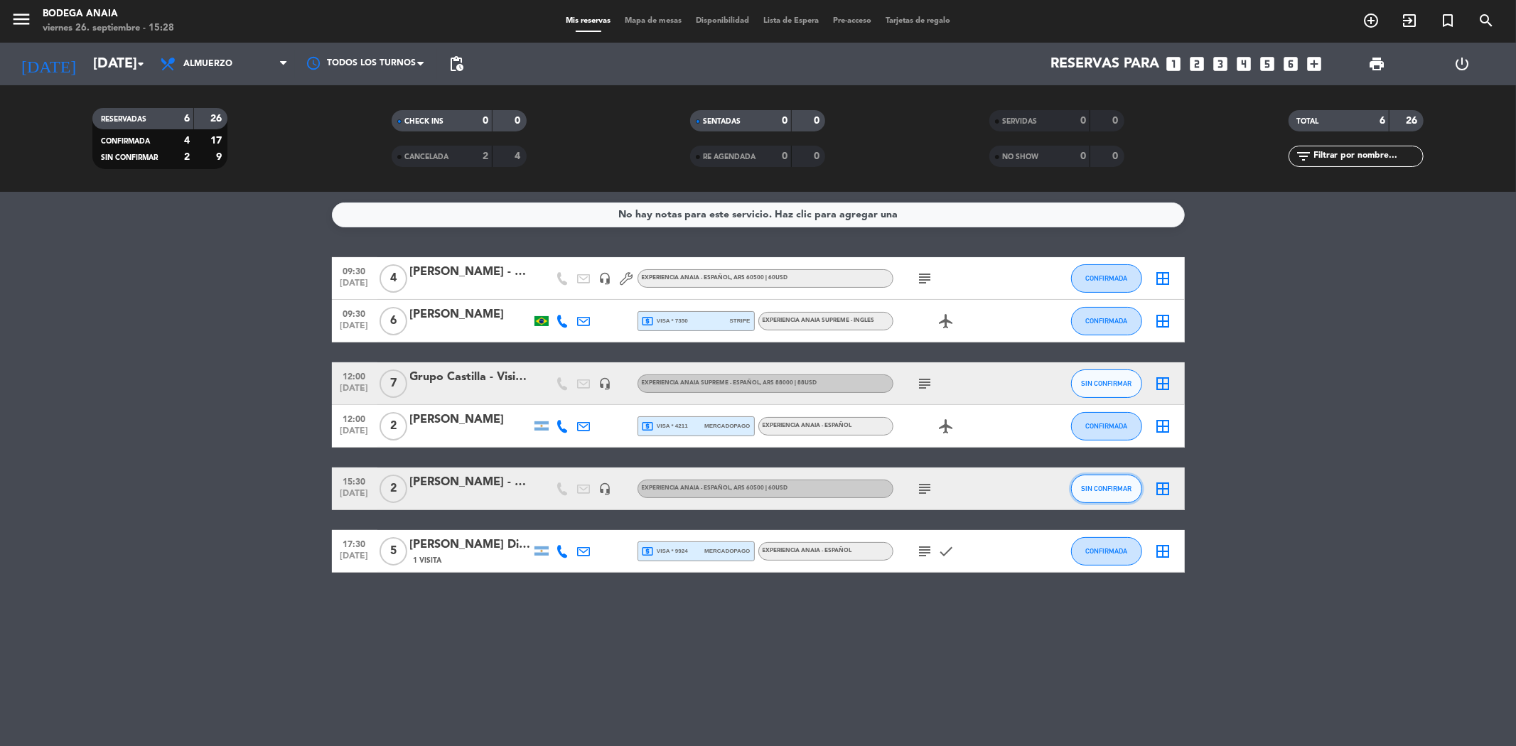
click at [1119, 493] on button "SIN CONFIRMAR" at bounding box center [1106, 489] width 71 height 28
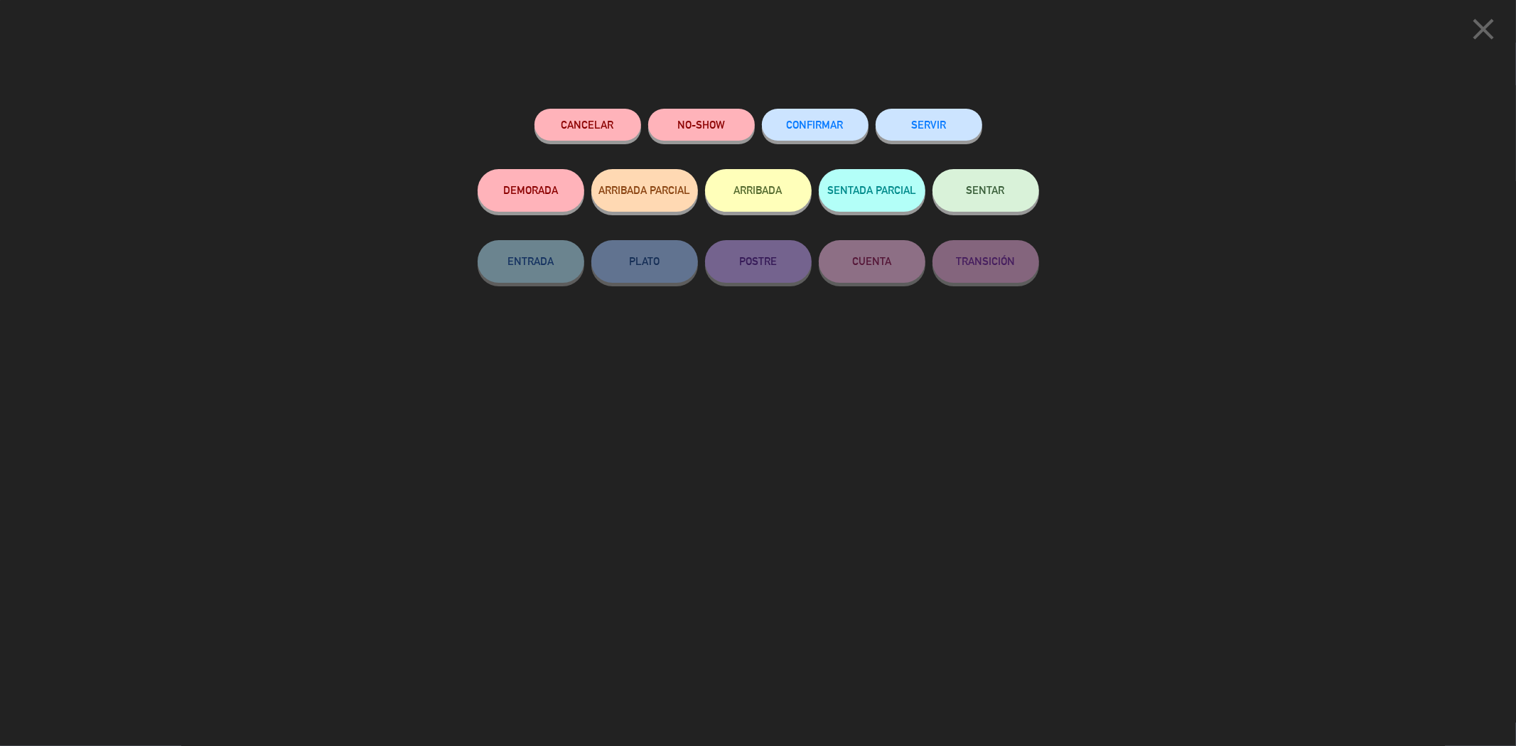
click at [826, 117] on button "CONFIRMAR" at bounding box center [815, 125] width 107 height 32
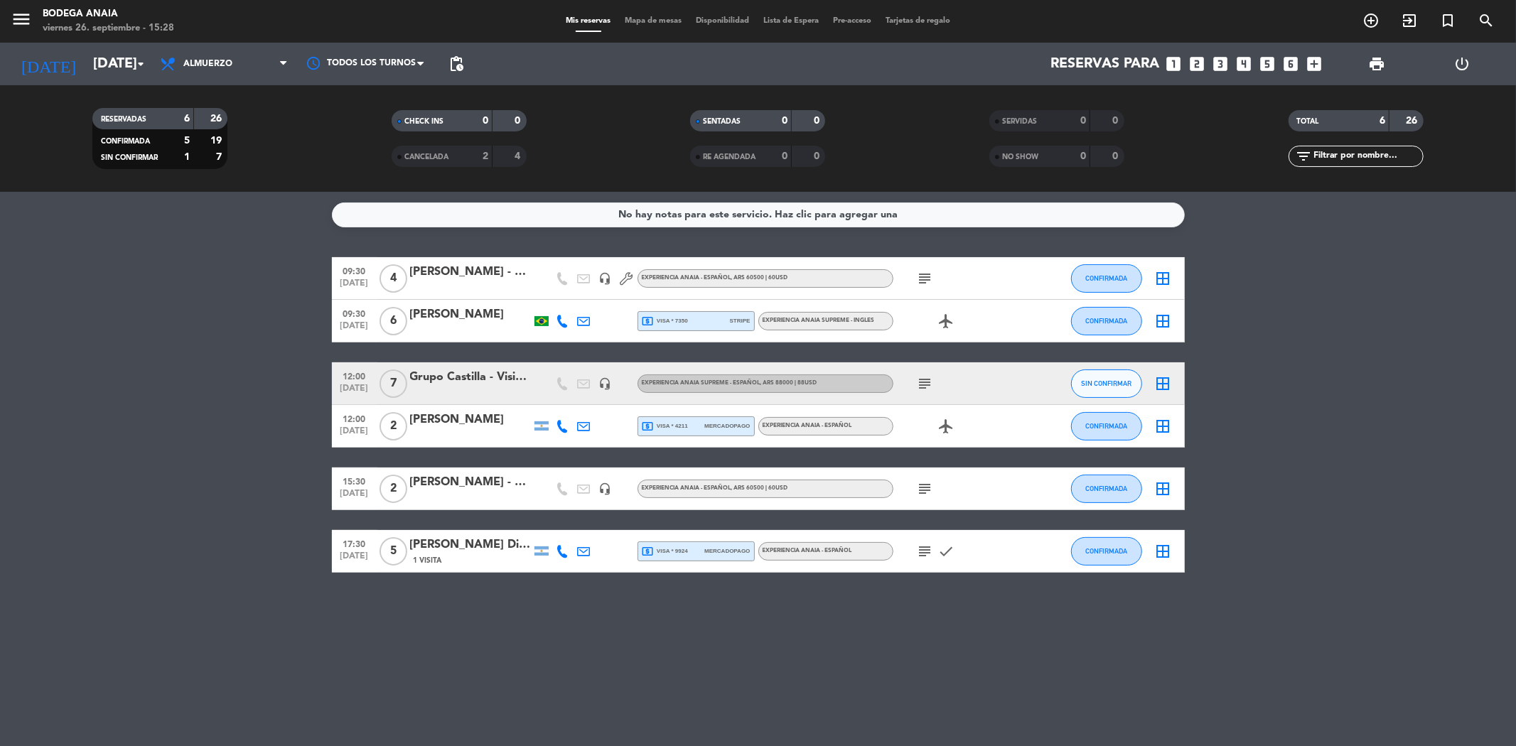
click at [476, 380] on div "Grupo Castilla - Visit [PERSON_NAME][GEOGRAPHIC_DATA]" at bounding box center [470, 377] width 121 height 18
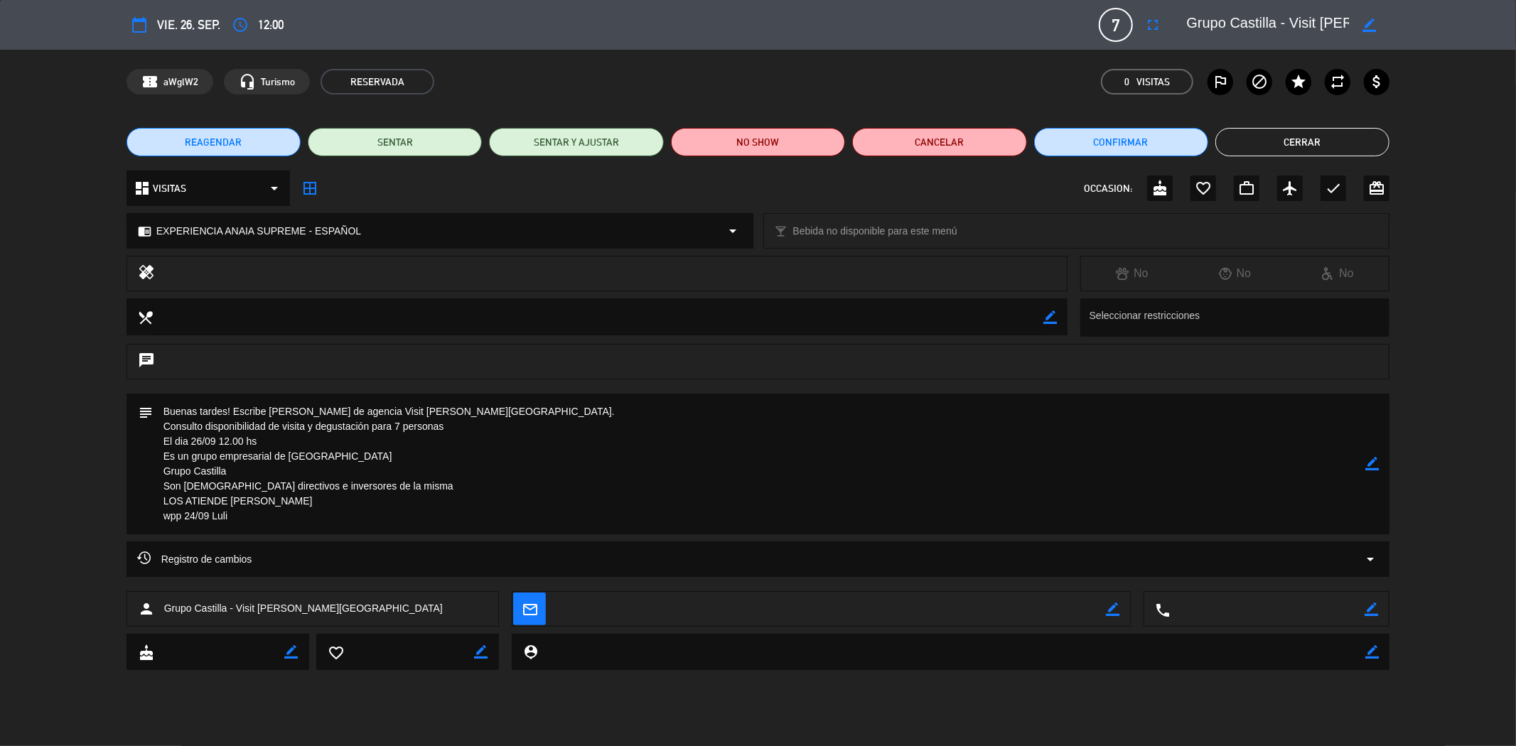
click at [230, 139] on span "REAGENDAR" at bounding box center [213, 142] width 57 height 15
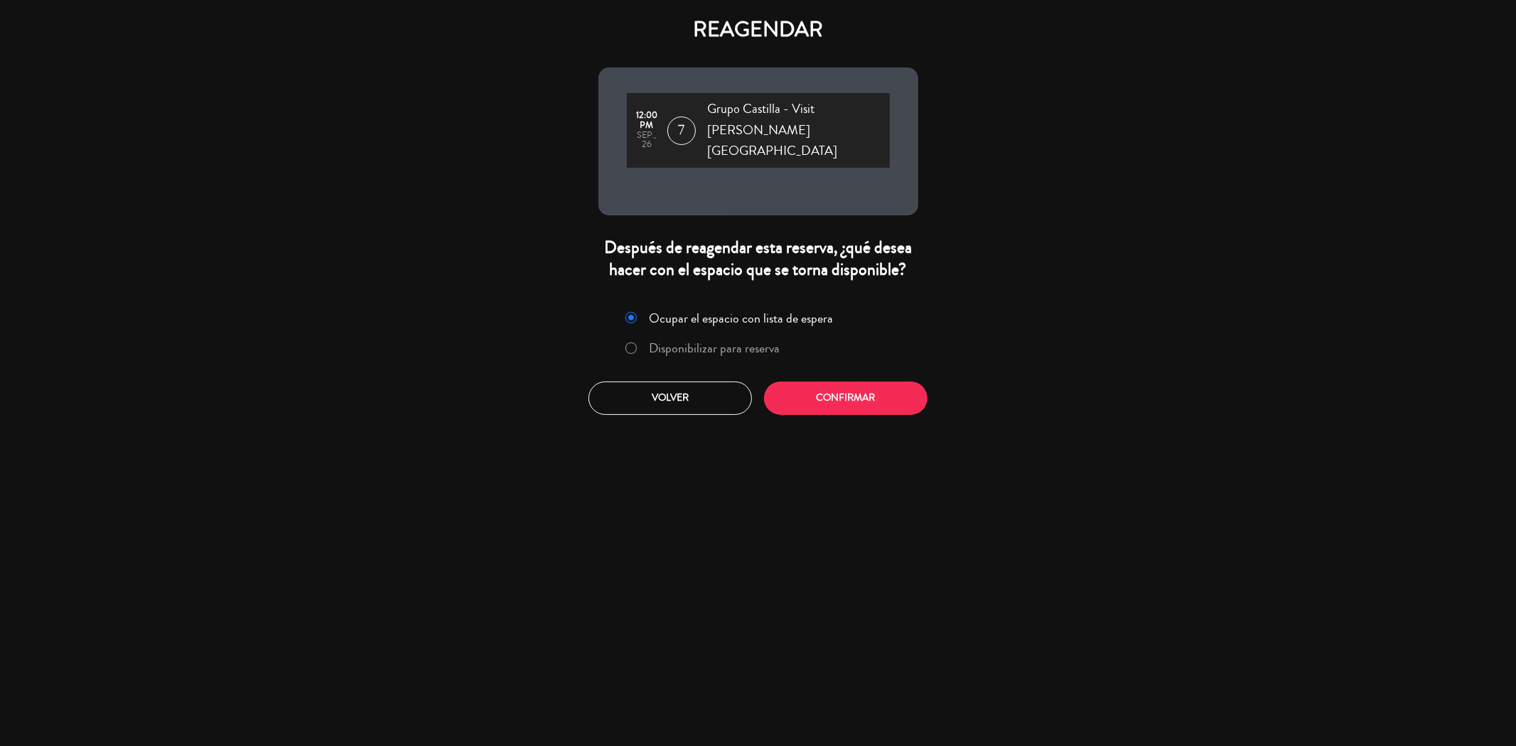
click at [657, 307] on label "Ocupar el espacio con lista de espera" at bounding box center [729, 319] width 222 height 26
click at [661, 336] on label "Disponibilizar para reserva" at bounding box center [702, 349] width 169 height 26
click at [859, 382] on button "Confirmar" at bounding box center [845, 398] width 163 height 33
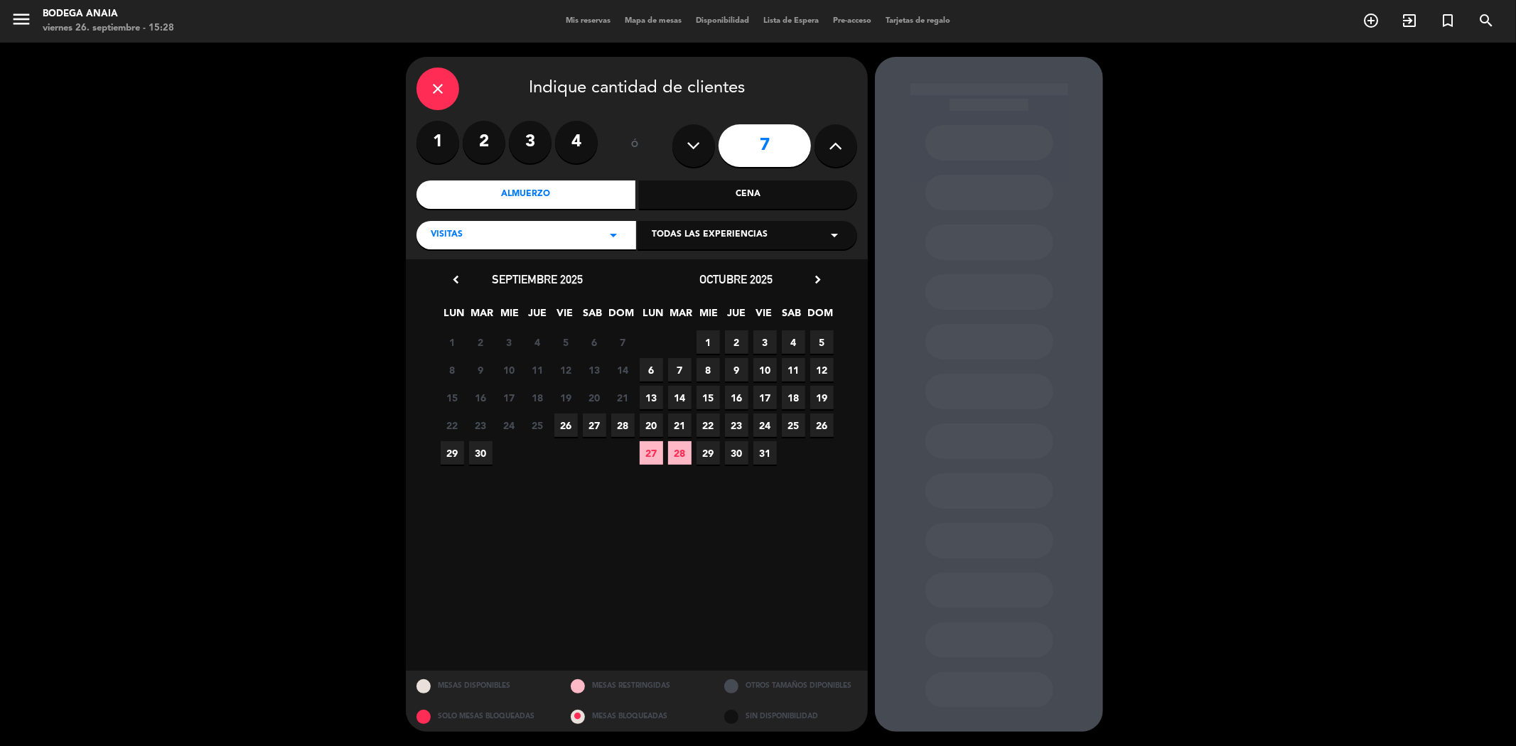
click at [565, 422] on span "26" at bounding box center [565, 425] width 23 height 23
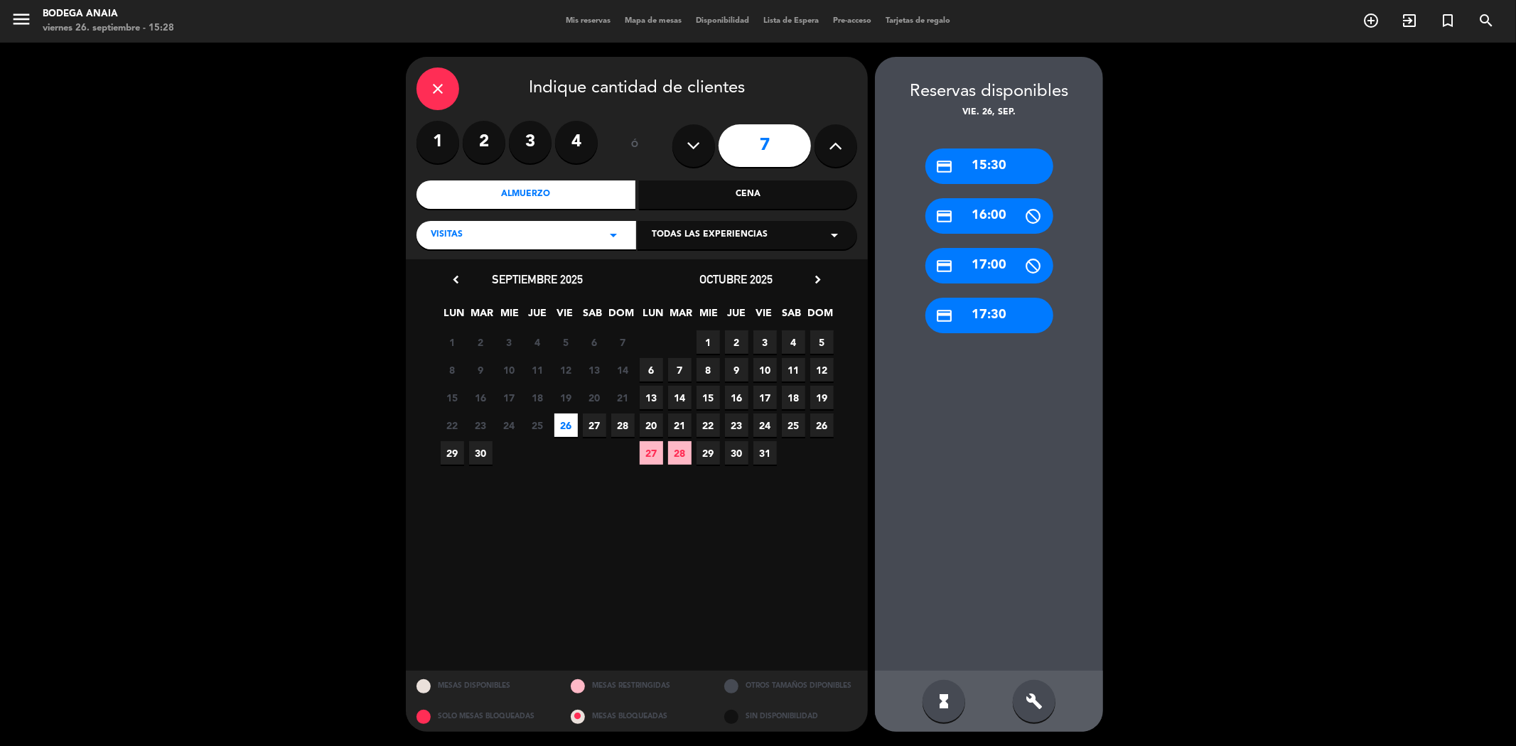
click at [989, 161] on div "credit_card 15:30" at bounding box center [989, 167] width 128 height 36
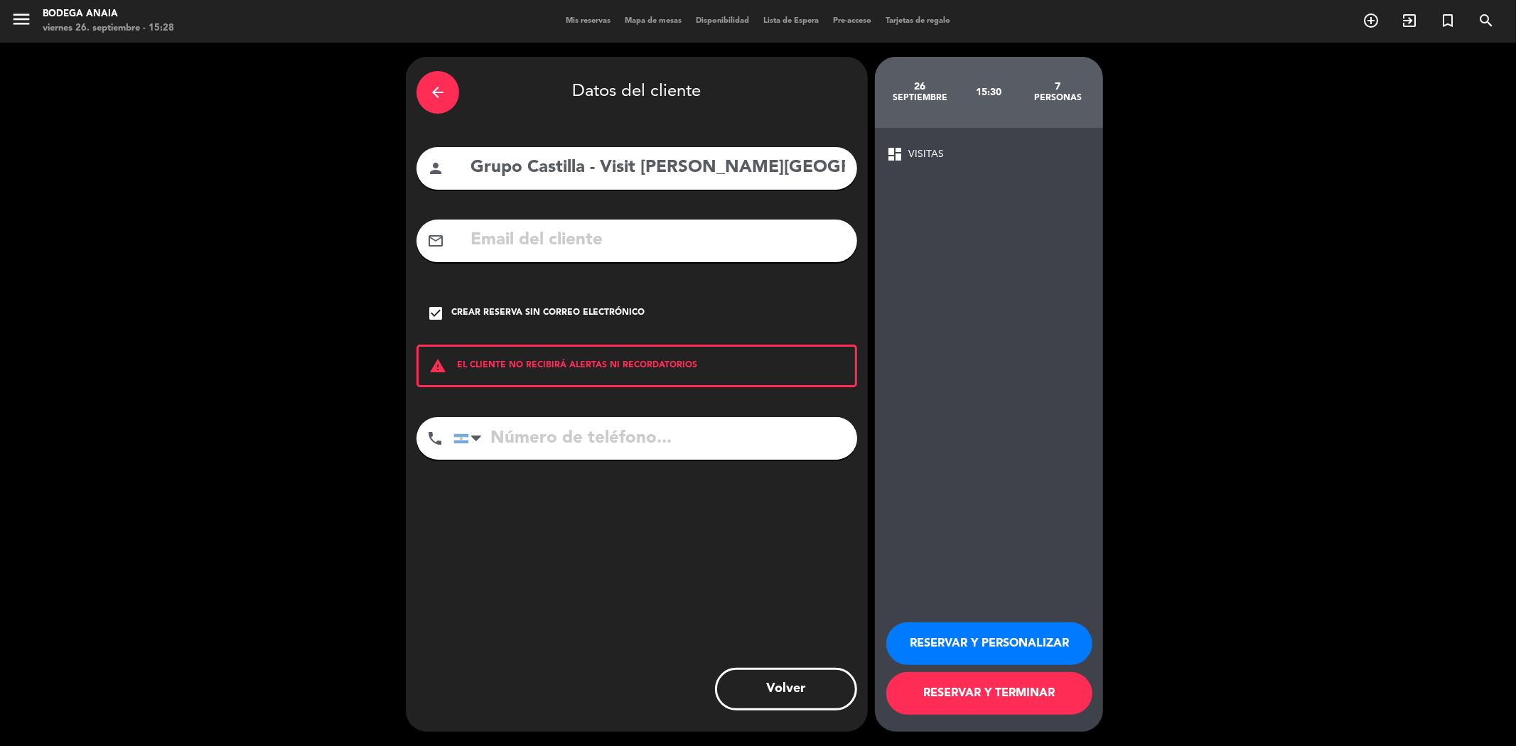
click at [942, 645] on button "RESERVAR Y PERSONALIZAR" at bounding box center [989, 644] width 206 height 43
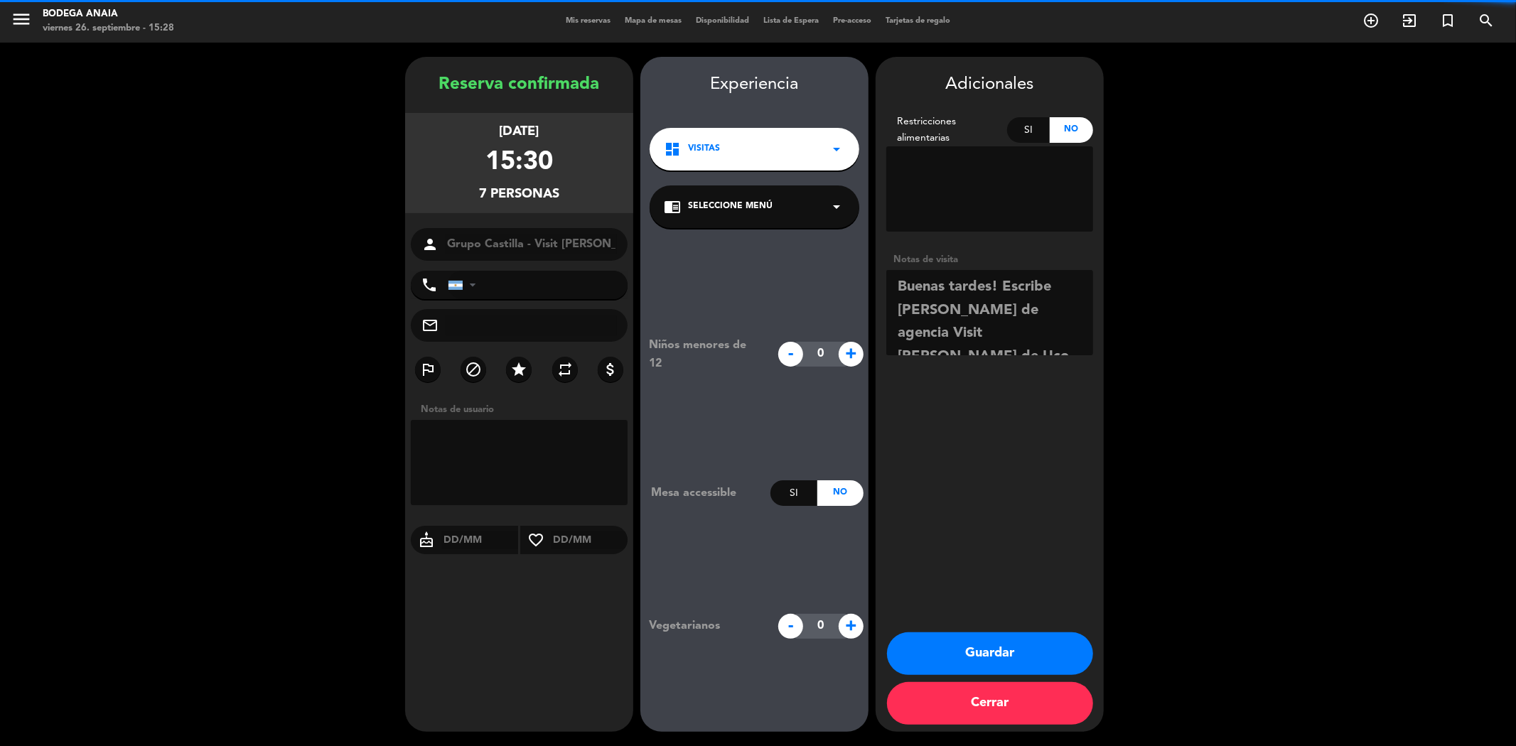
click at [972, 643] on button "Guardar" at bounding box center [990, 654] width 206 height 43
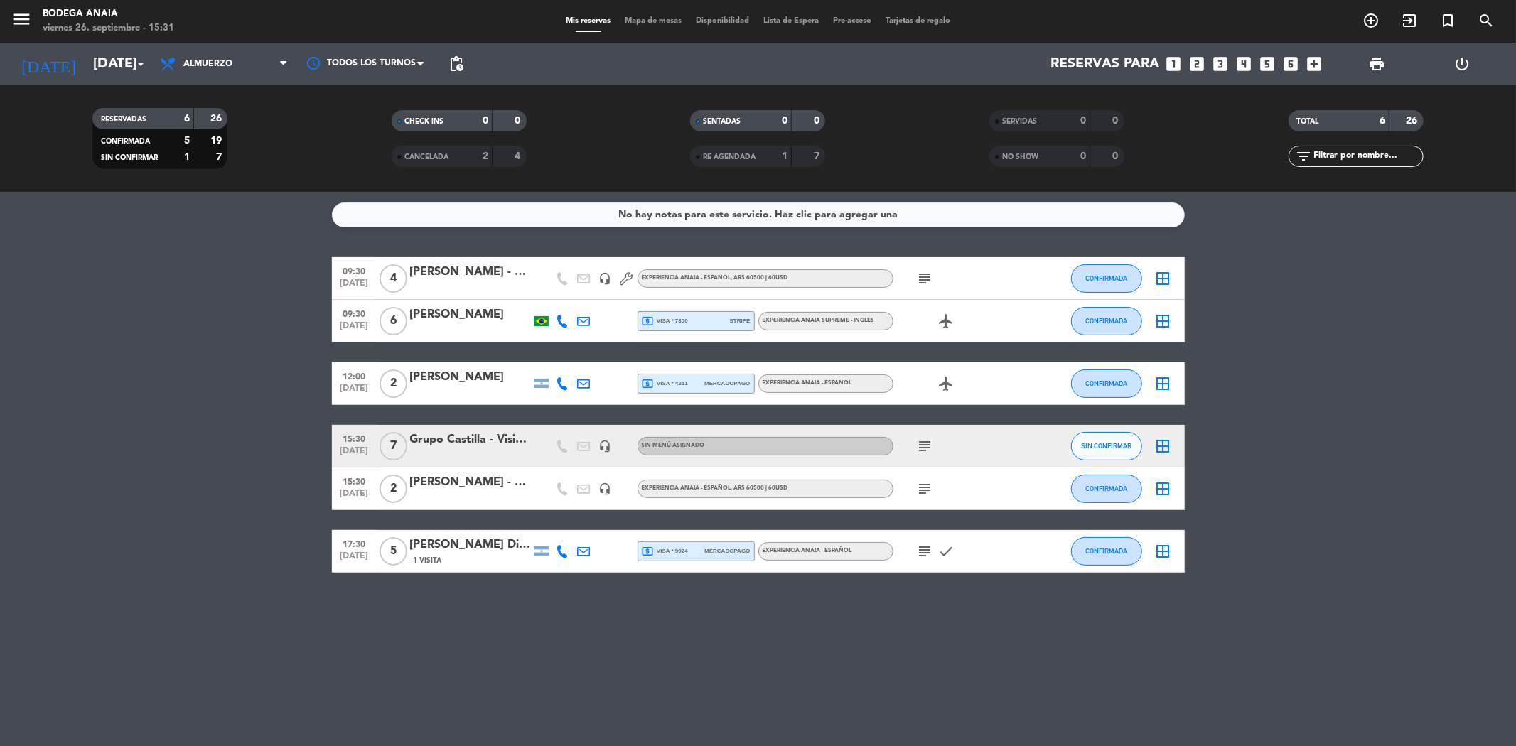
click at [478, 375] on div "[PERSON_NAME]" at bounding box center [470, 377] width 121 height 18
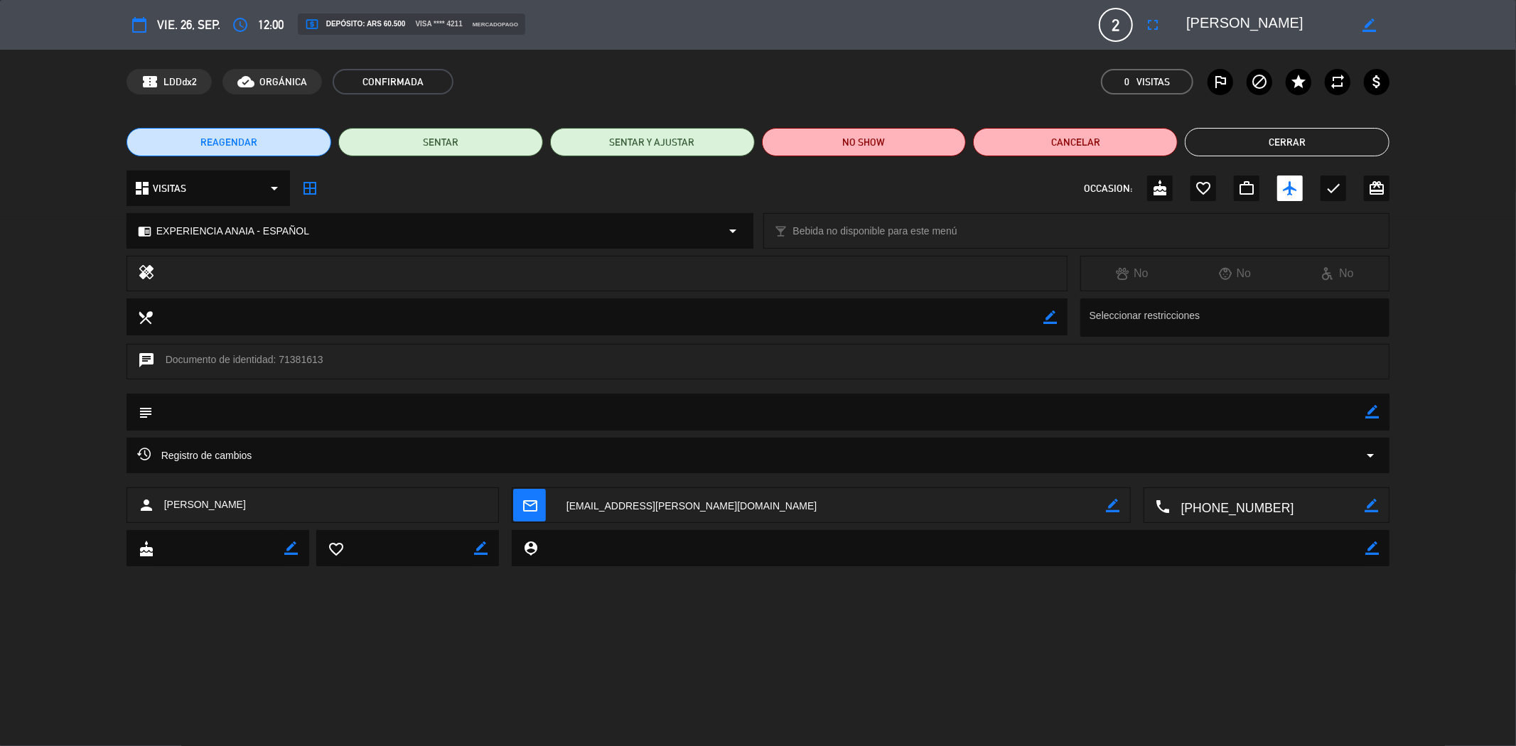
drag, startPoint x: 1282, startPoint y: 18, endPoint x: 1187, endPoint y: 19, distance: 95.2
click at [1187, 19] on textarea at bounding box center [1267, 25] width 163 height 26
